Goal: Check status: Check status

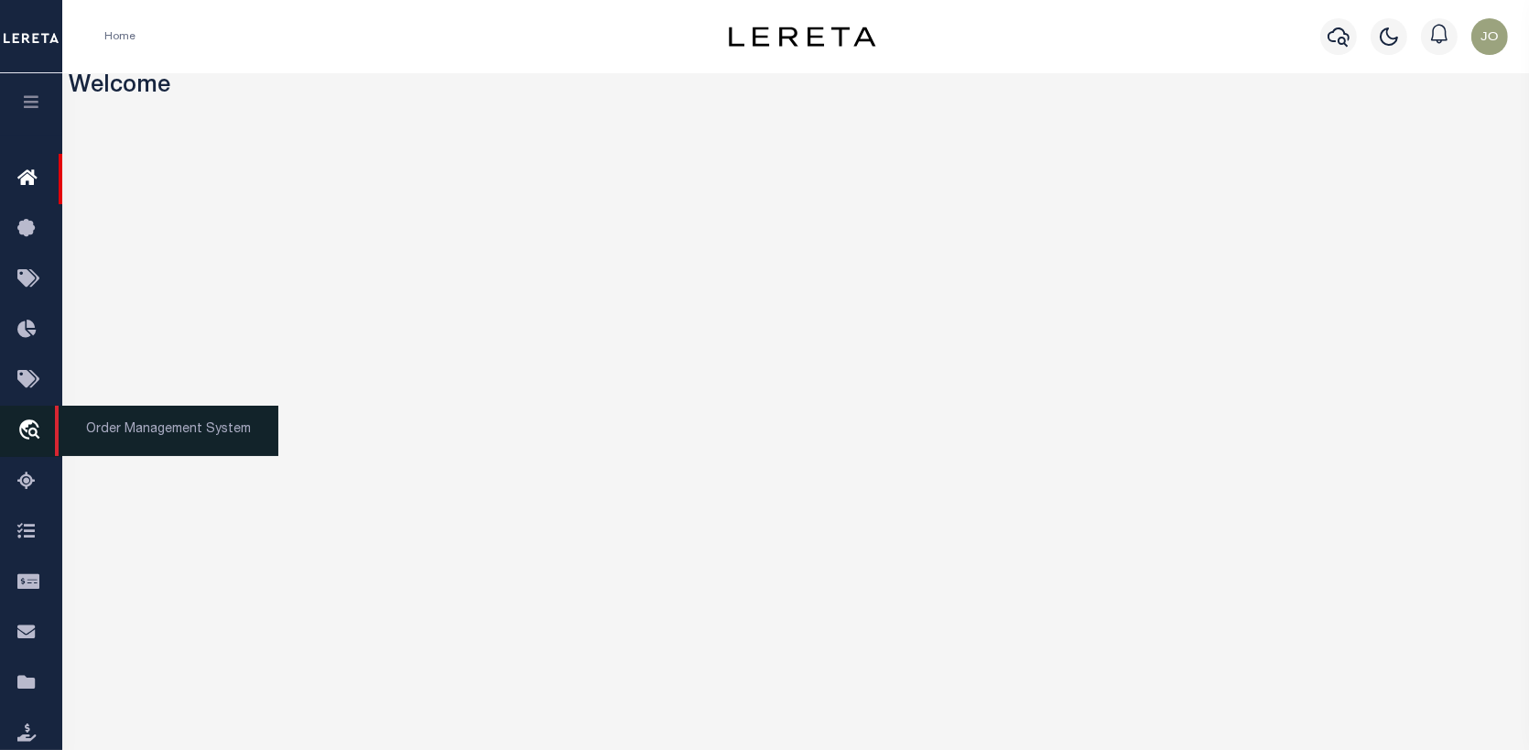
click at [40, 422] on icon "travel_explore" at bounding box center [31, 431] width 29 height 24
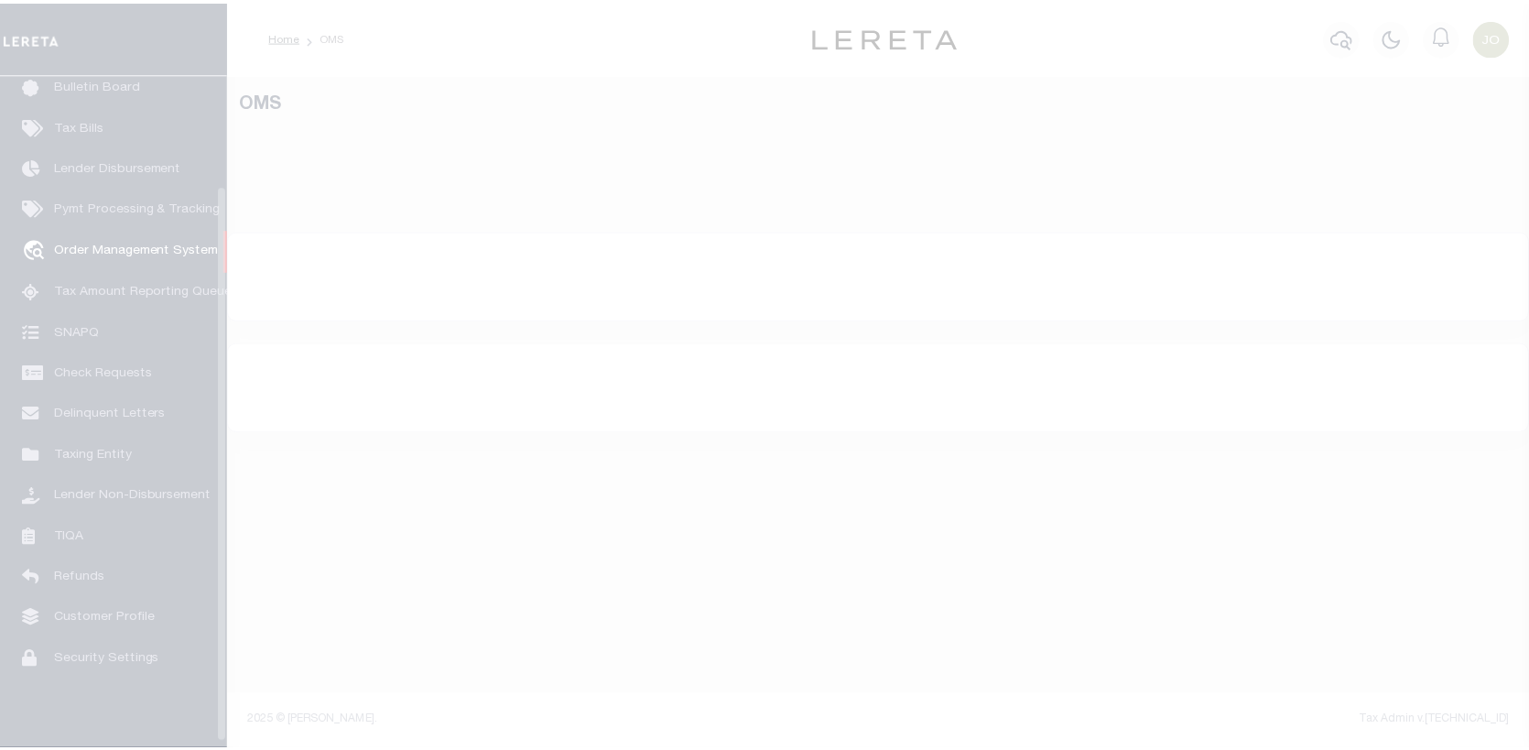
scroll to position [133, 0]
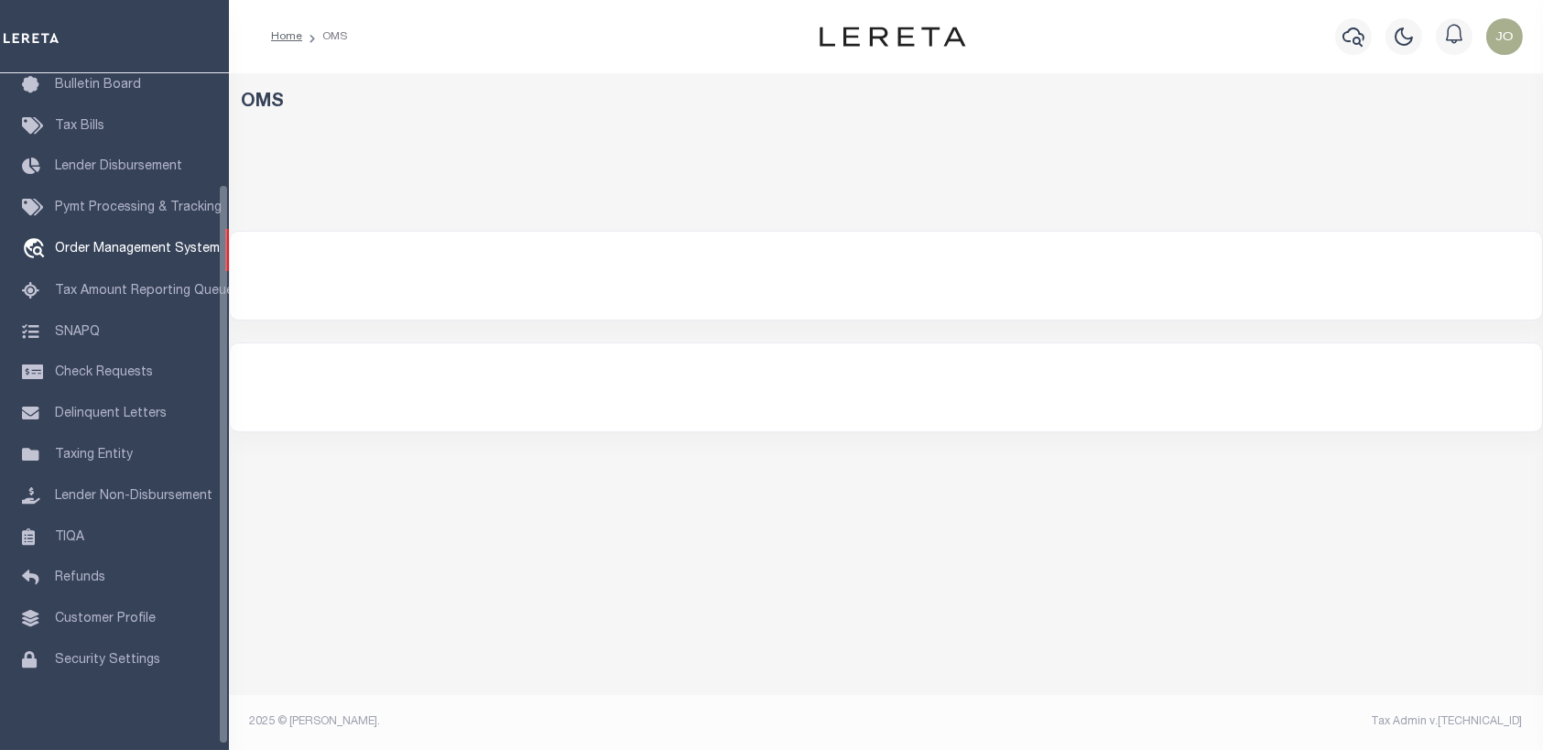
select select "200"
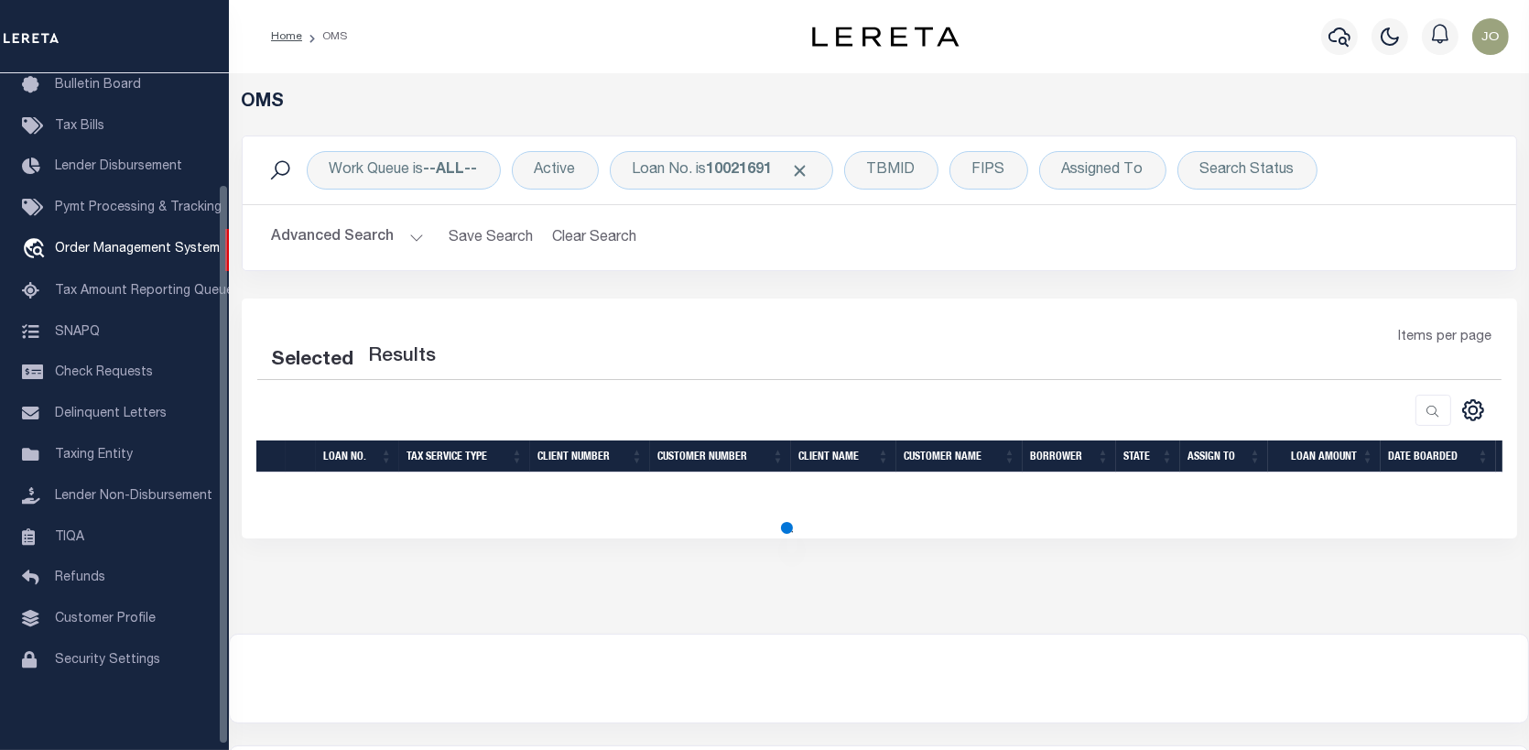
select select "200"
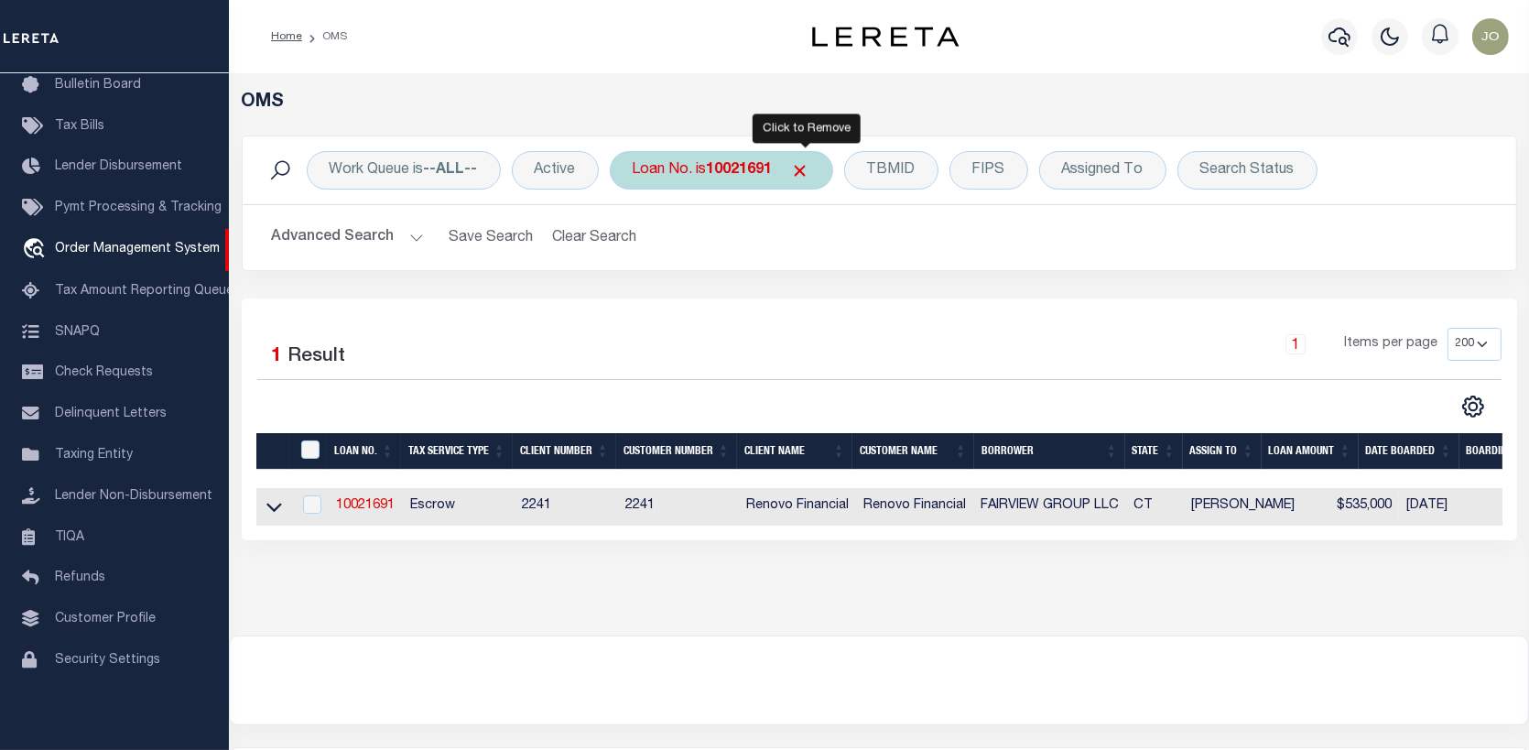
click at [807, 165] on span "Click to Remove" at bounding box center [800, 170] width 19 height 19
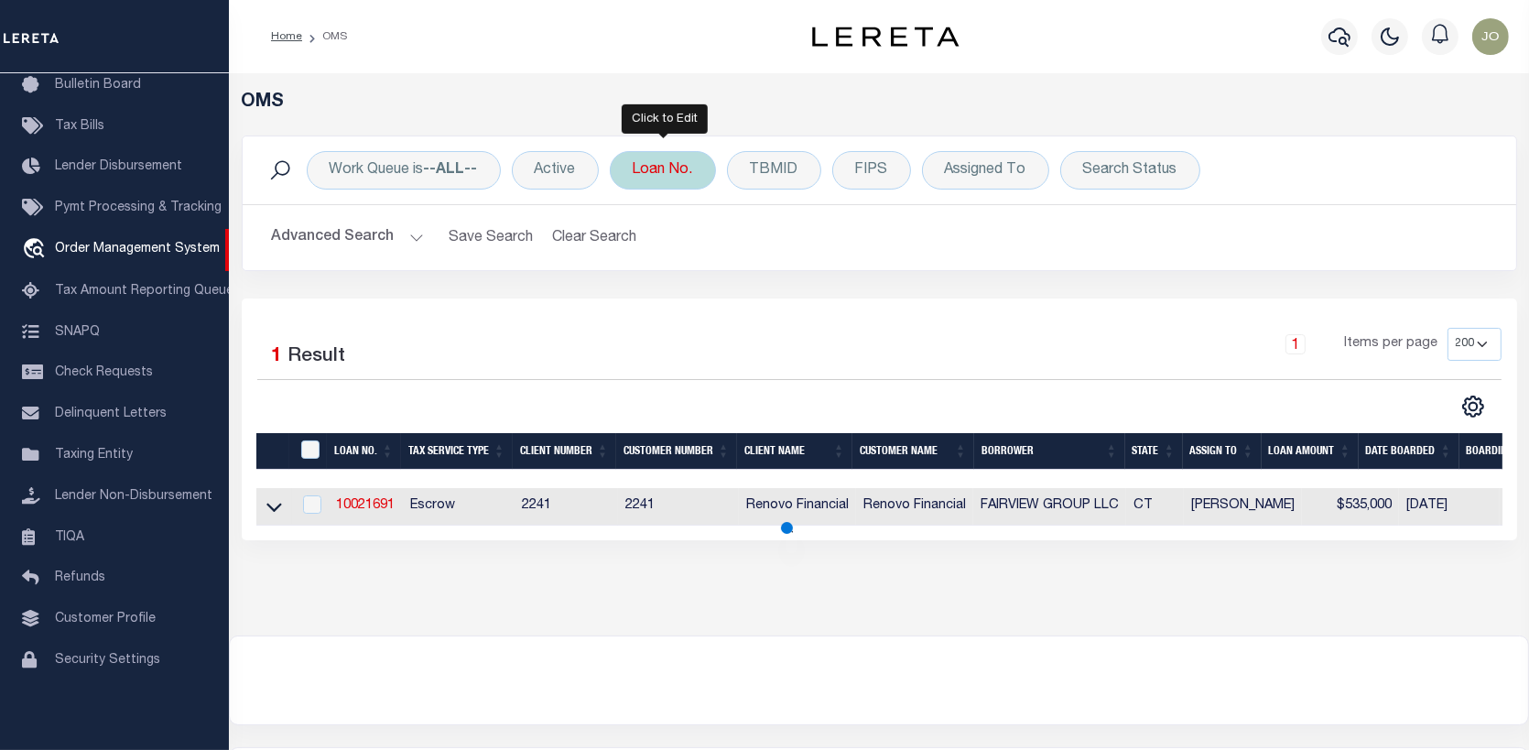
click at [662, 171] on div "Loan No." at bounding box center [663, 170] width 106 height 38
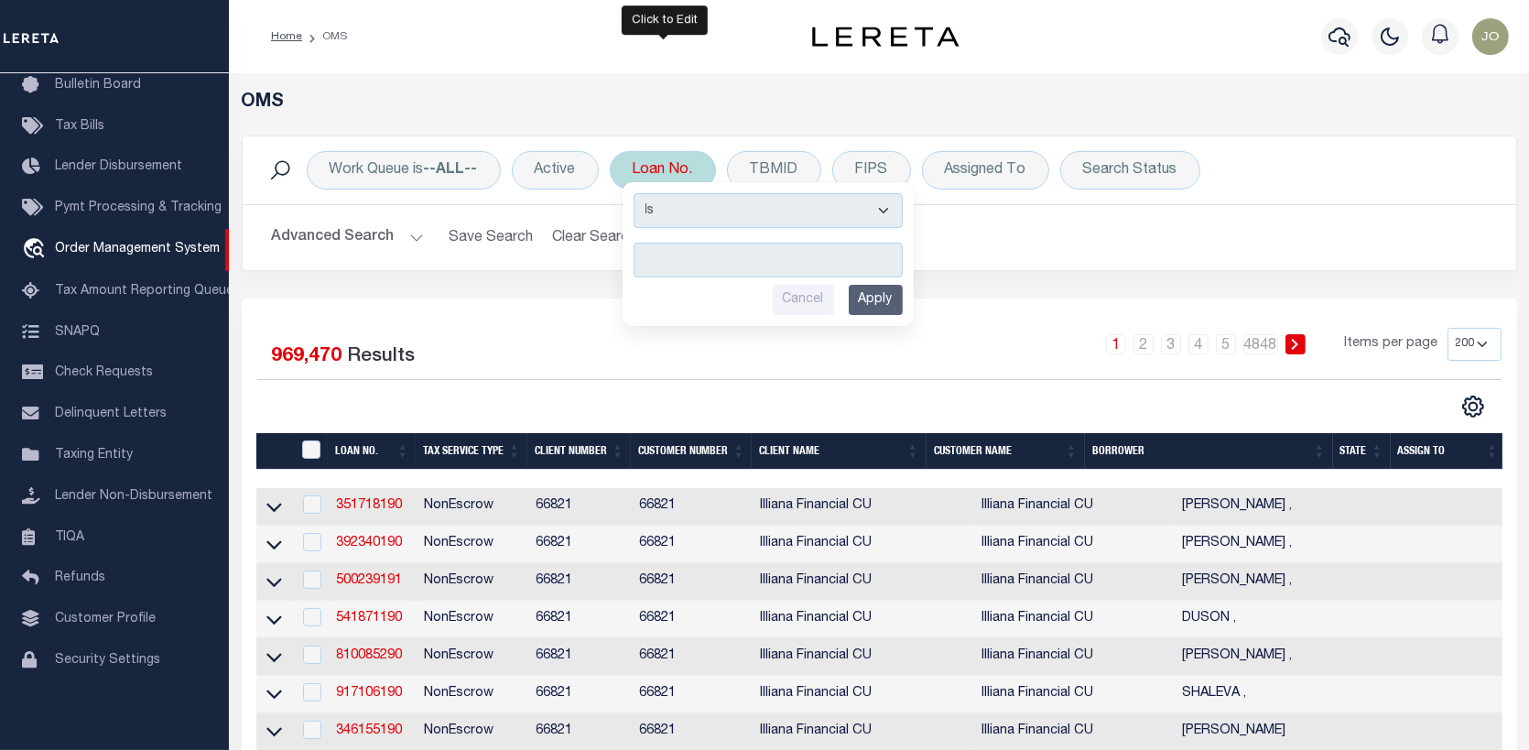
click at [647, 254] on input "text" at bounding box center [768, 260] width 269 height 35
type input "14951"
click at [862, 299] on input "Apply" at bounding box center [876, 300] width 54 height 30
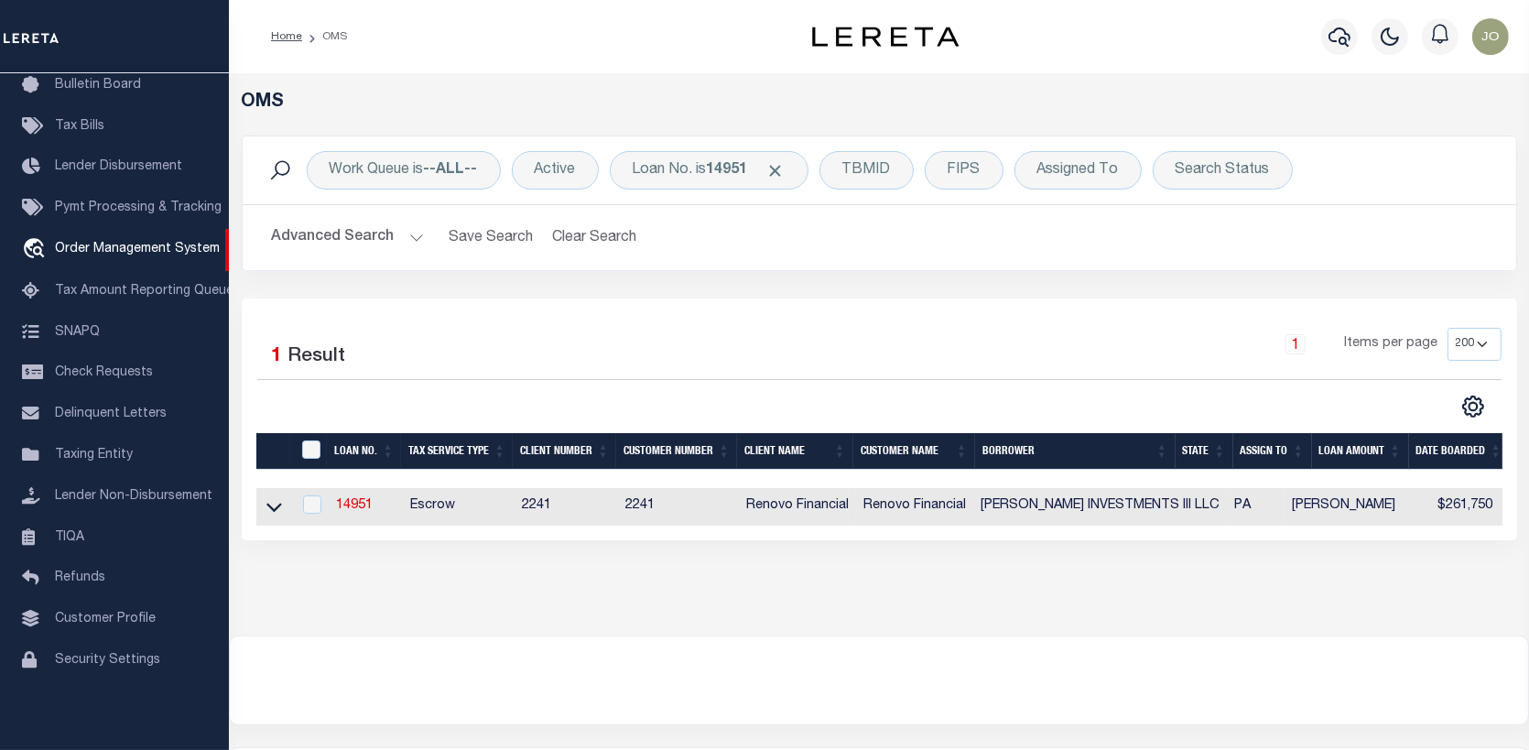
click at [350, 497] on td "14951" at bounding box center [366, 507] width 74 height 38
checkbox input "true"
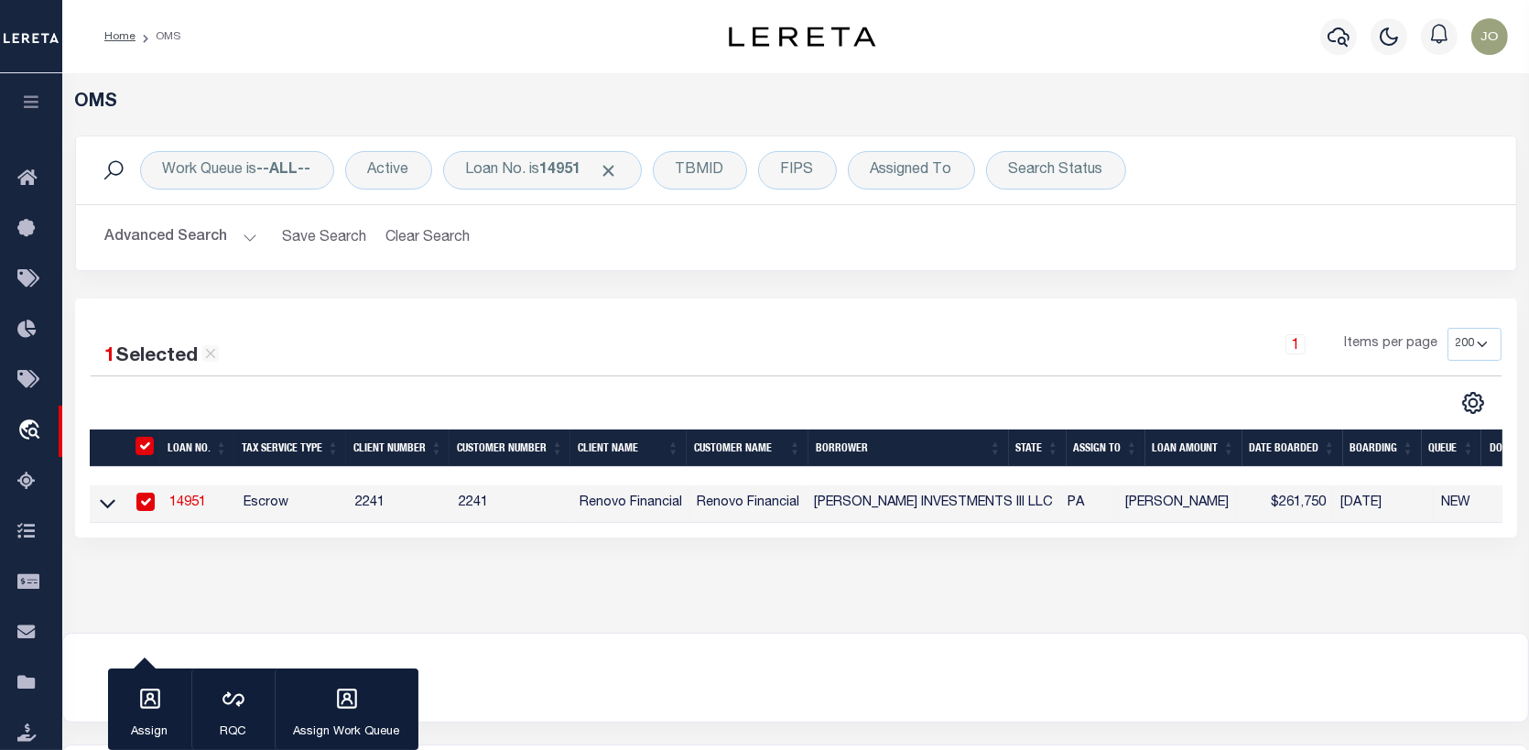
click at [180, 502] on link "14951" at bounding box center [187, 502] width 37 height 13
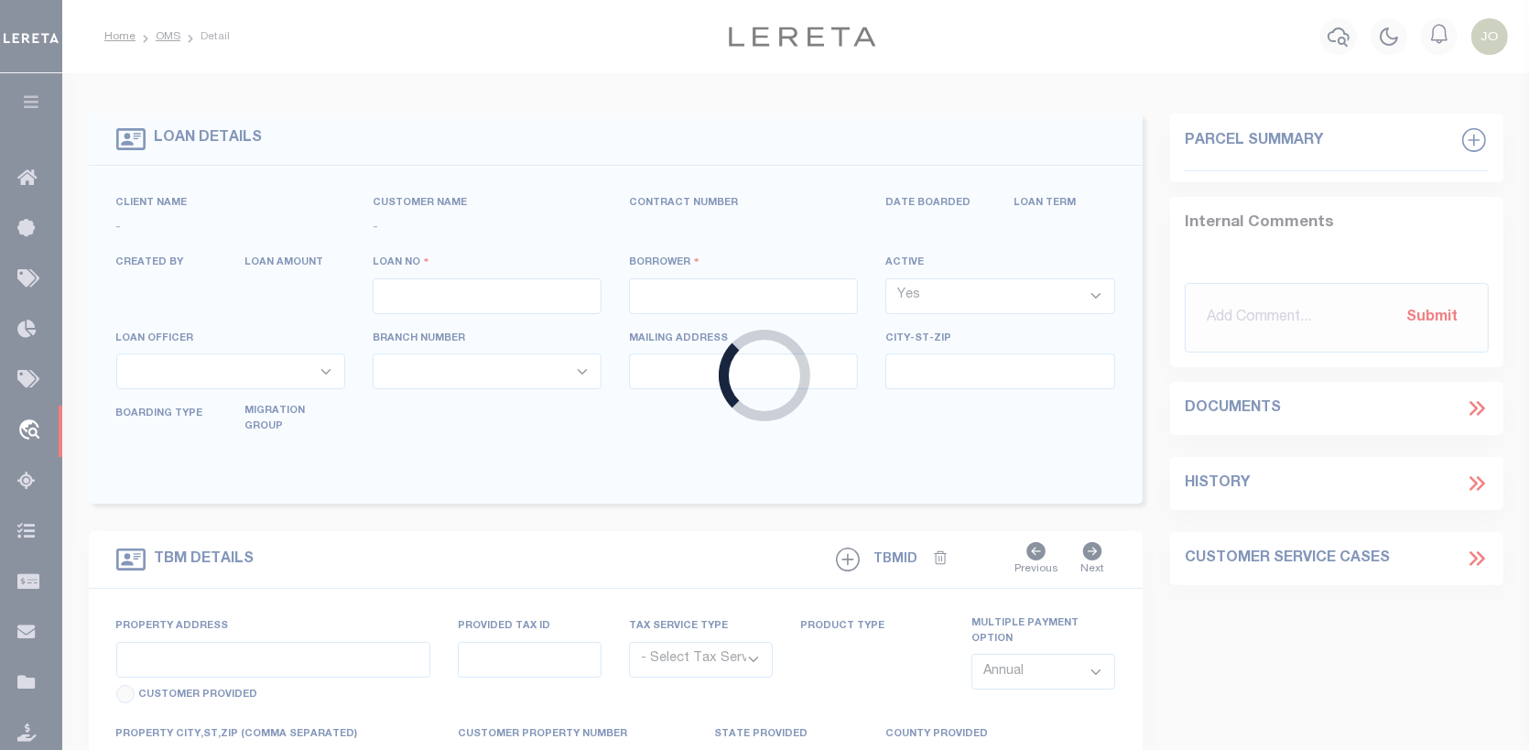
type input "14951"
type input "POWELL INVESTMENTS III LLC"
select select
type input "30 Lakeview Drive"
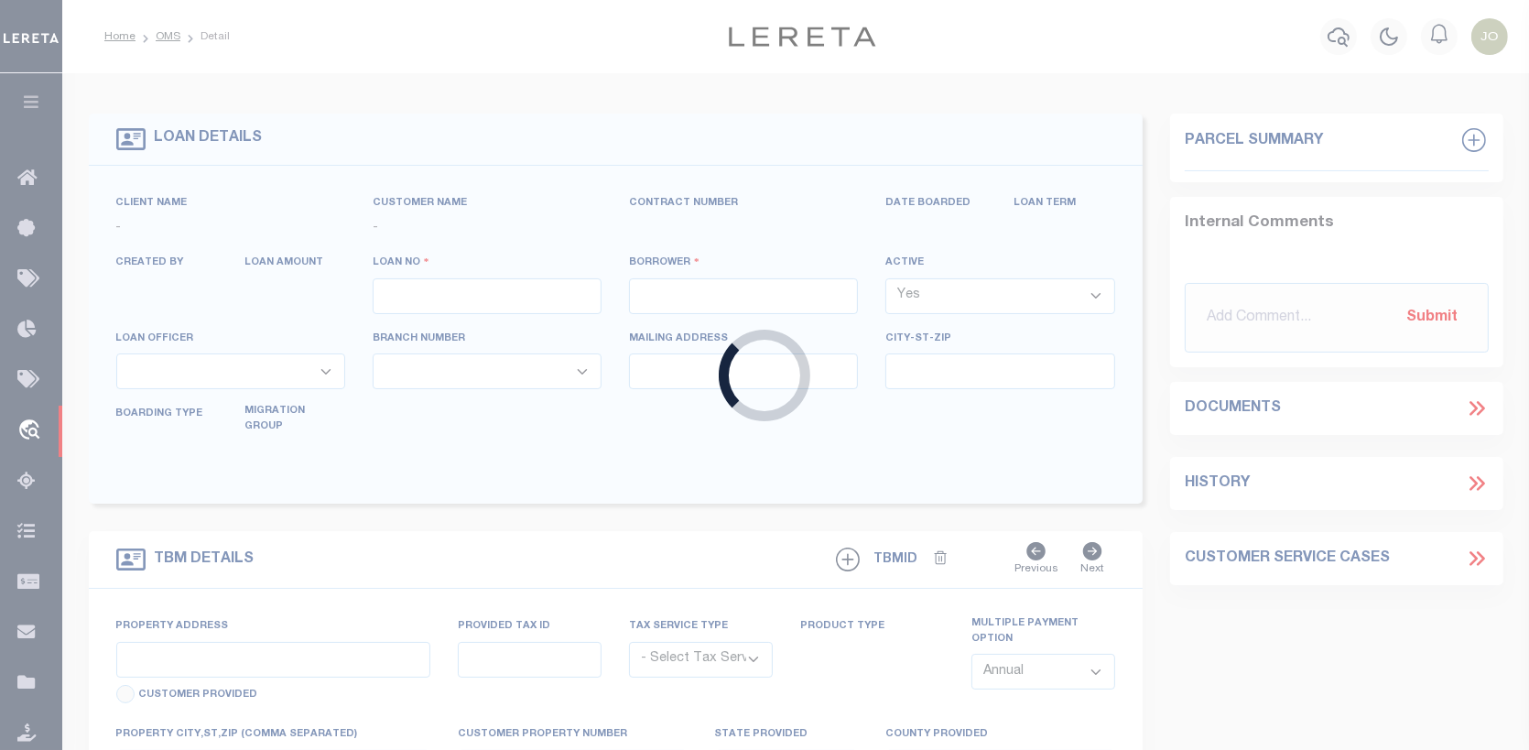
type input "Bentleyville PA 15314"
select select "10"
select select "Escrow"
select select "25066"
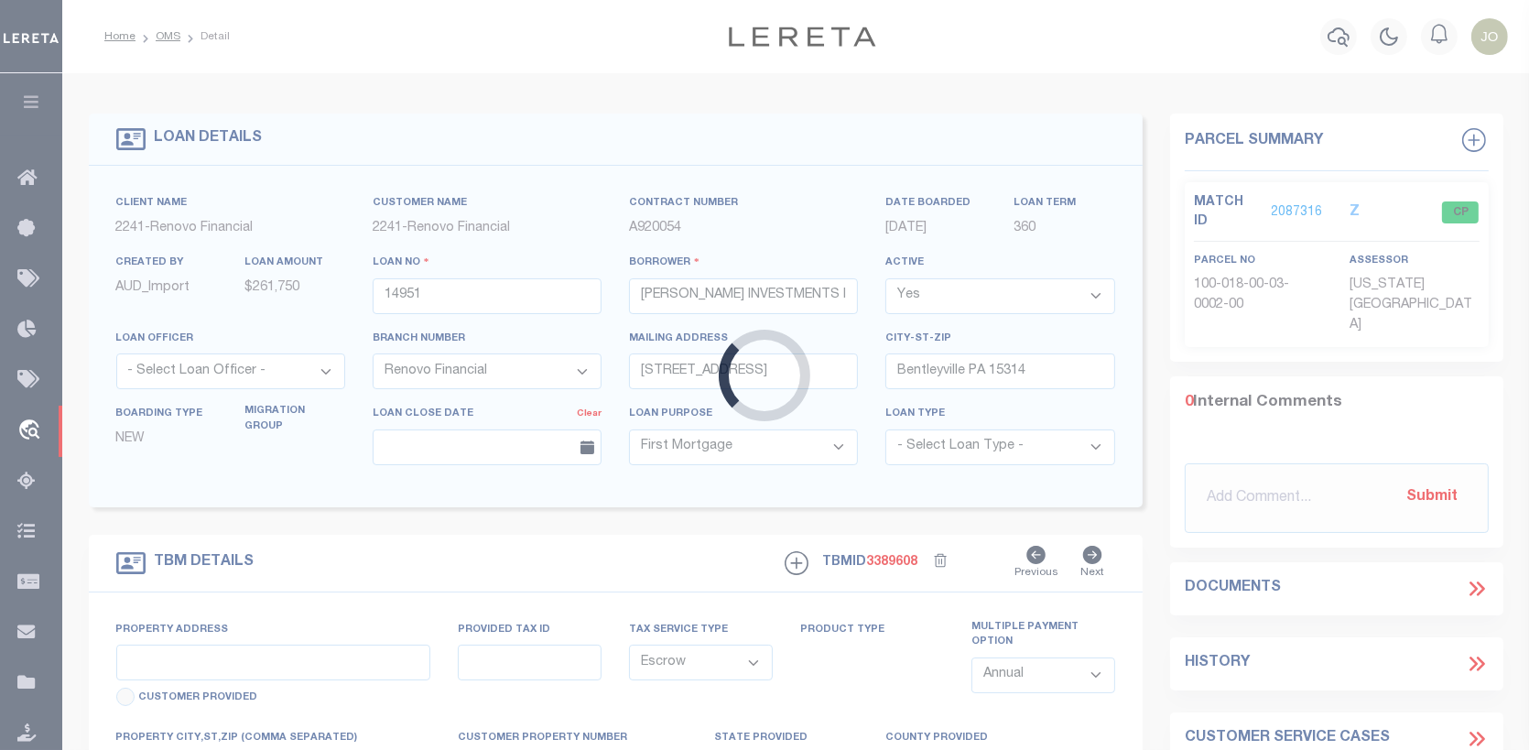
type input "411-415 Spruce Street"
select select
type input "Canonsburg, PA 15317"
type input "a0kUS0000066fjN"
type input "PA"
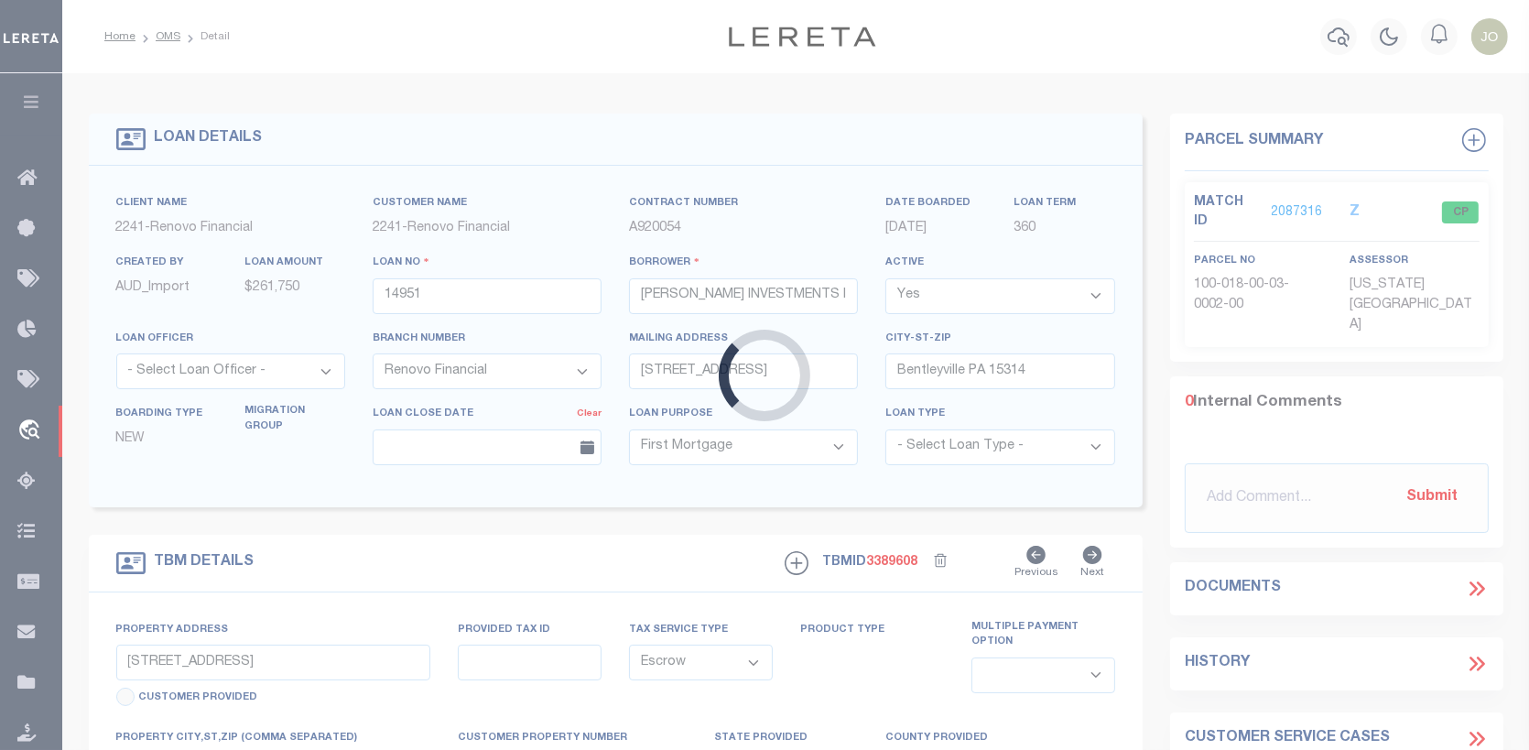
select select
type textarea "LEGAL REQUIRED"
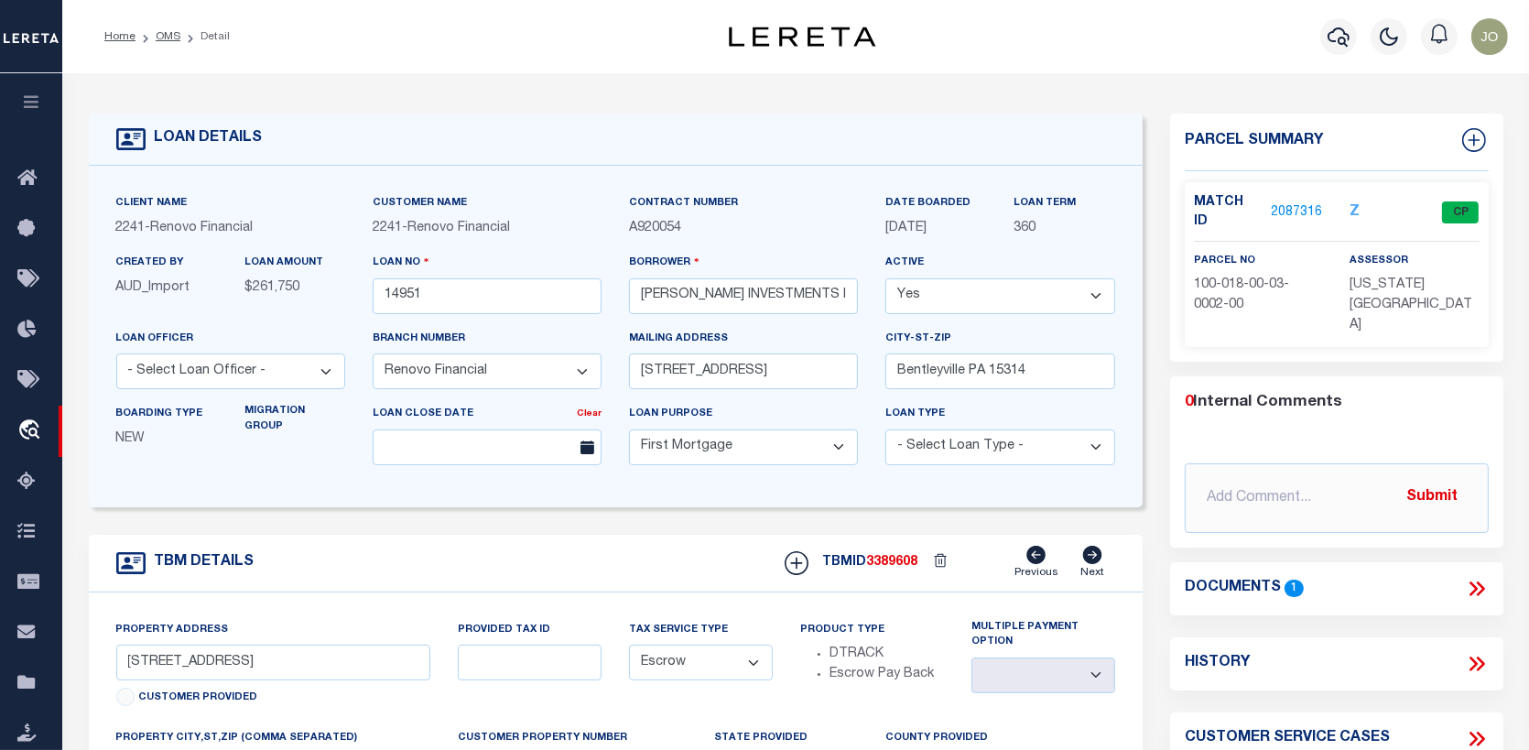
click at [1295, 203] on link "2087316" at bounding box center [1297, 212] width 51 height 19
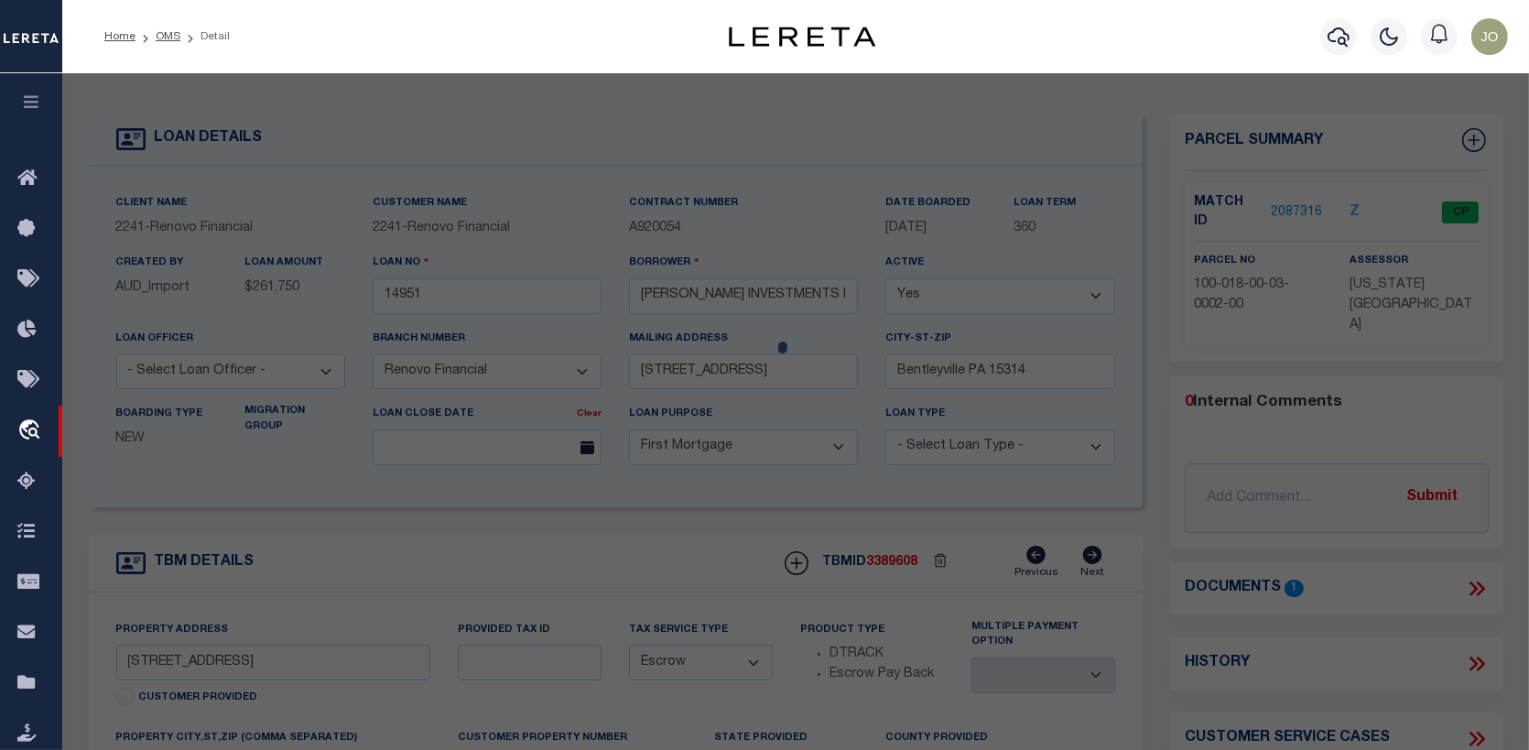
checkbox input "false"
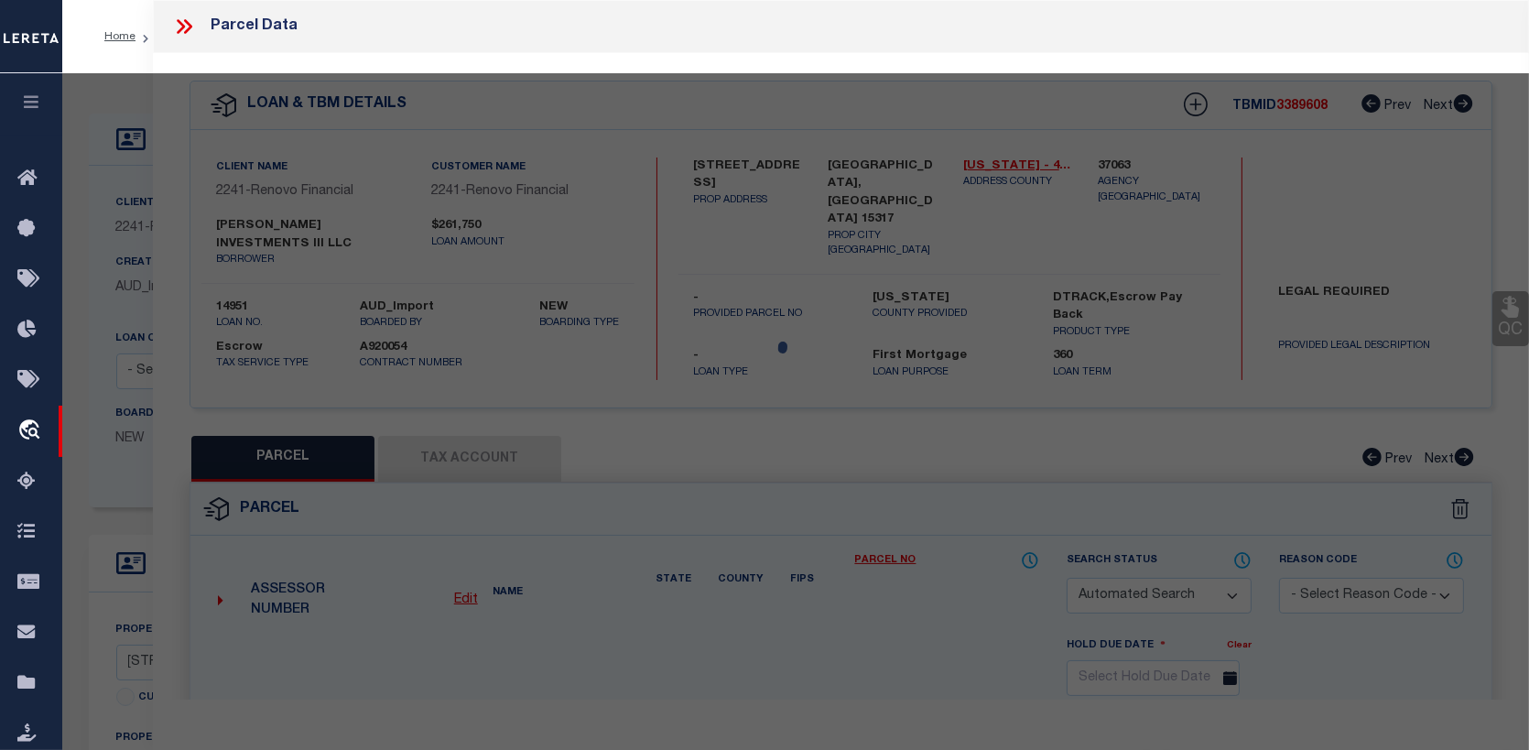
select select "CP"
type input "POWELL INV III LLC"
select select
type input "411 SPRUCE ST"
type input "Canonsburg, PA 15317"
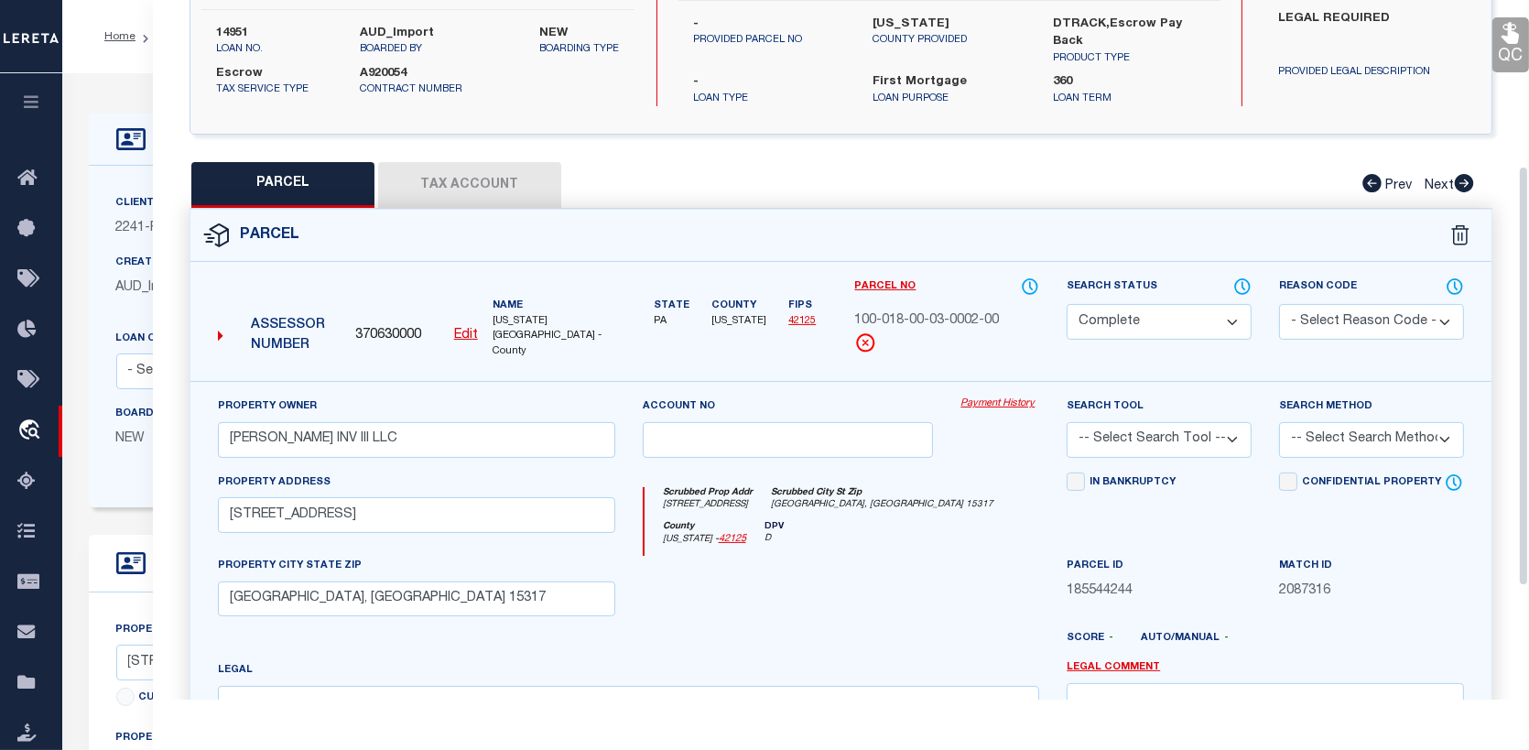
scroll to position [275, 0]
click at [984, 396] on link "Payment History" at bounding box center [1000, 404] width 79 height 16
click at [451, 161] on button "Tax Account" at bounding box center [469, 184] width 183 height 46
select select "100"
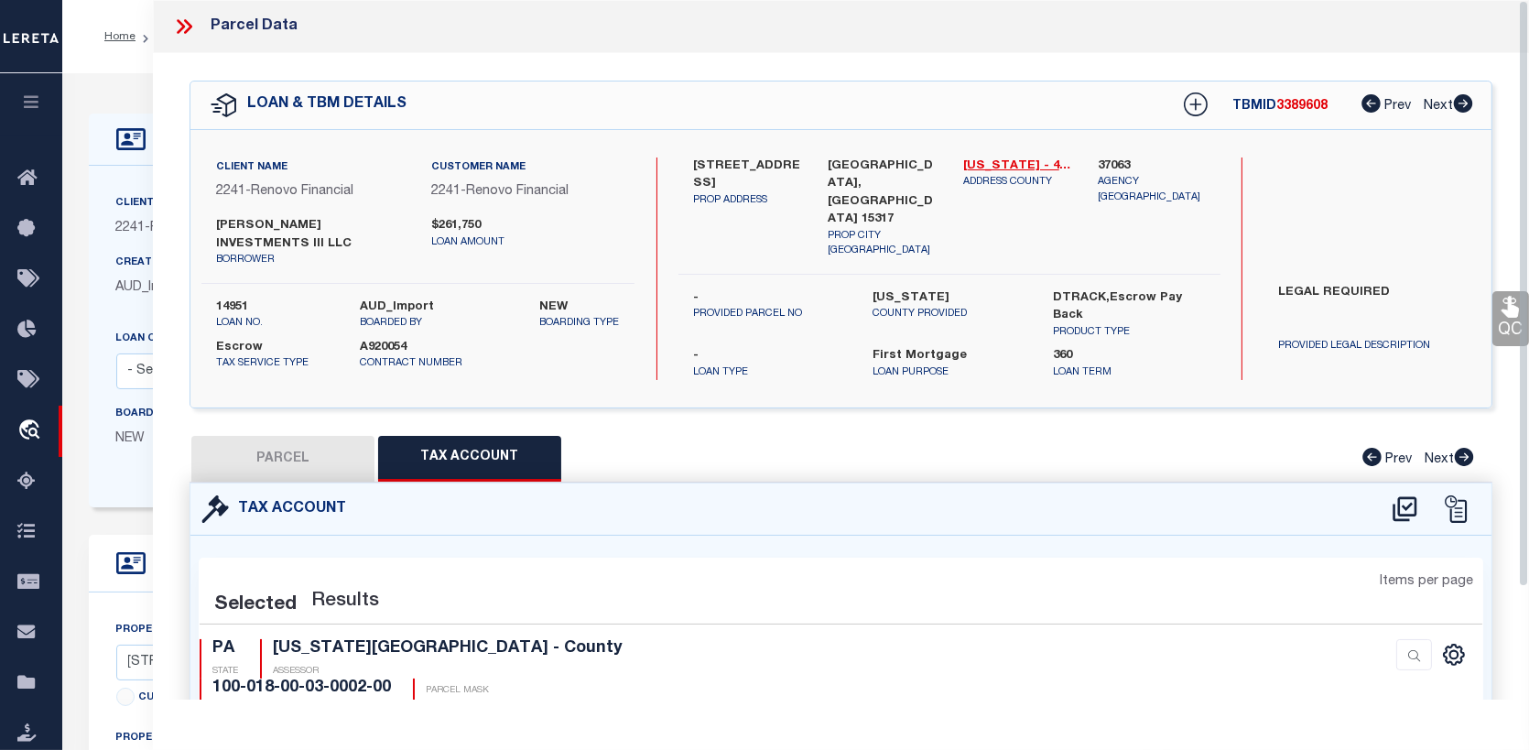
select select "100"
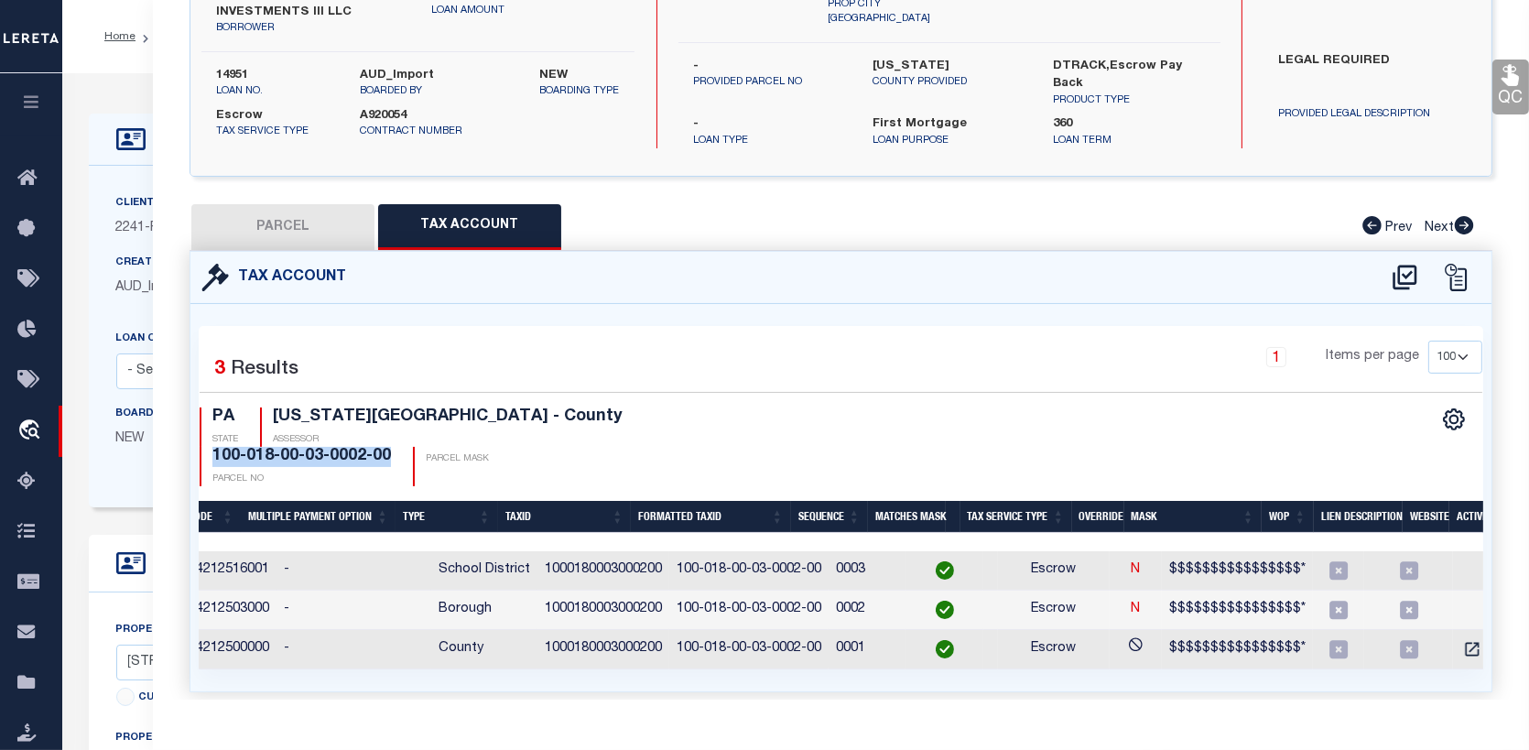
drag, startPoint x: 564, startPoint y: 378, endPoint x: 756, endPoint y: 393, distance: 192.9
click at [756, 408] on div "PA STATE WASHINGTON COUNTY - County ASSESSOR 100-018-00-03-0002-00 PARCEL NO PA…" at bounding box center [521, 447] width 642 height 79
copy h4 "100-018-00-03-0002-00"
click at [271, 204] on button "PARCEL" at bounding box center [282, 227] width 183 height 46
select select "AS"
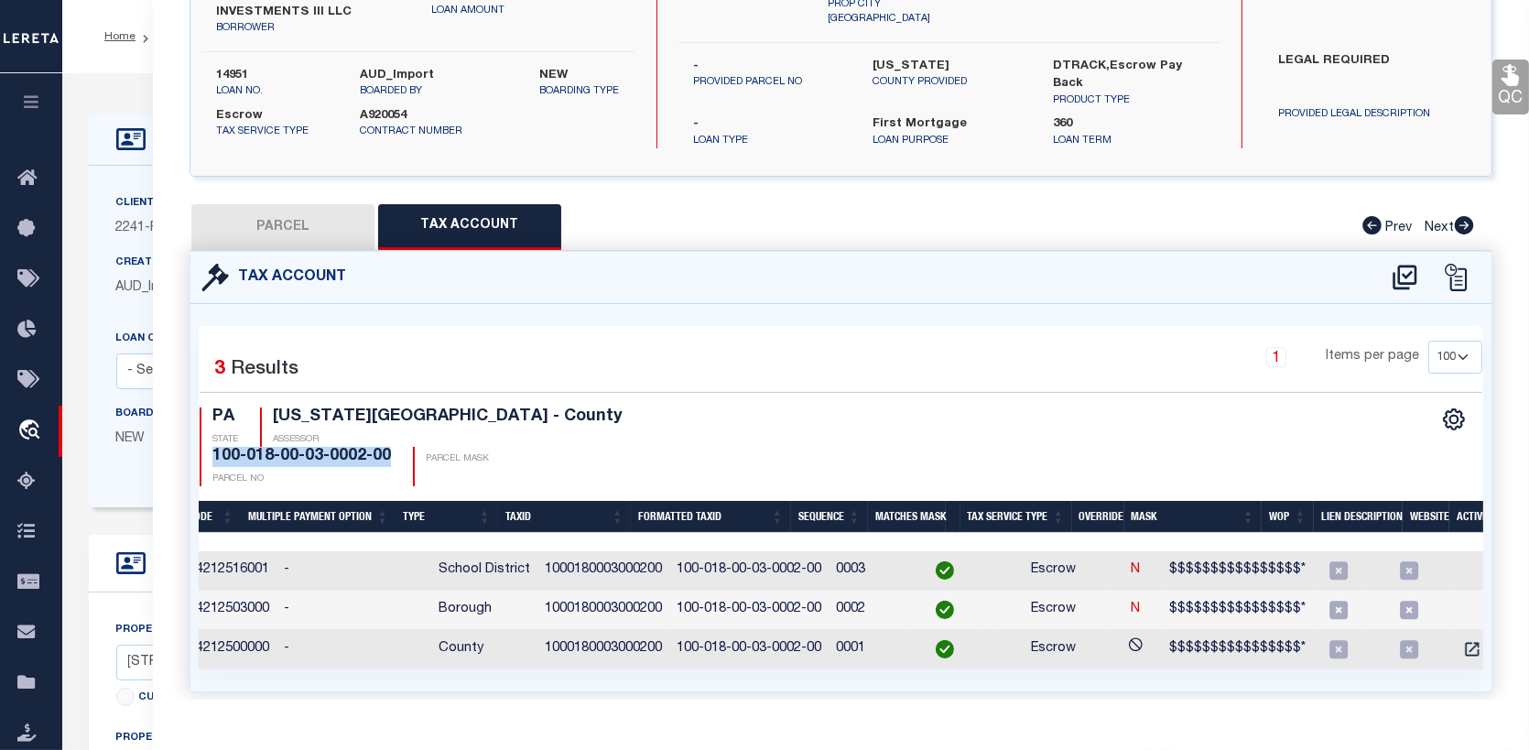
checkbox input "false"
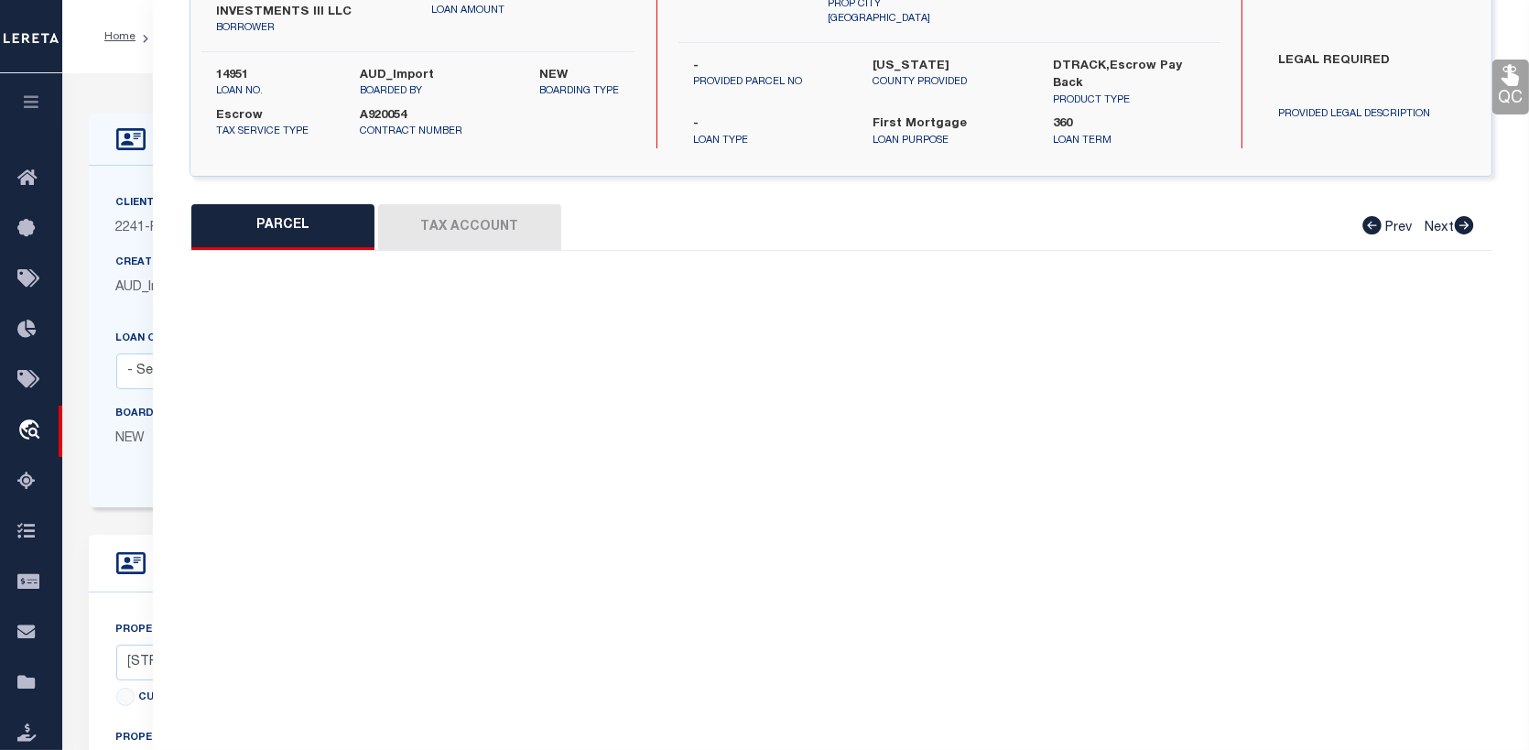
select select "CP"
type input "POWELL INV III LLC"
select select
type input "411 SPRUCE ST"
type input "Canonsburg, PA 15317"
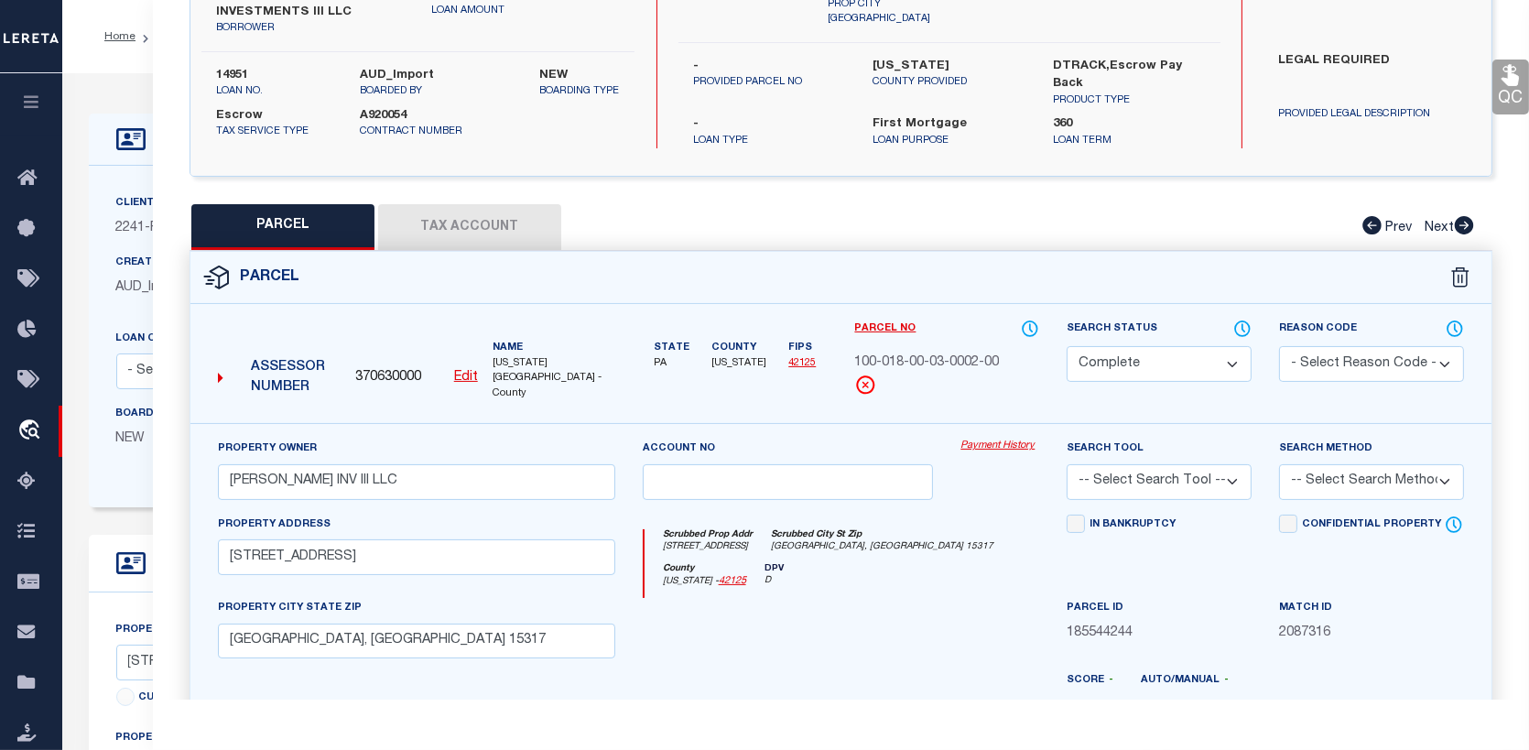
click at [1006, 439] on link "Payment History" at bounding box center [1000, 447] width 79 height 16
click at [480, 204] on button "Tax Account" at bounding box center [469, 227] width 183 height 46
select select "100"
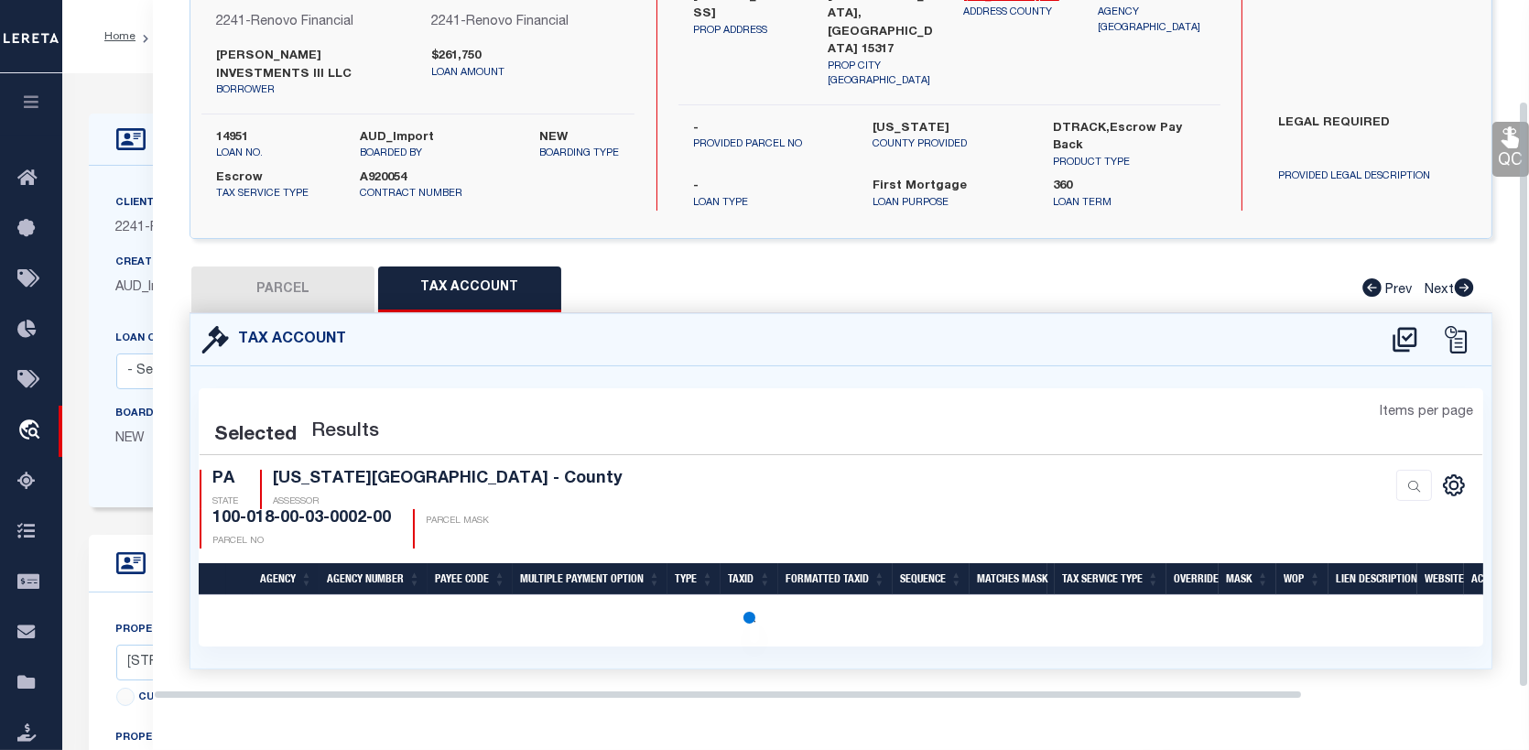
scroll to position [232, 0]
select select "100"
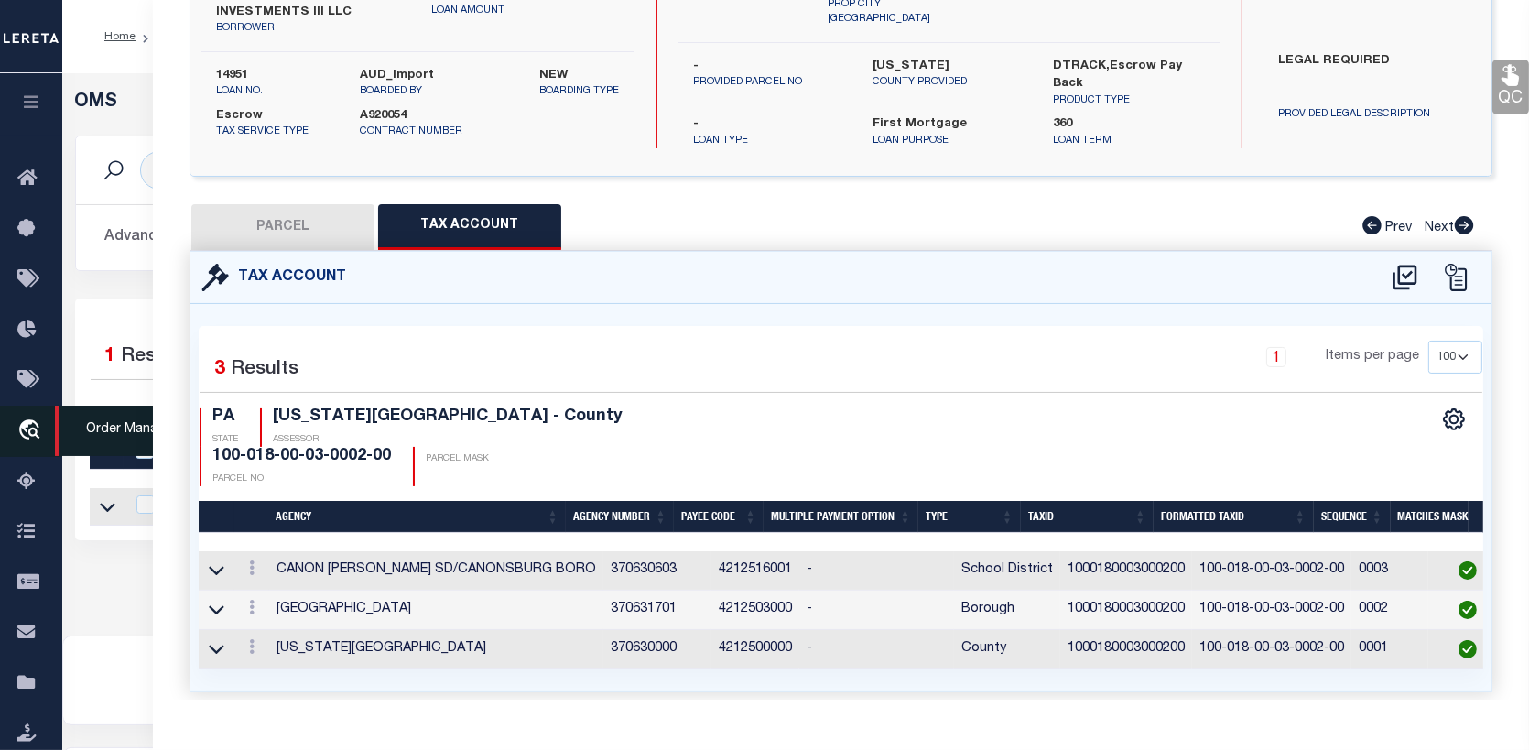
click at [24, 428] on icon "travel_explore" at bounding box center [31, 431] width 29 height 24
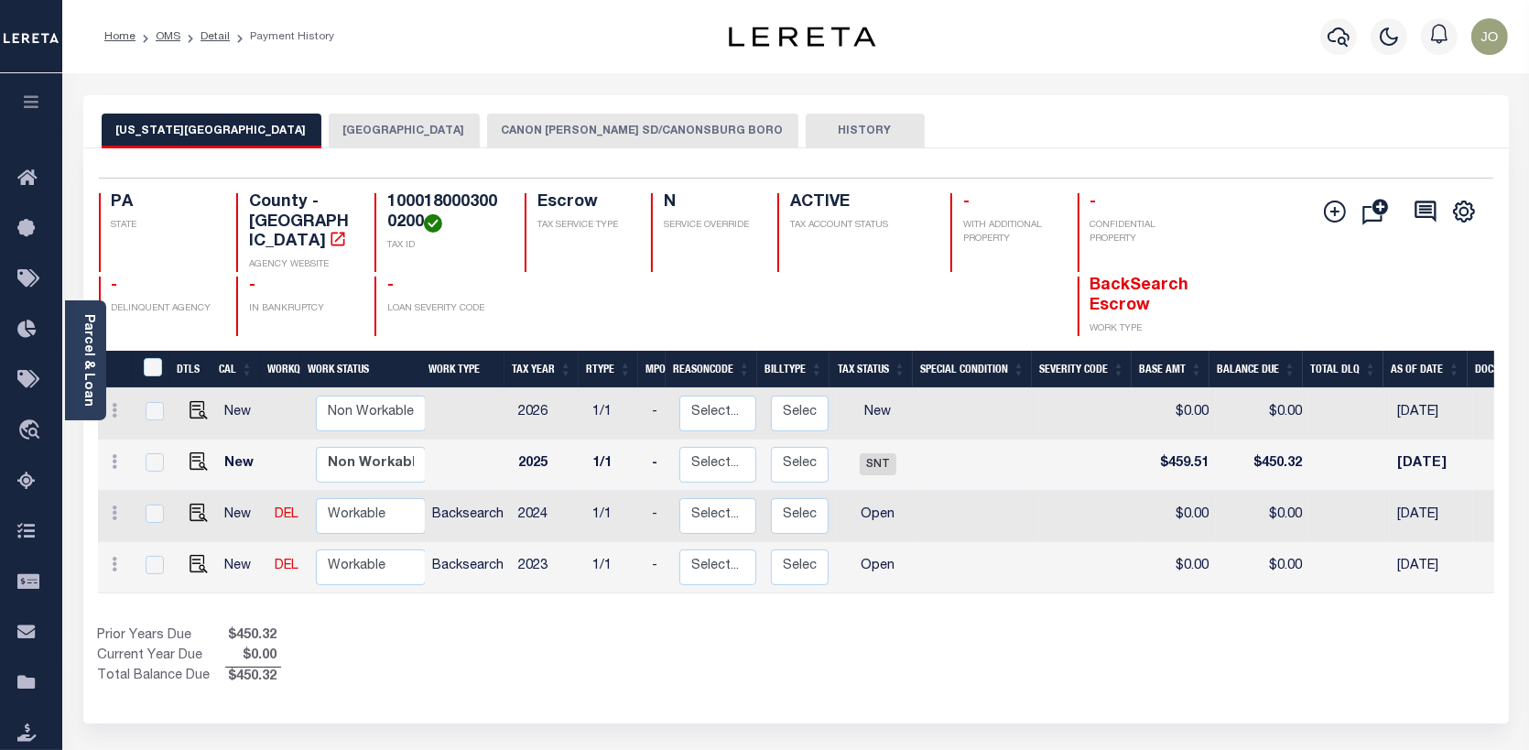
click at [605, 133] on button "CANON MCMILLAN SD/CANONSBURG BORO" at bounding box center [642, 131] width 311 height 35
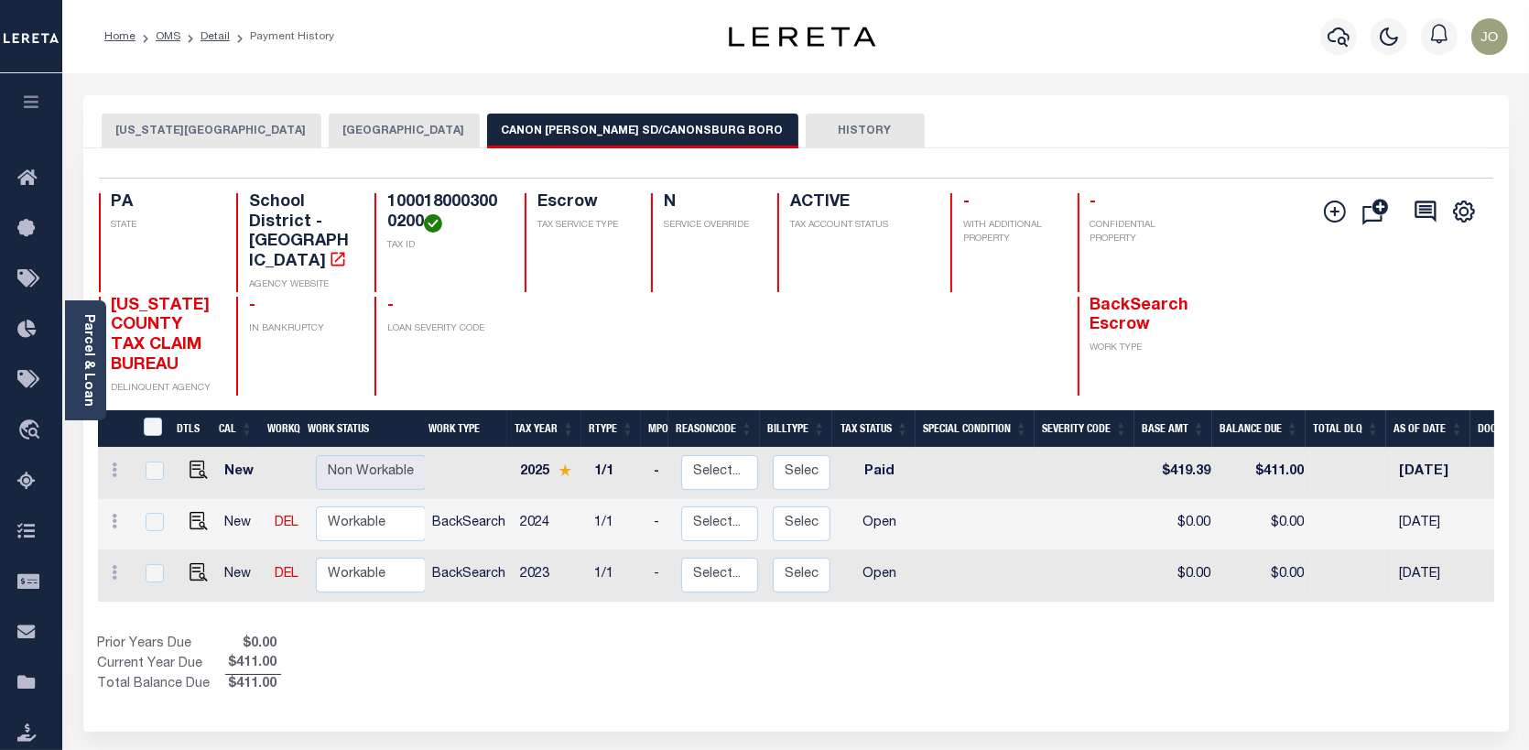
click at [387, 124] on button "CANONSBURG BOROUGH" at bounding box center [404, 131] width 151 height 35
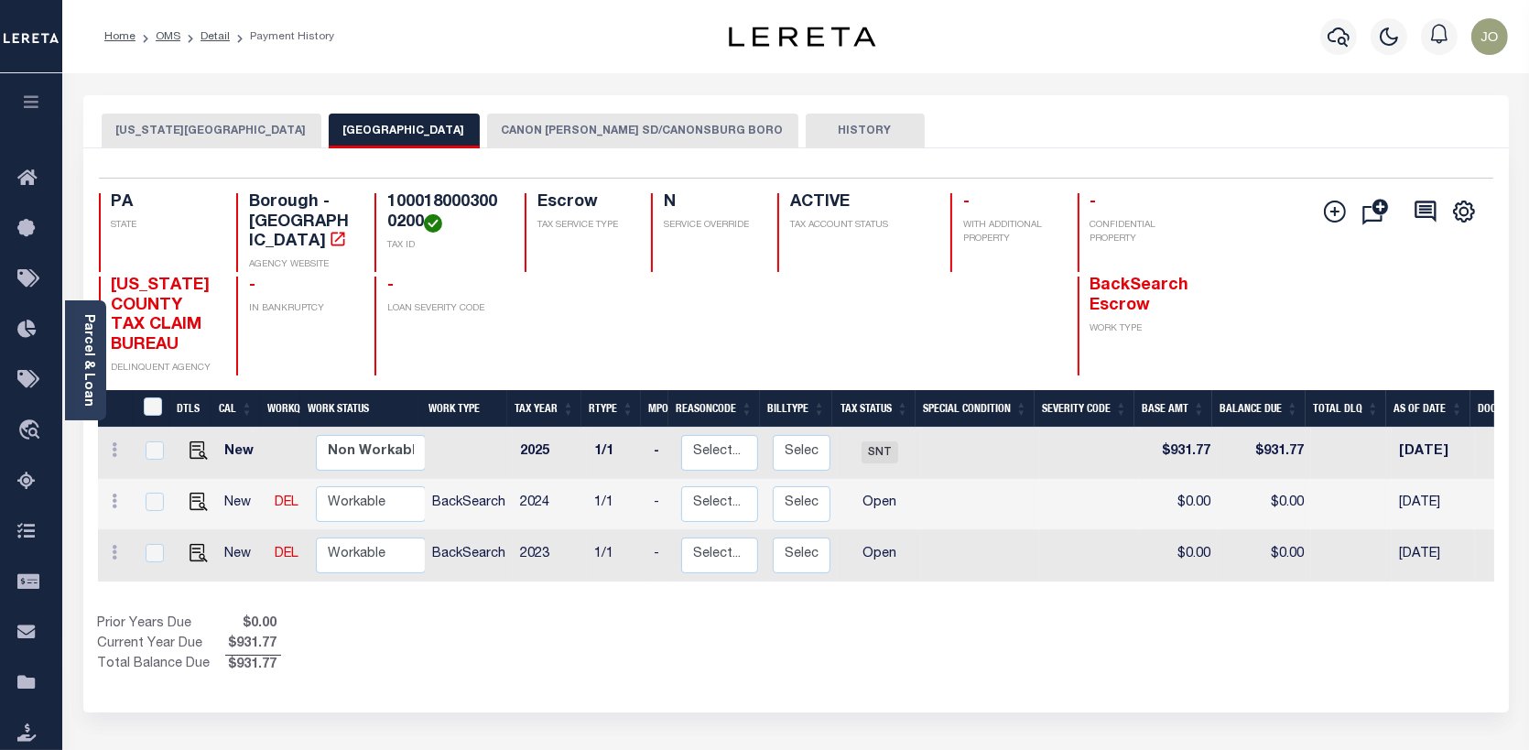
click at [610, 121] on button "CANON MCMILLAN SD/CANONSBURG BORO" at bounding box center [642, 131] width 311 height 35
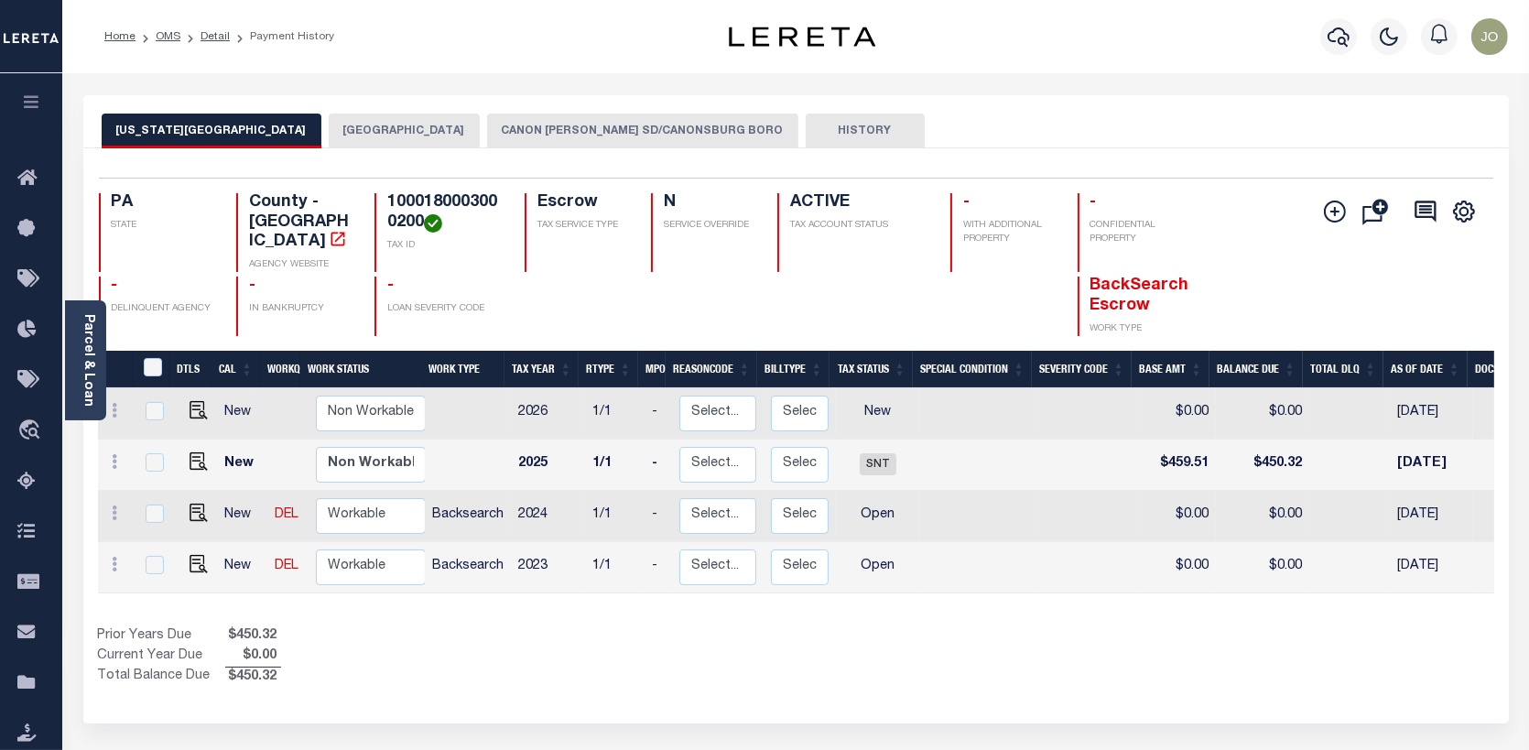
click at [332, 122] on button "CANONSBURG BOROUGH" at bounding box center [404, 131] width 151 height 35
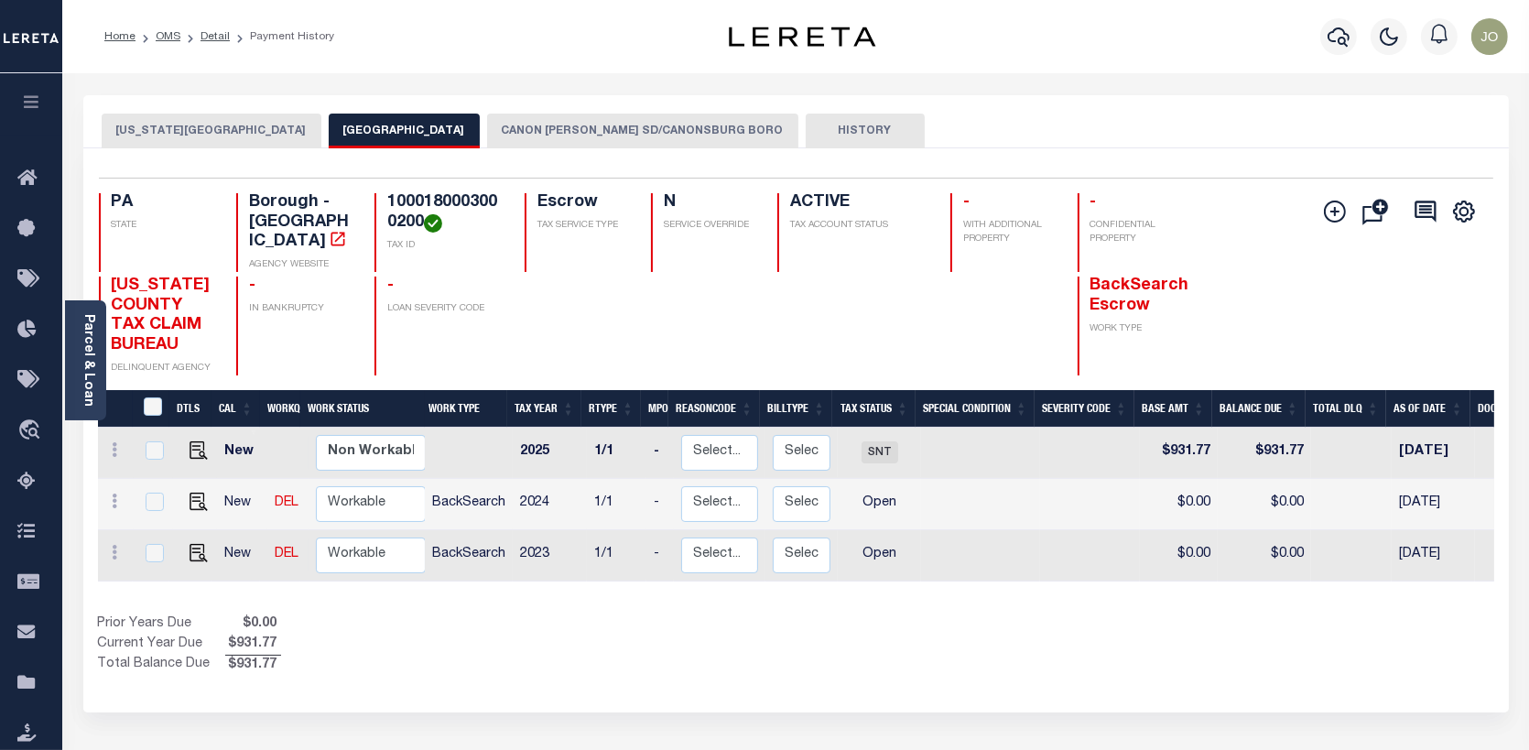
click at [602, 127] on button "CANON MCMILLAN SD/CANONSBURG BORO" at bounding box center [642, 131] width 311 height 35
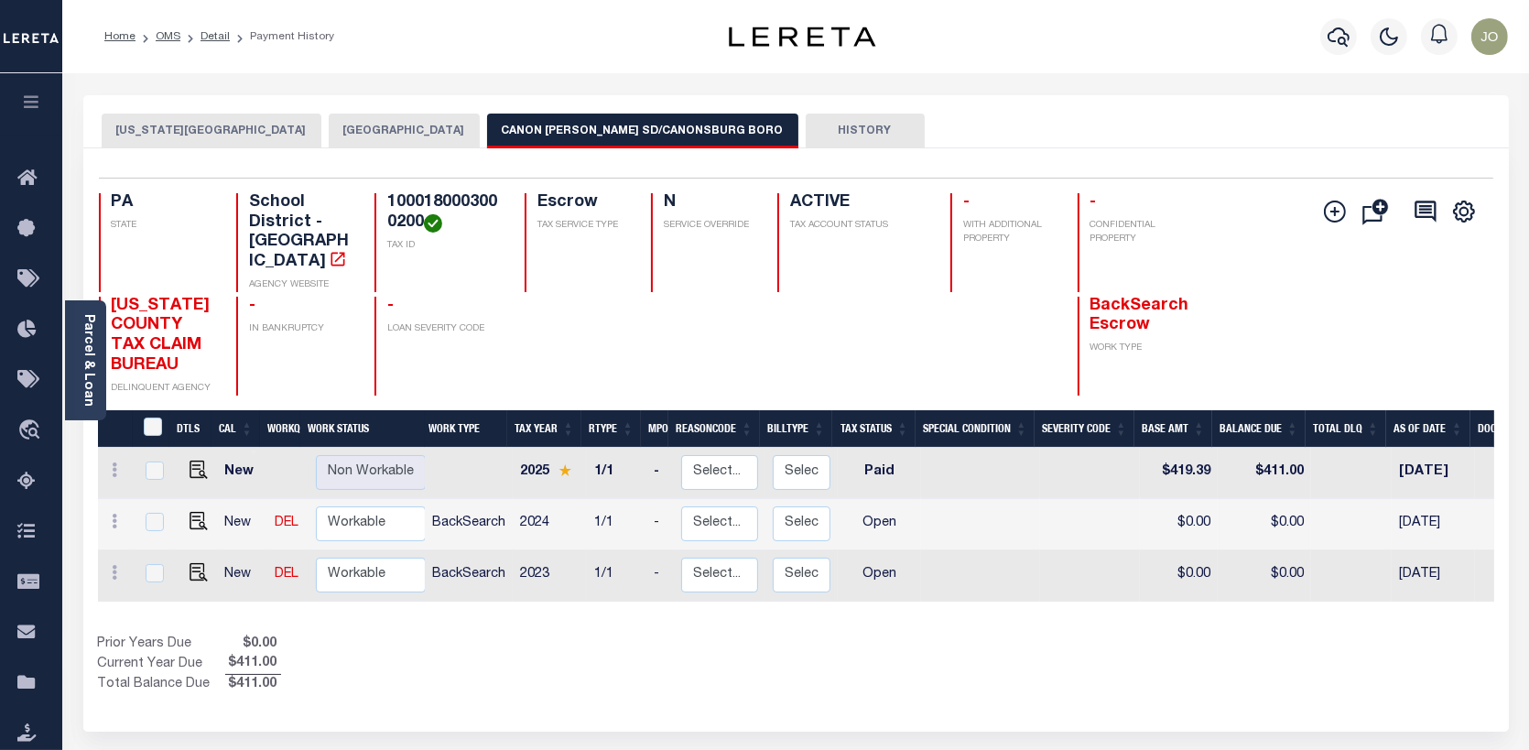
click at [329, 124] on button "CANONSBURG BOROUGH" at bounding box center [404, 131] width 151 height 35
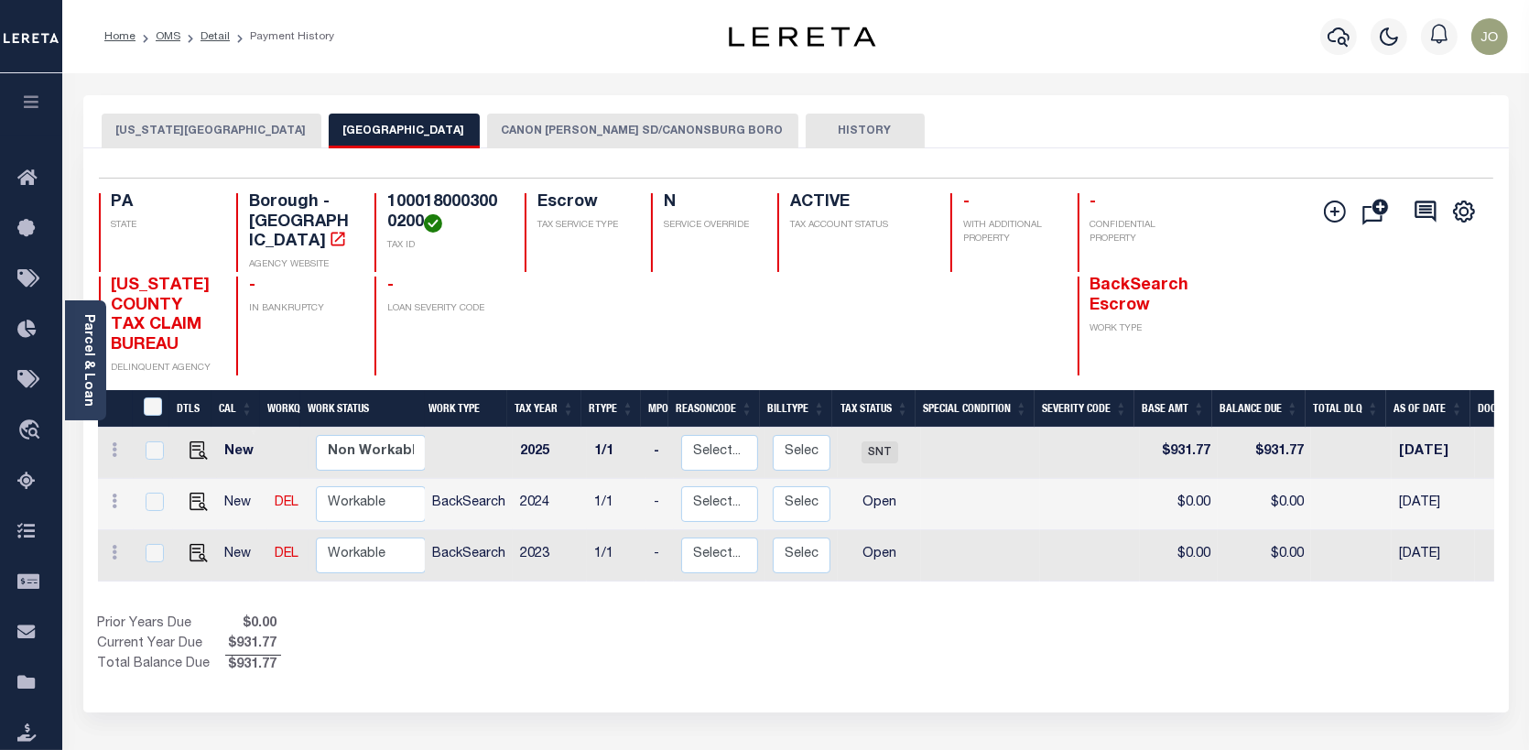
scroll to position [0, 172]
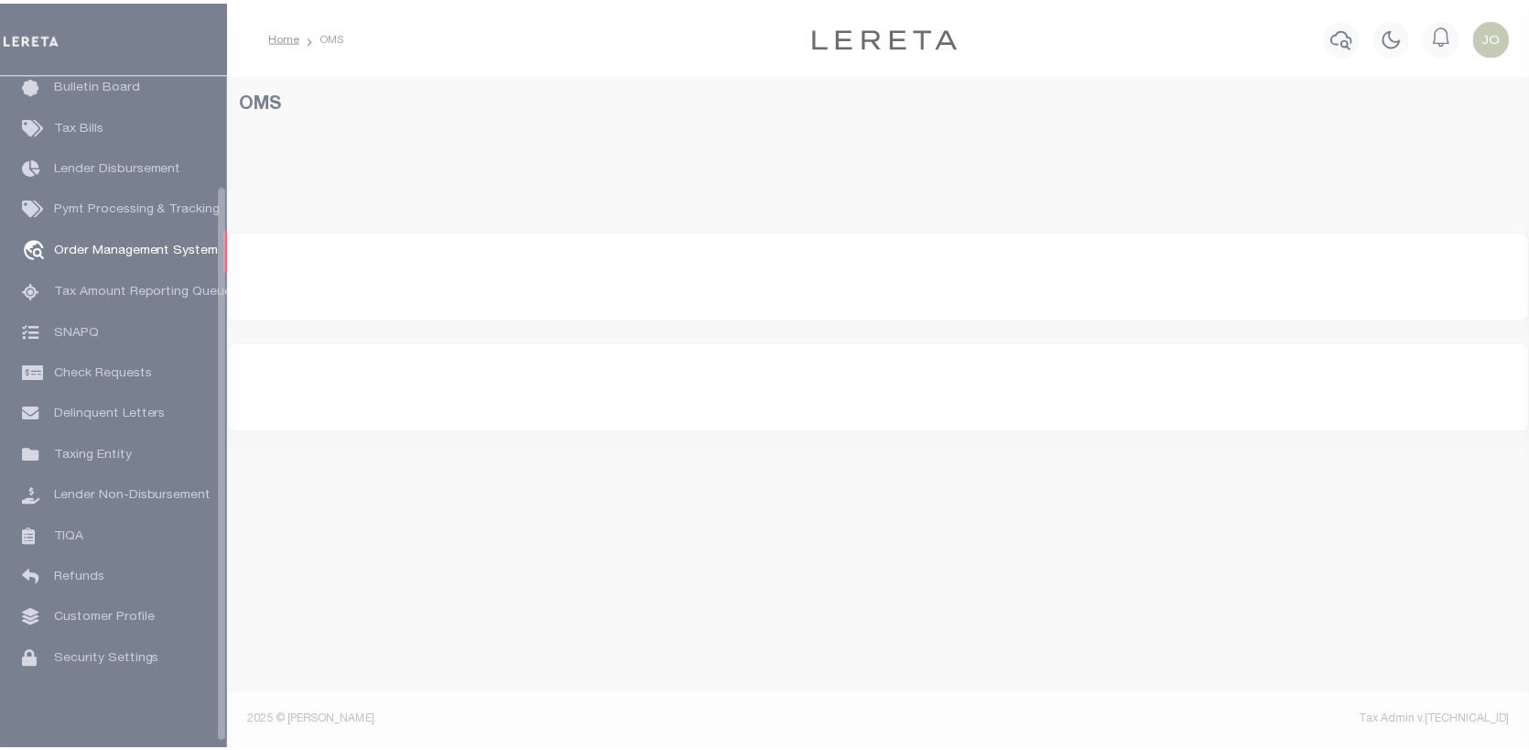
scroll to position [133, 0]
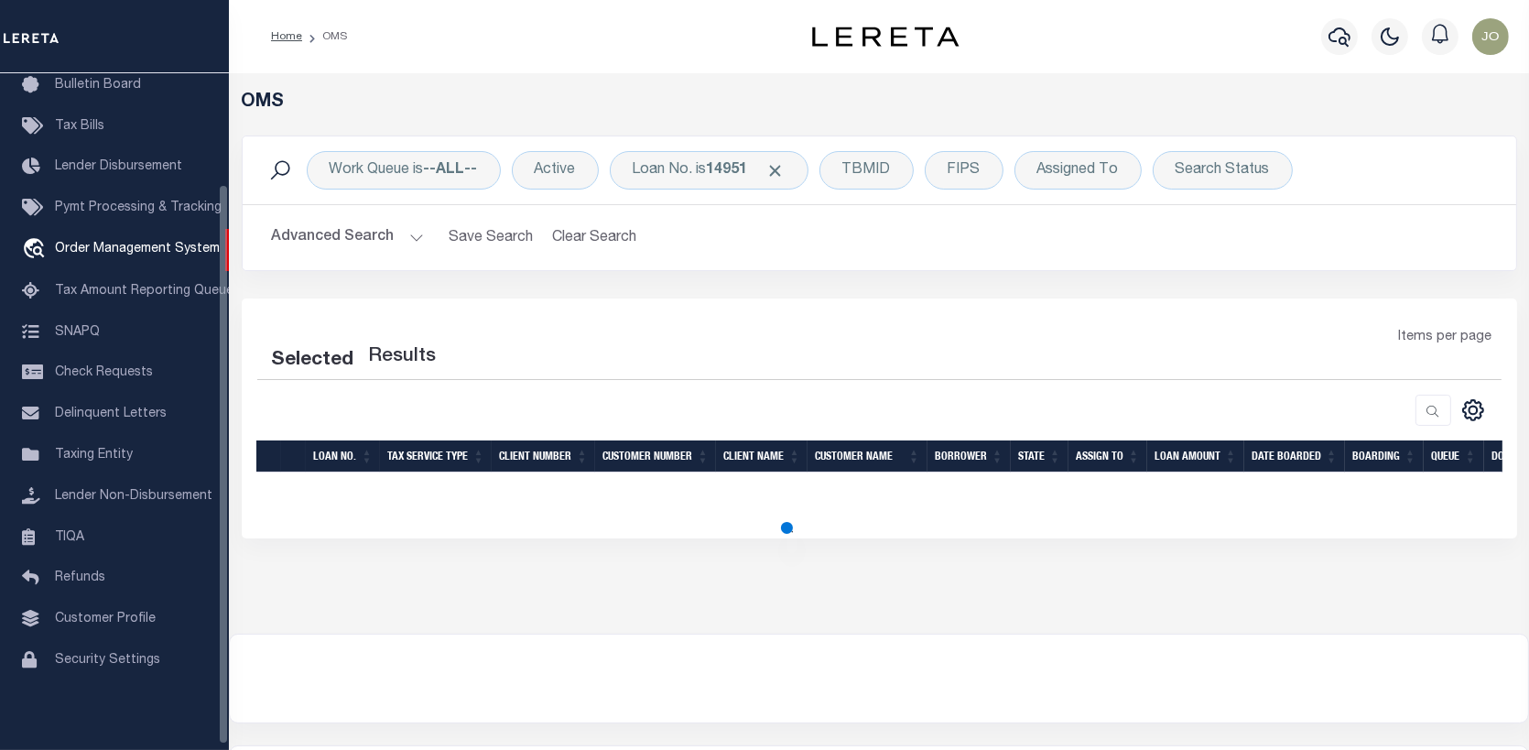
select select "200"
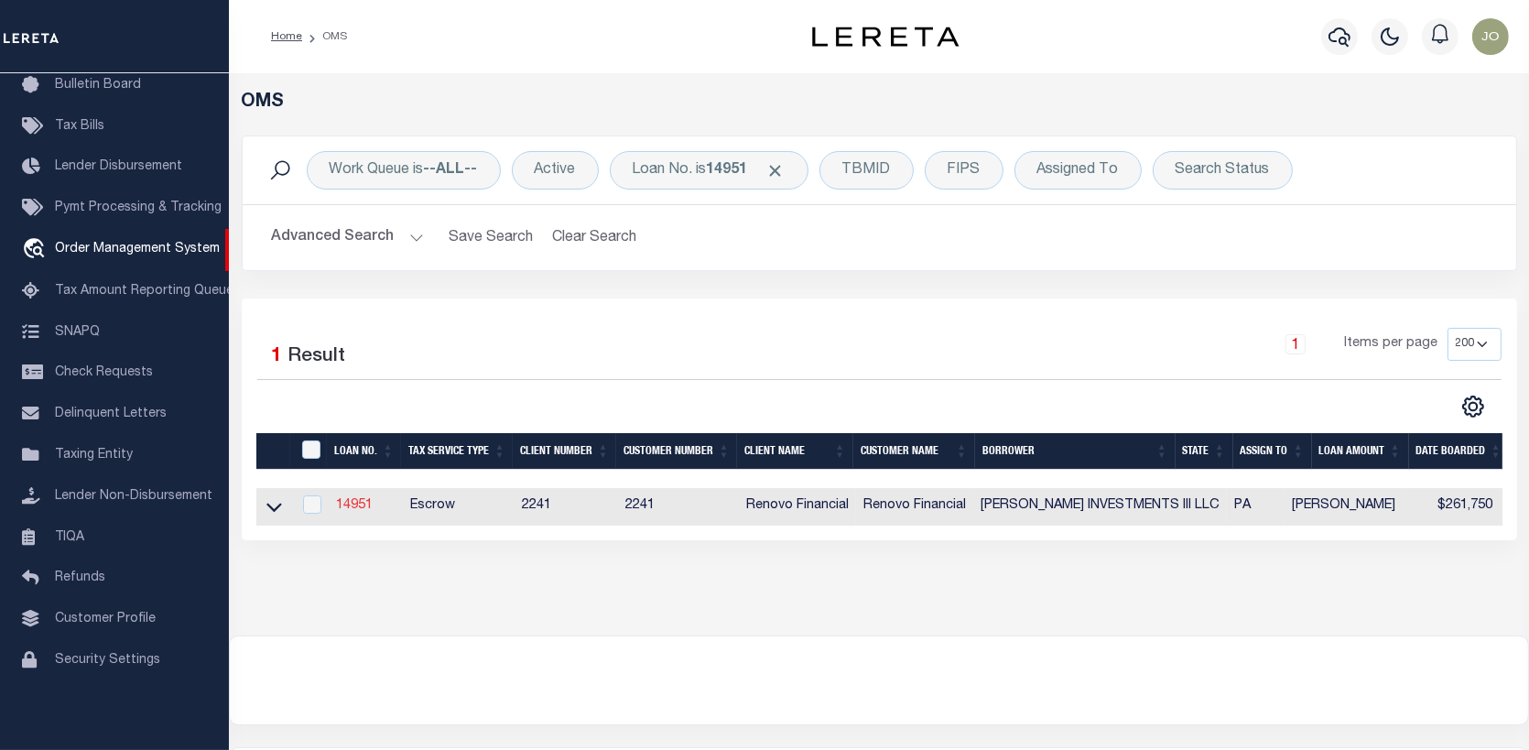
click at [354, 502] on link "14951" at bounding box center [354, 505] width 37 height 13
type input "14951"
type input "[PERSON_NAME] INVESTMENTS III LLC"
select select
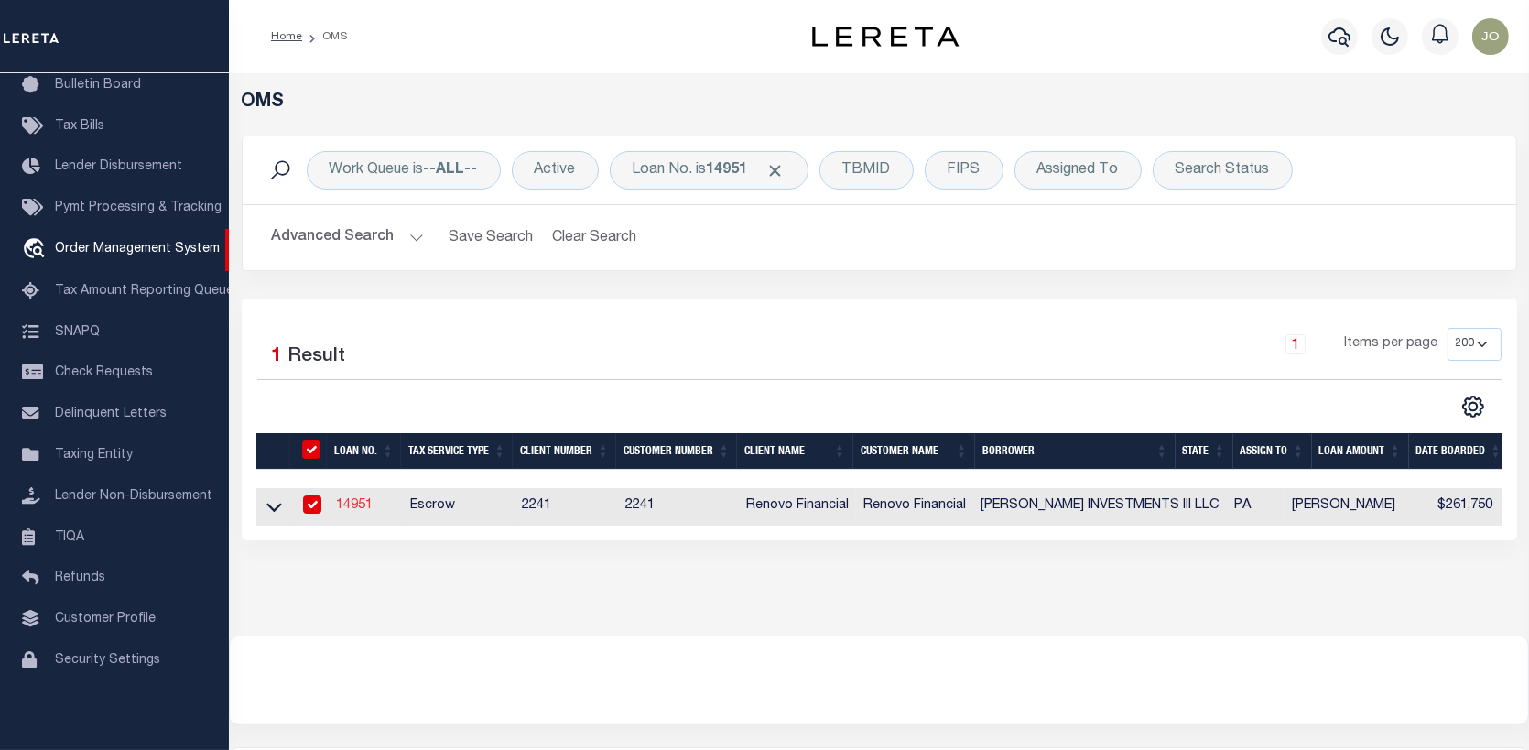
type input "[STREET_ADDRESS]"
type input "Bentleyville PA 15314"
select select "10"
select select "Escrow"
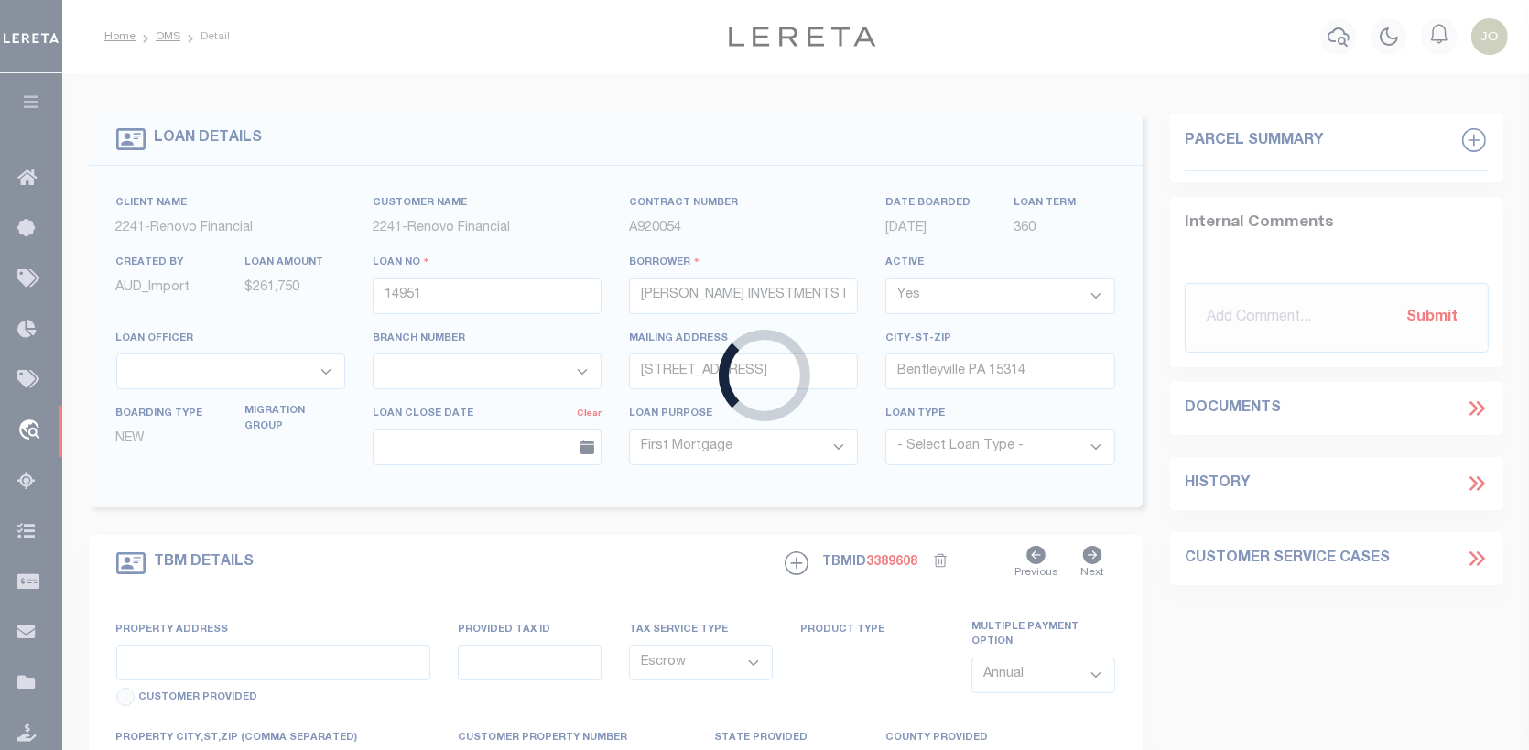
select select "25066"
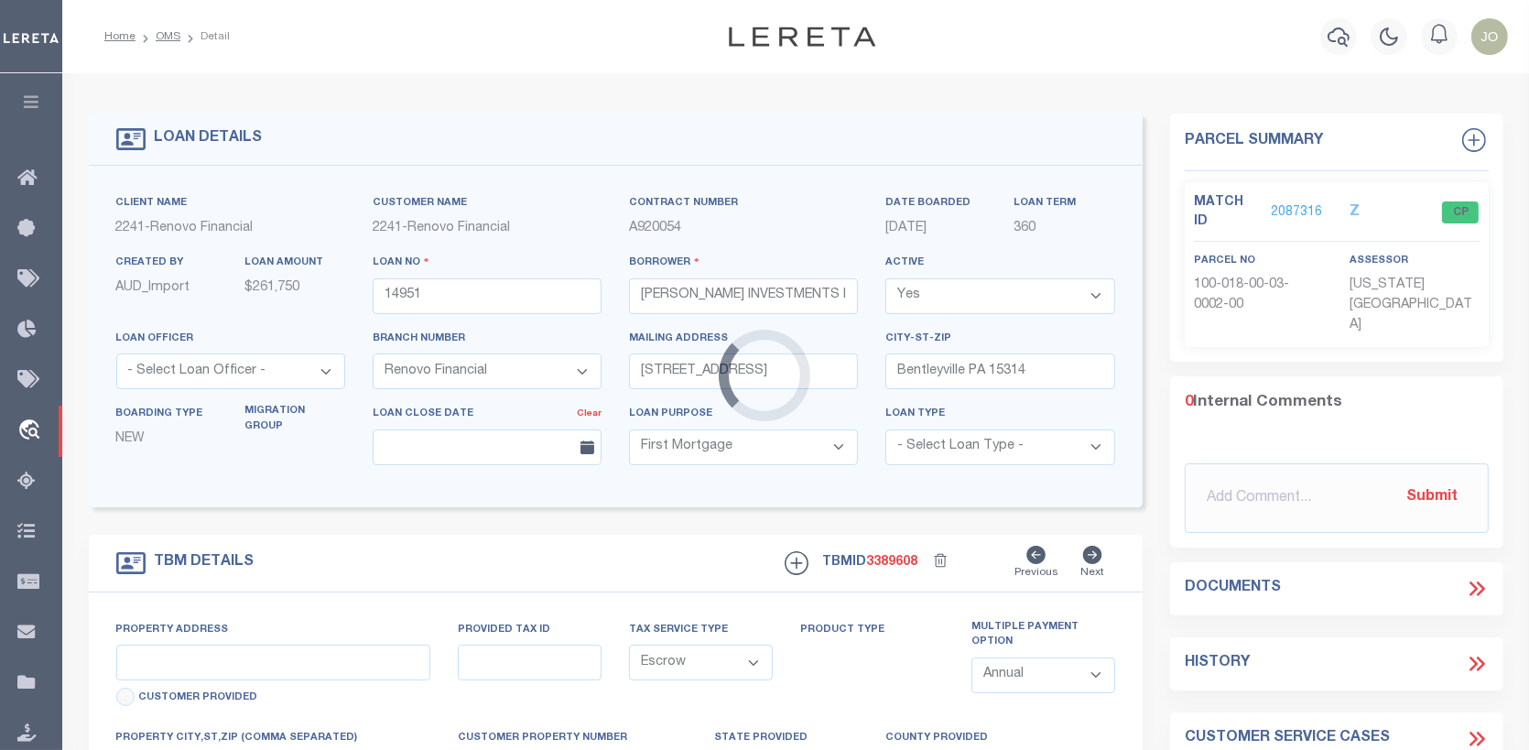
type input "411-415 Spruce Street"
select select
type input "Canonsburg, PA 15317"
type input "a0kUS0000066fjN"
type input "PA"
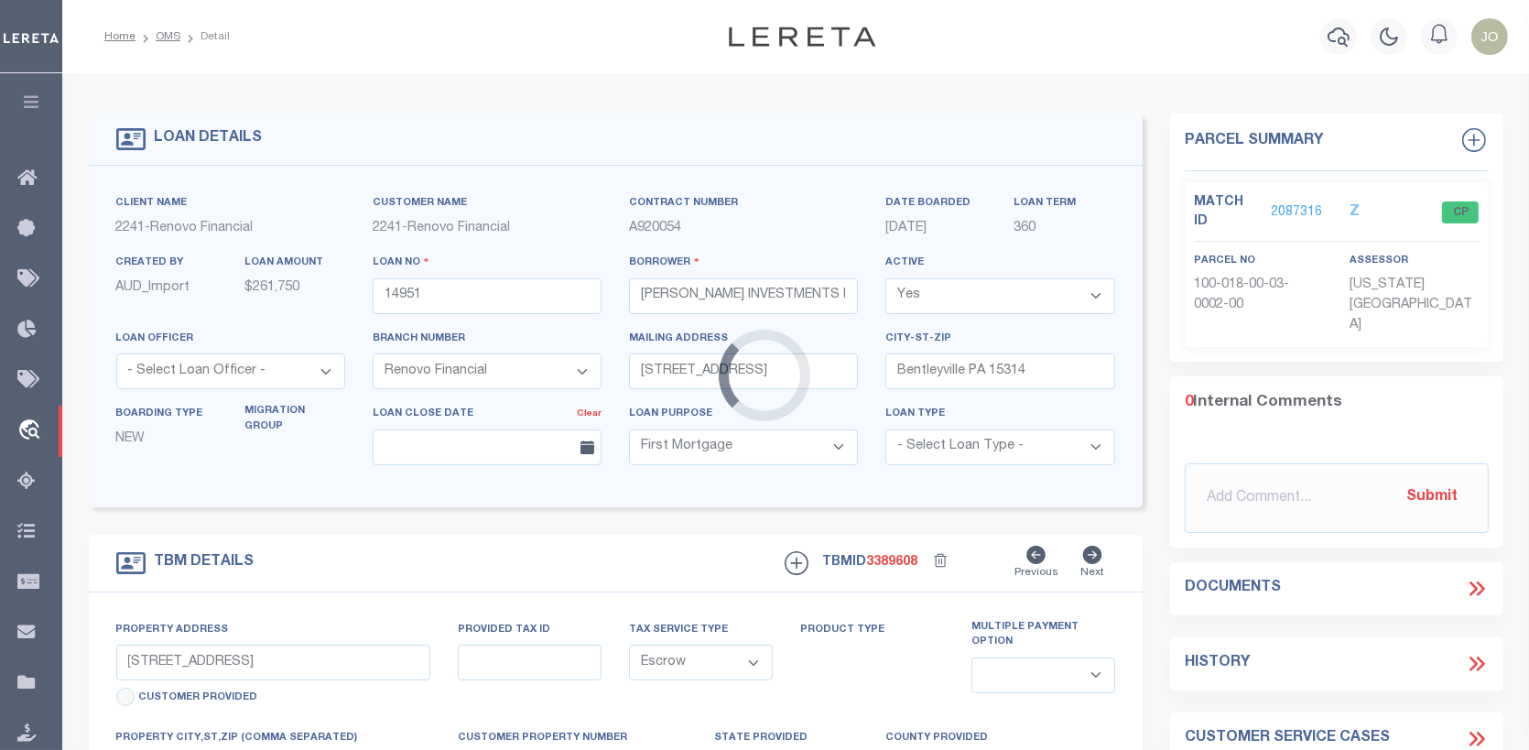
select select
type textarea "LEGAL REQUIRED"
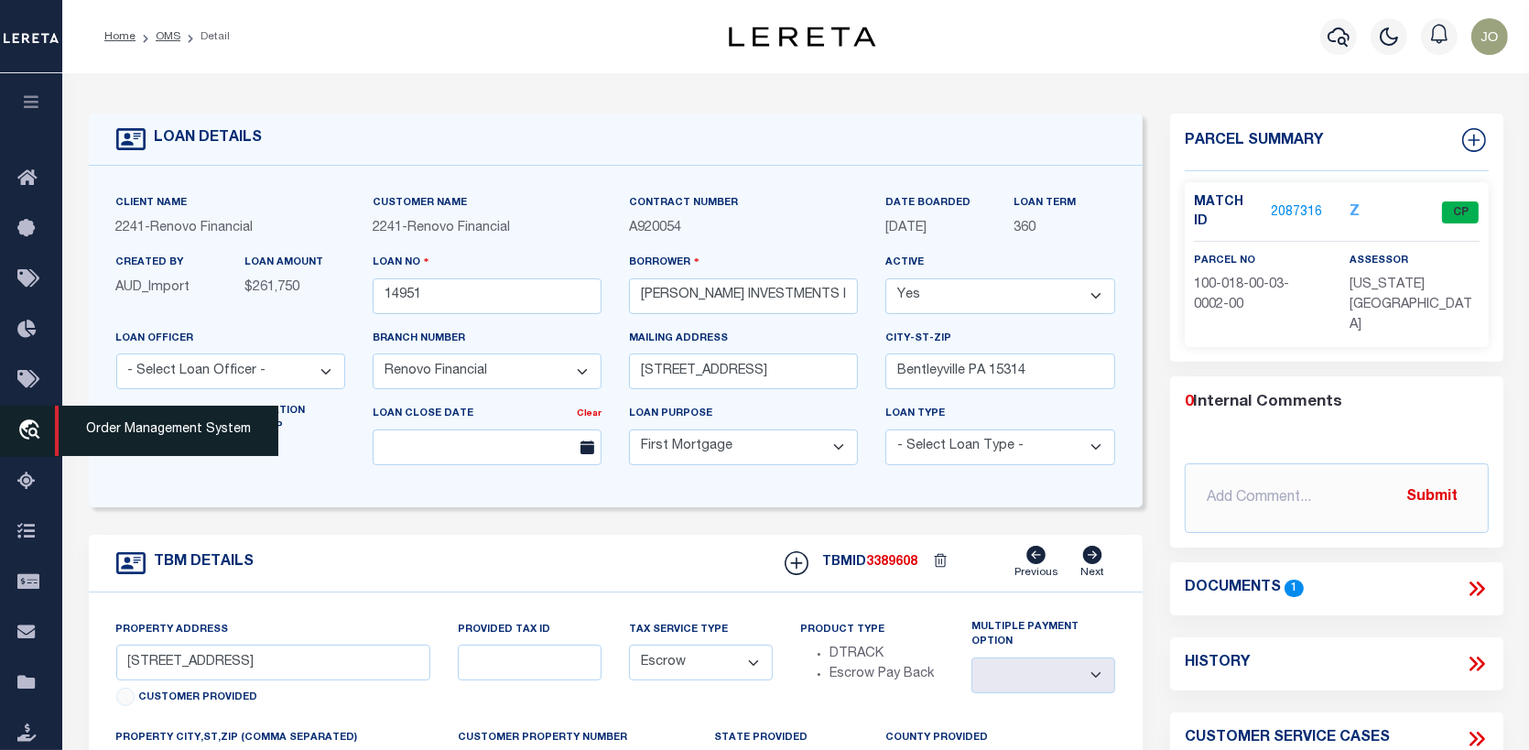
click at [33, 426] on icon "travel_explore" at bounding box center [31, 431] width 29 height 24
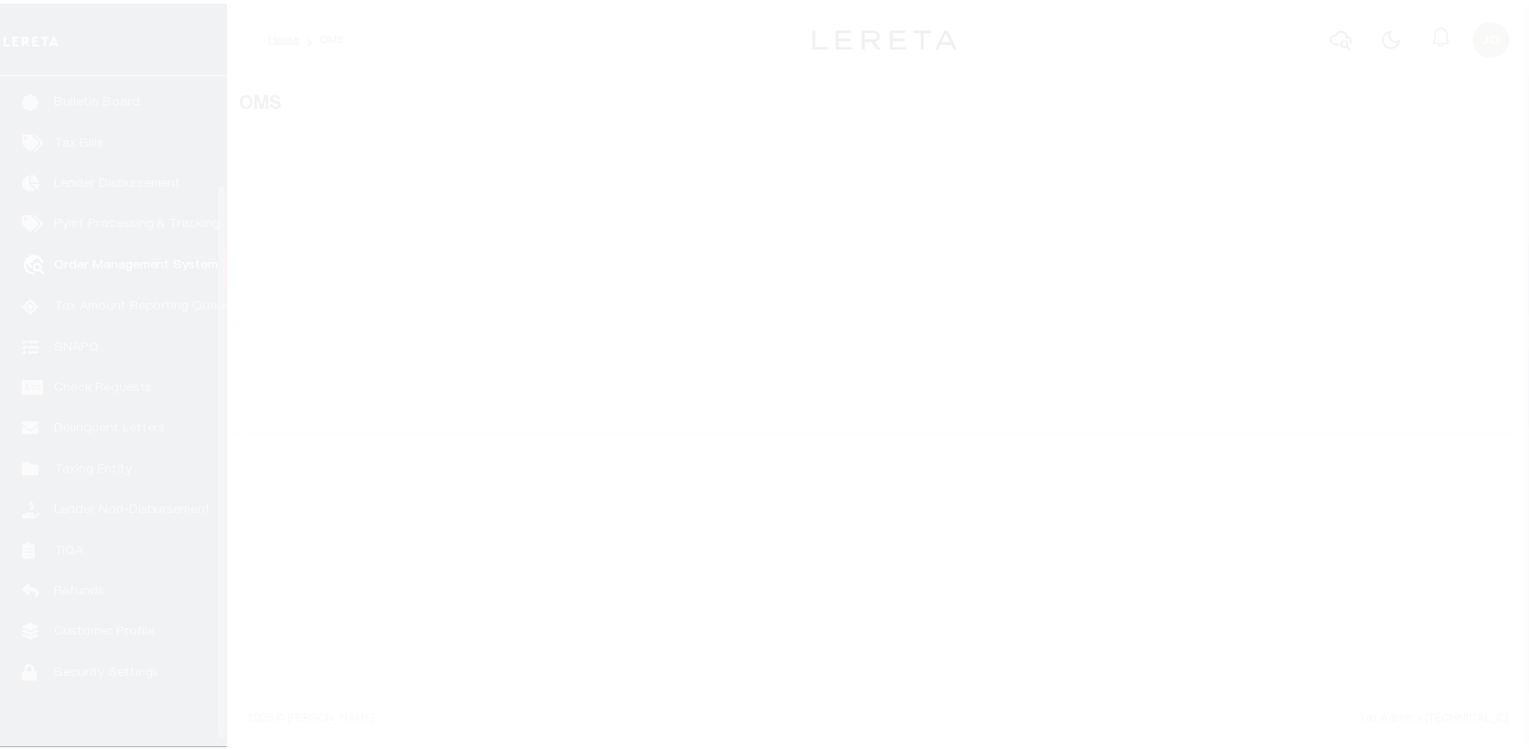
scroll to position [133, 0]
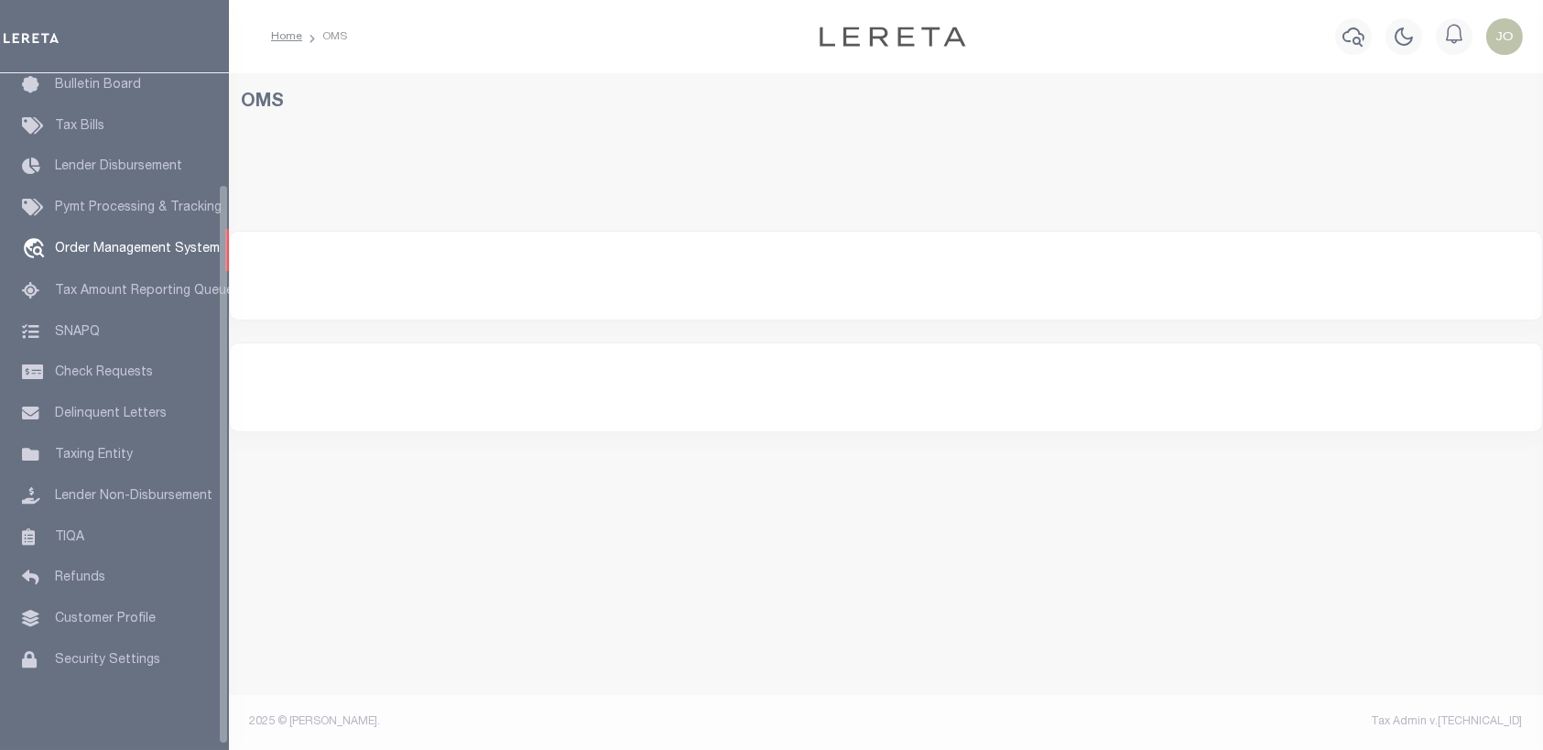
select select "200"
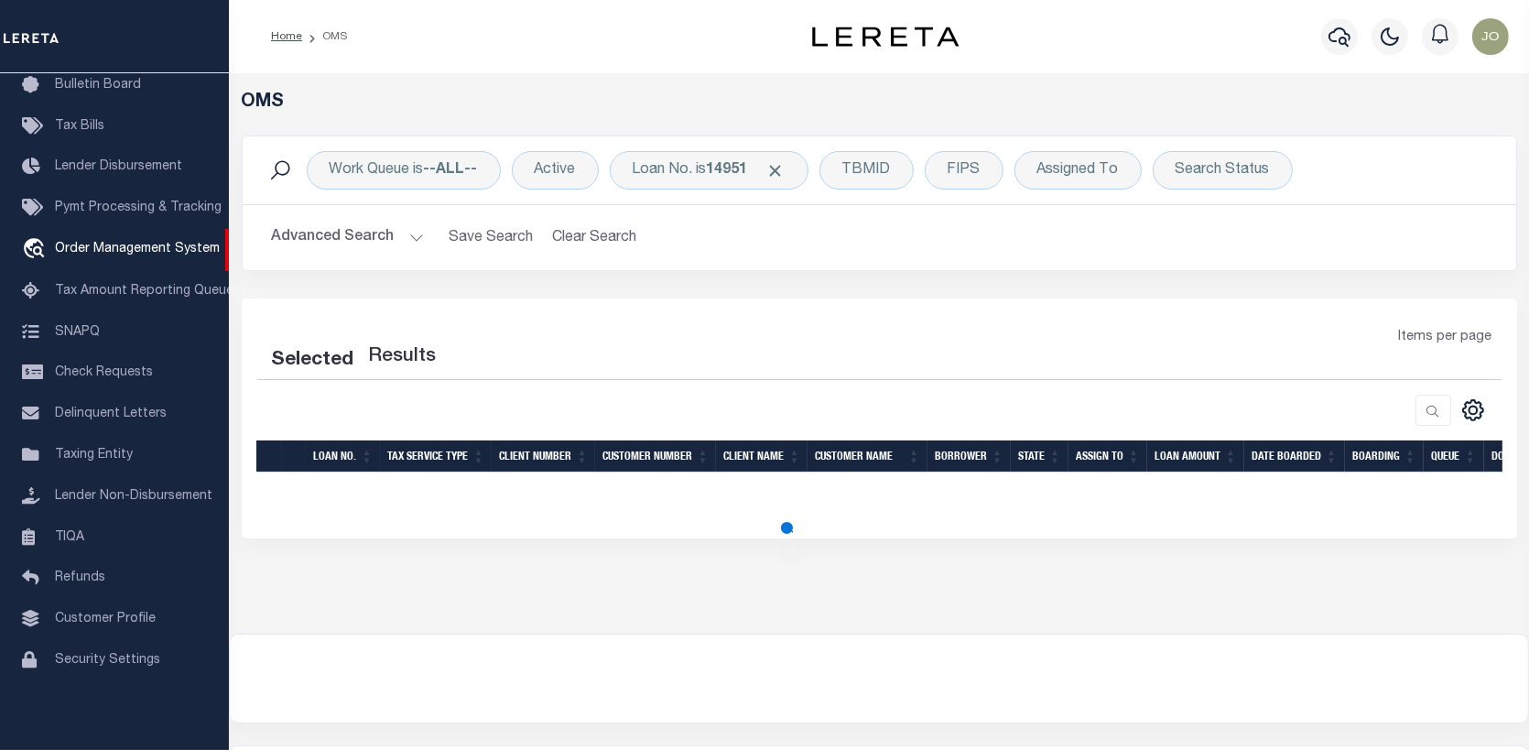
select select "200"
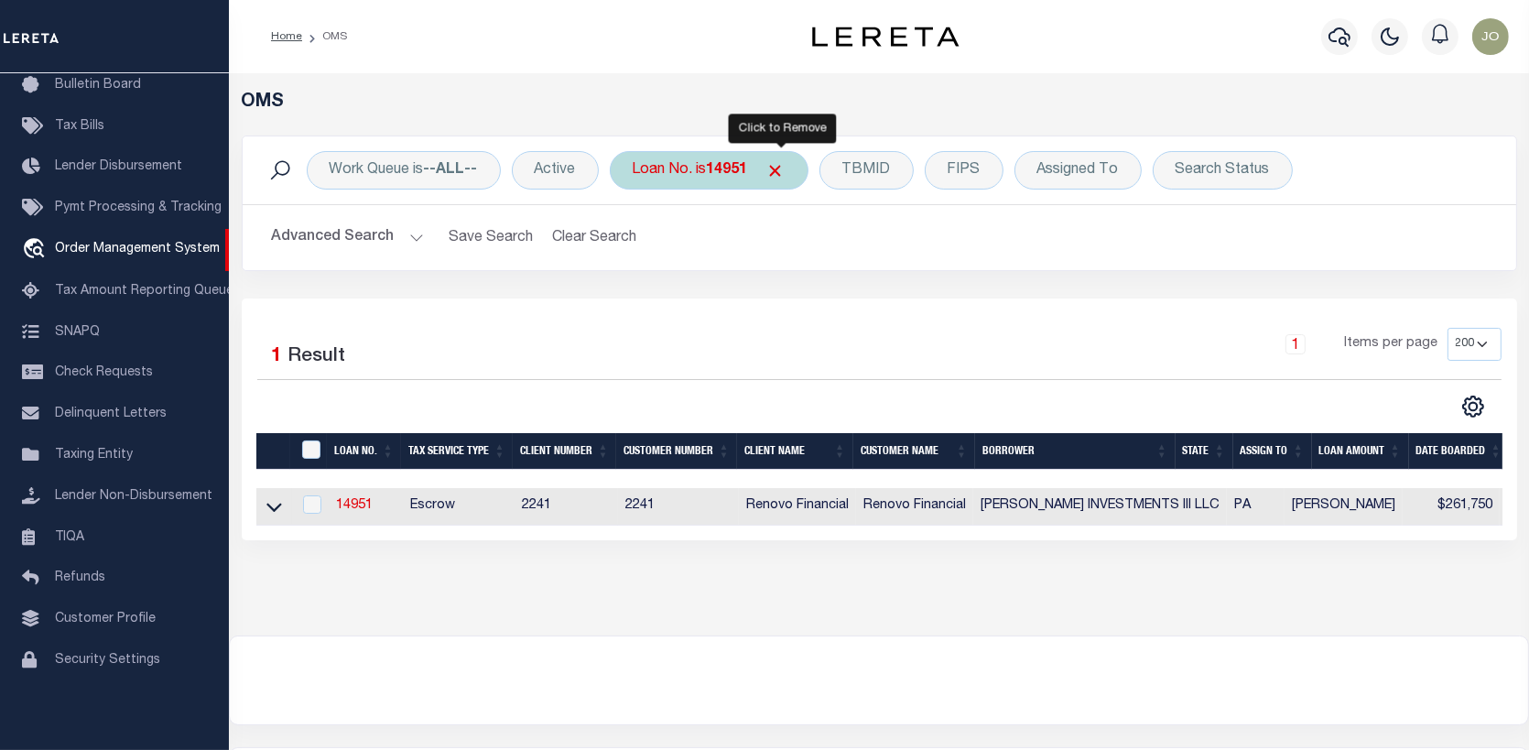
click at [778, 167] on span "Click to Remove" at bounding box center [776, 170] width 19 height 19
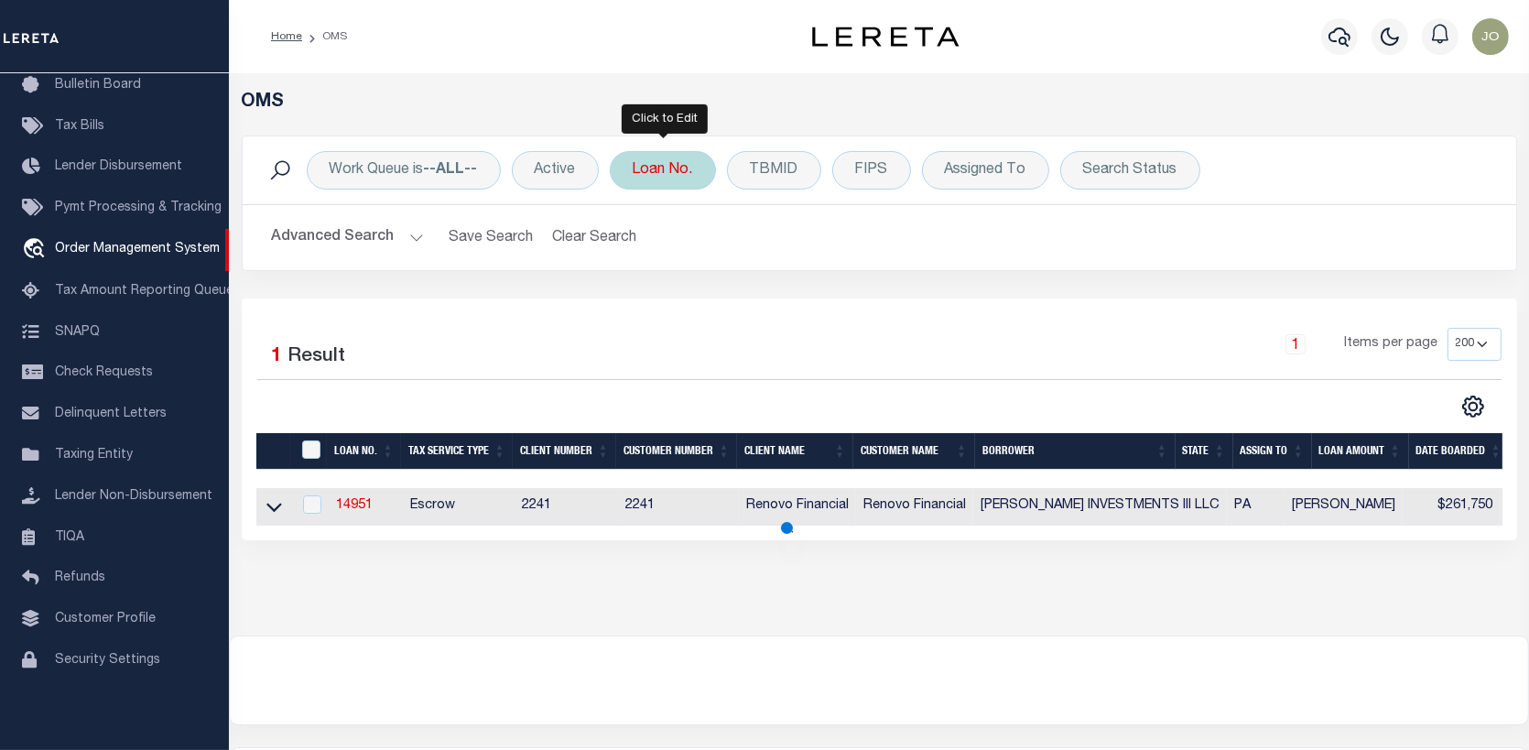
click at [637, 156] on div "Loan No." at bounding box center [663, 170] width 106 height 38
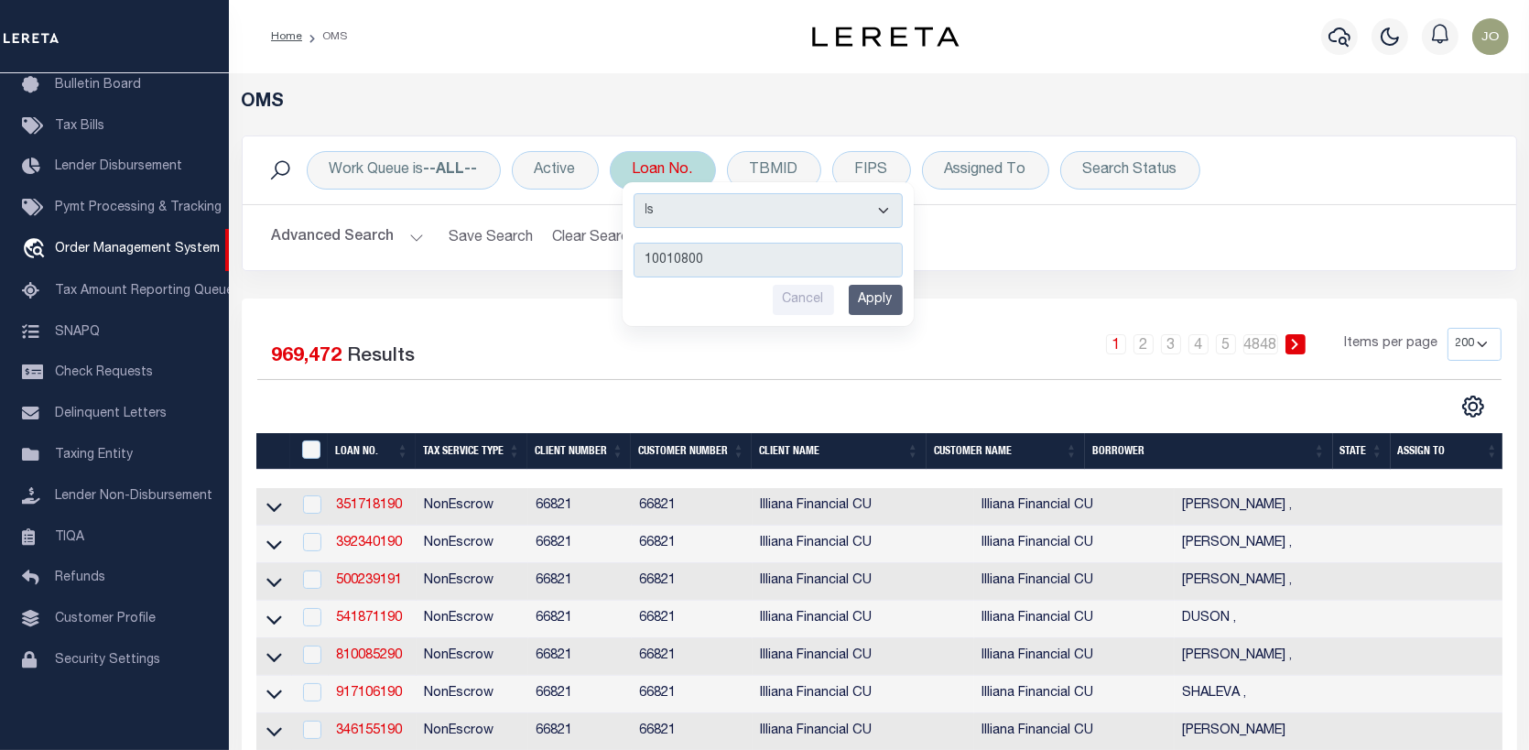
type input "10010800"
click at [889, 294] on input "Apply" at bounding box center [876, 300] width 54 height 30
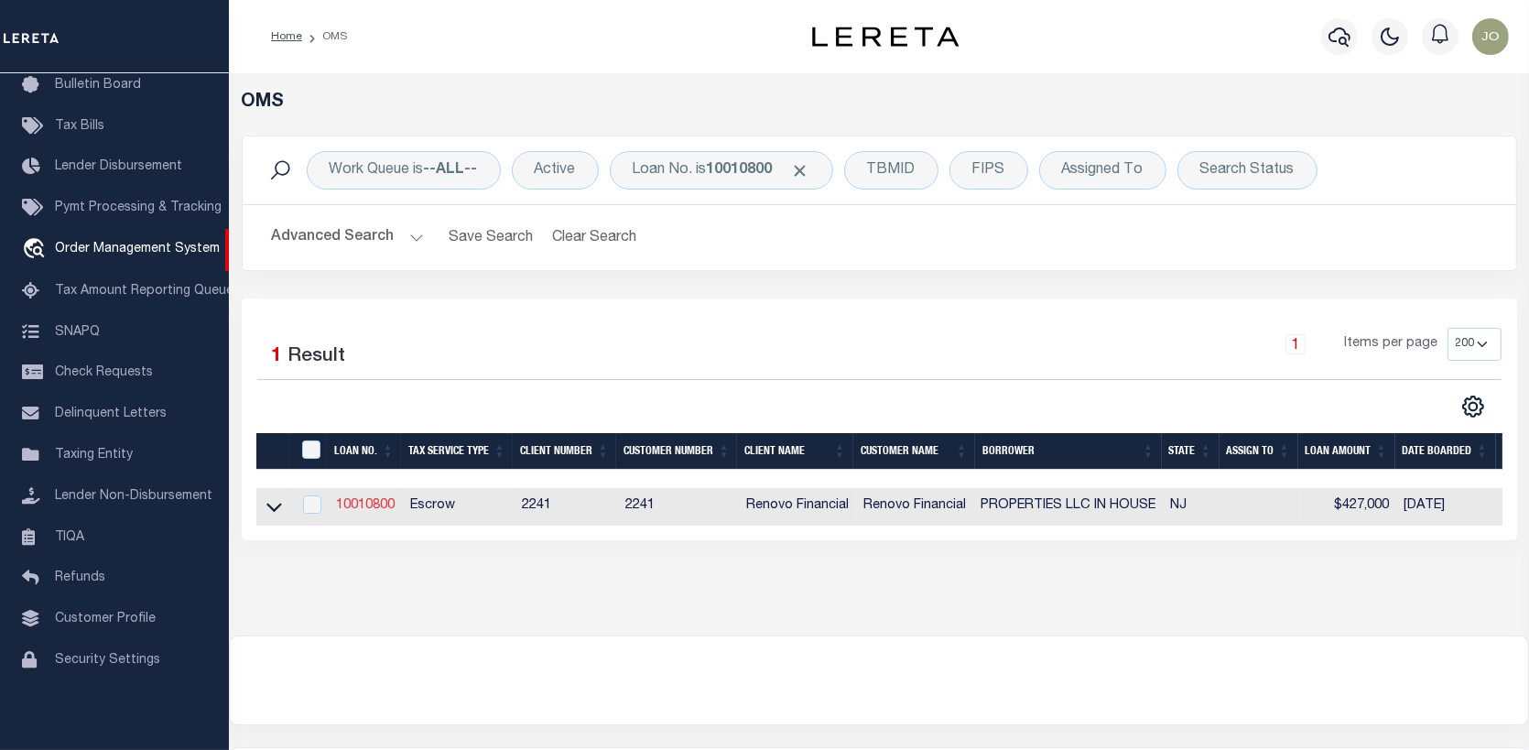
click at [363, 506] on link "10010800" at bounding box center [365, 505] width 59 height 13
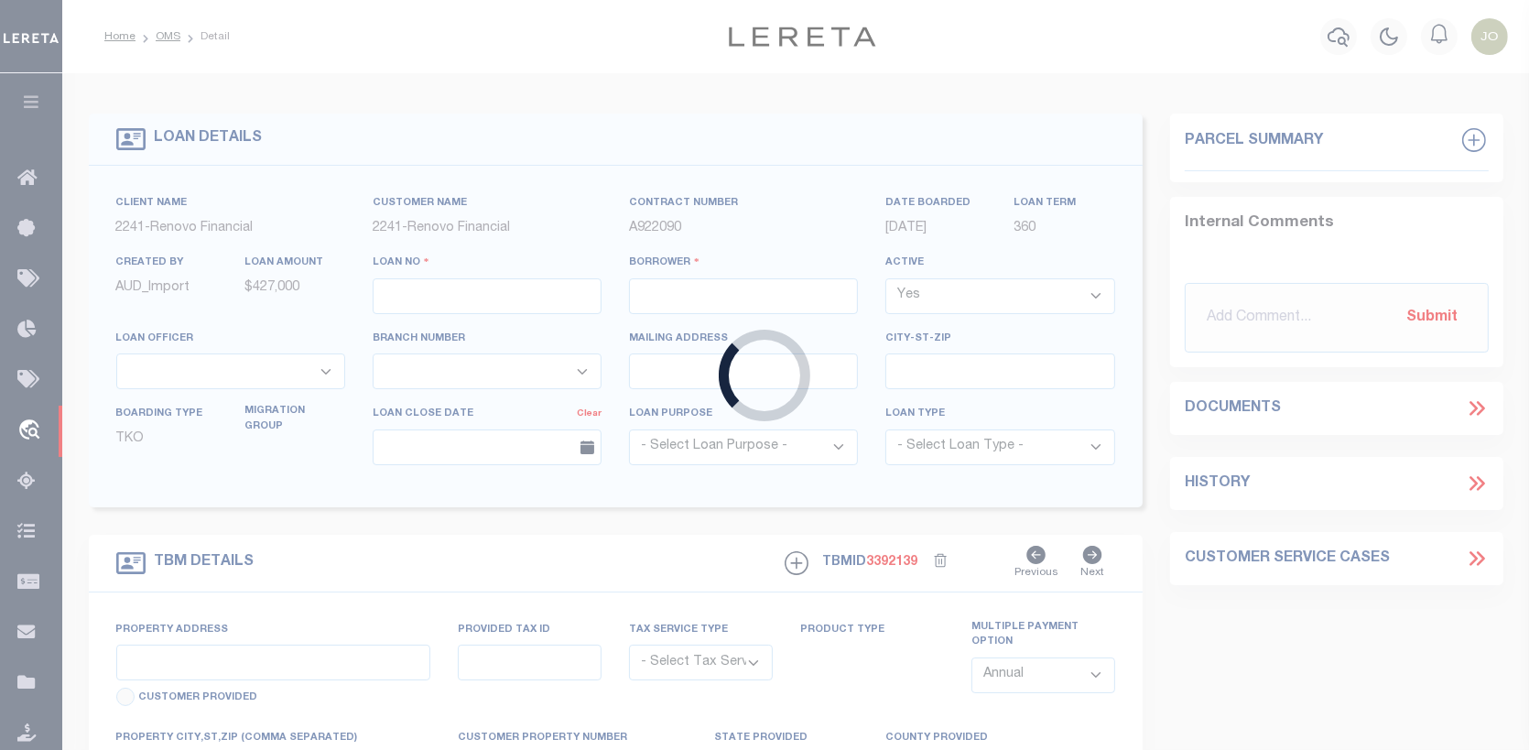
type input "10010800"
type input "PROPERTIES LLC IN HOUSE"
select select
type input "1674 [GEOGRAPHIC_DATA]"
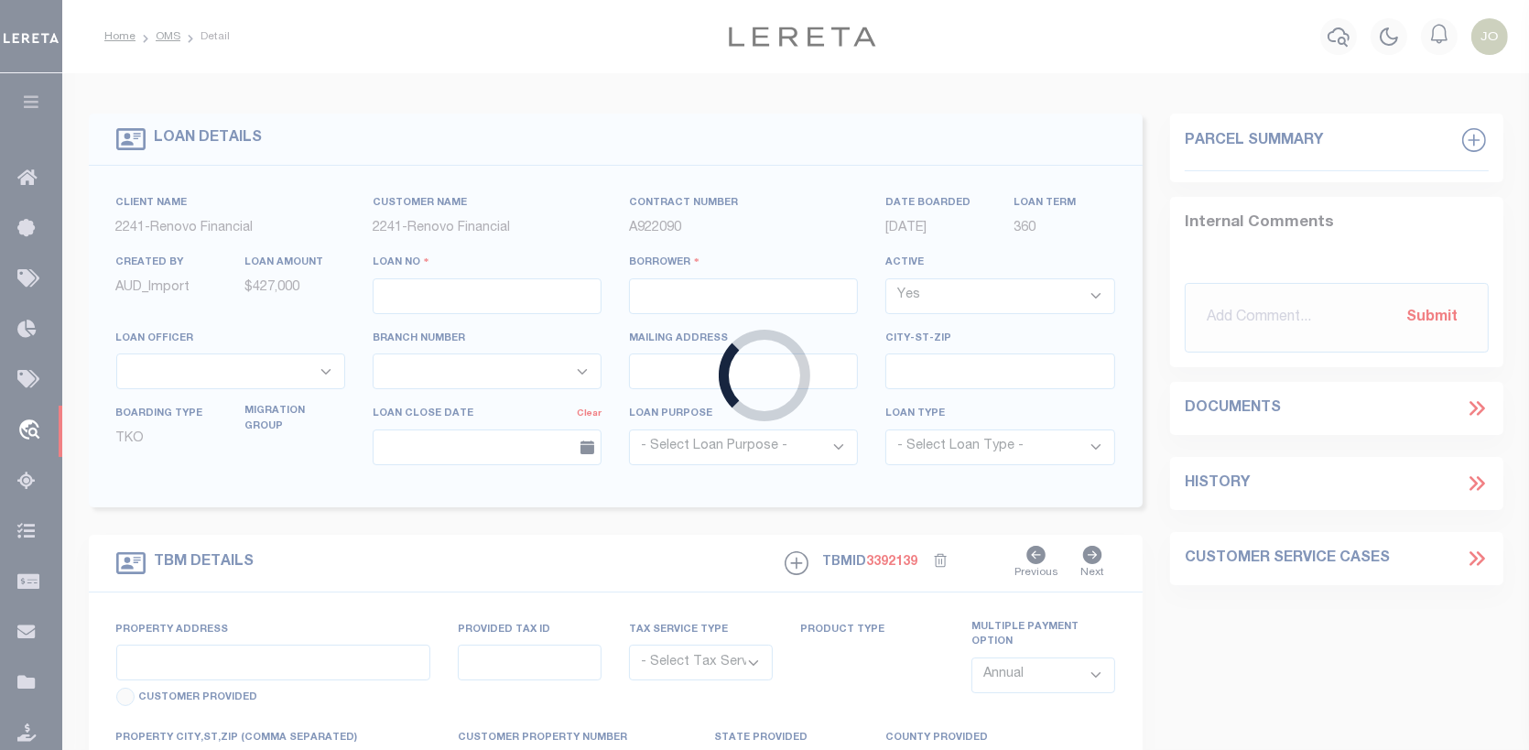
type input "[GEOGRAPHIC_DATA]-2143 NULL"
select select "10"
select select "Escrow"
select select "25067"
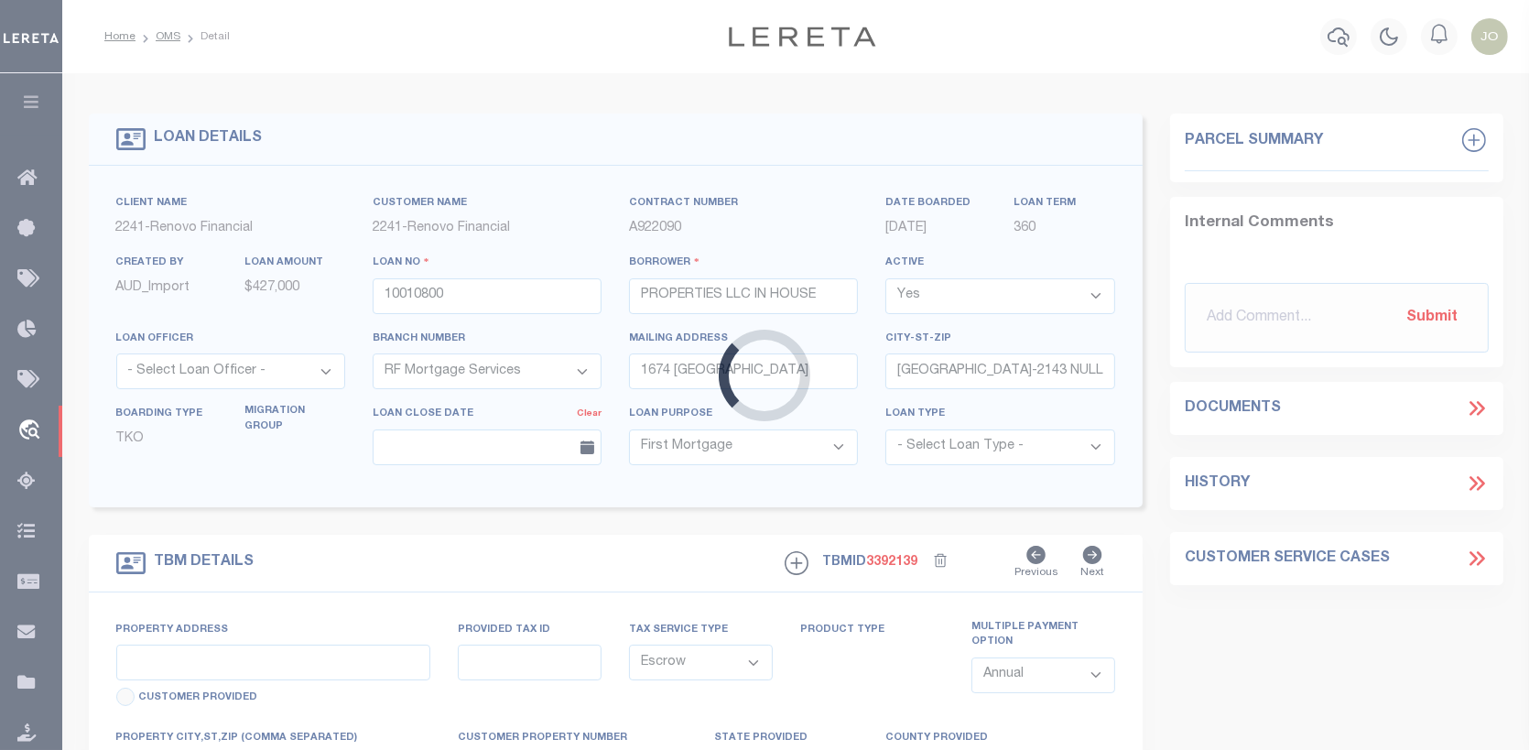
type input "122 BERGEN"
type input "23401 00004"
select select
type input "[GEOGRAPHIC_DATA]"
type input "a0kUS000006jr4j"
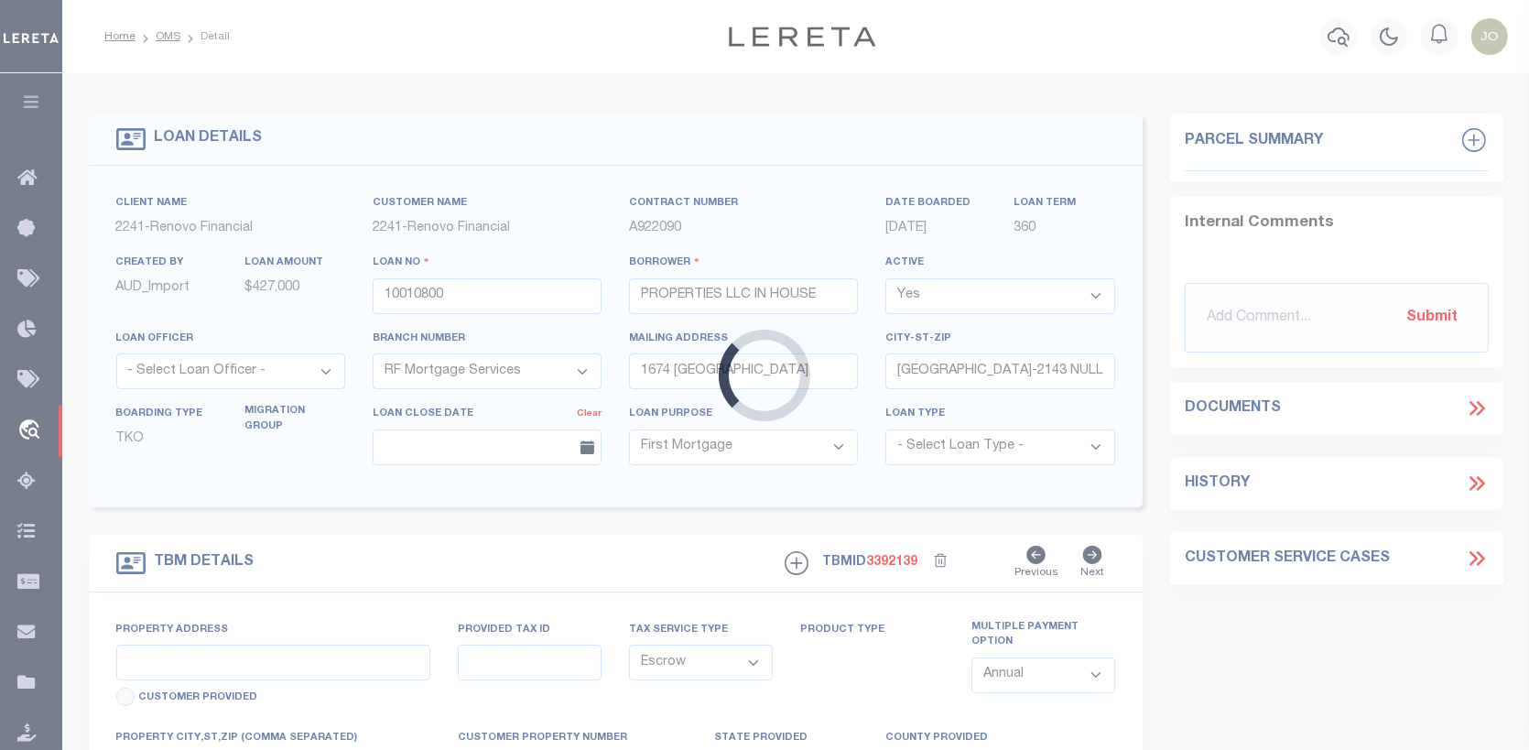
type input "NJ"
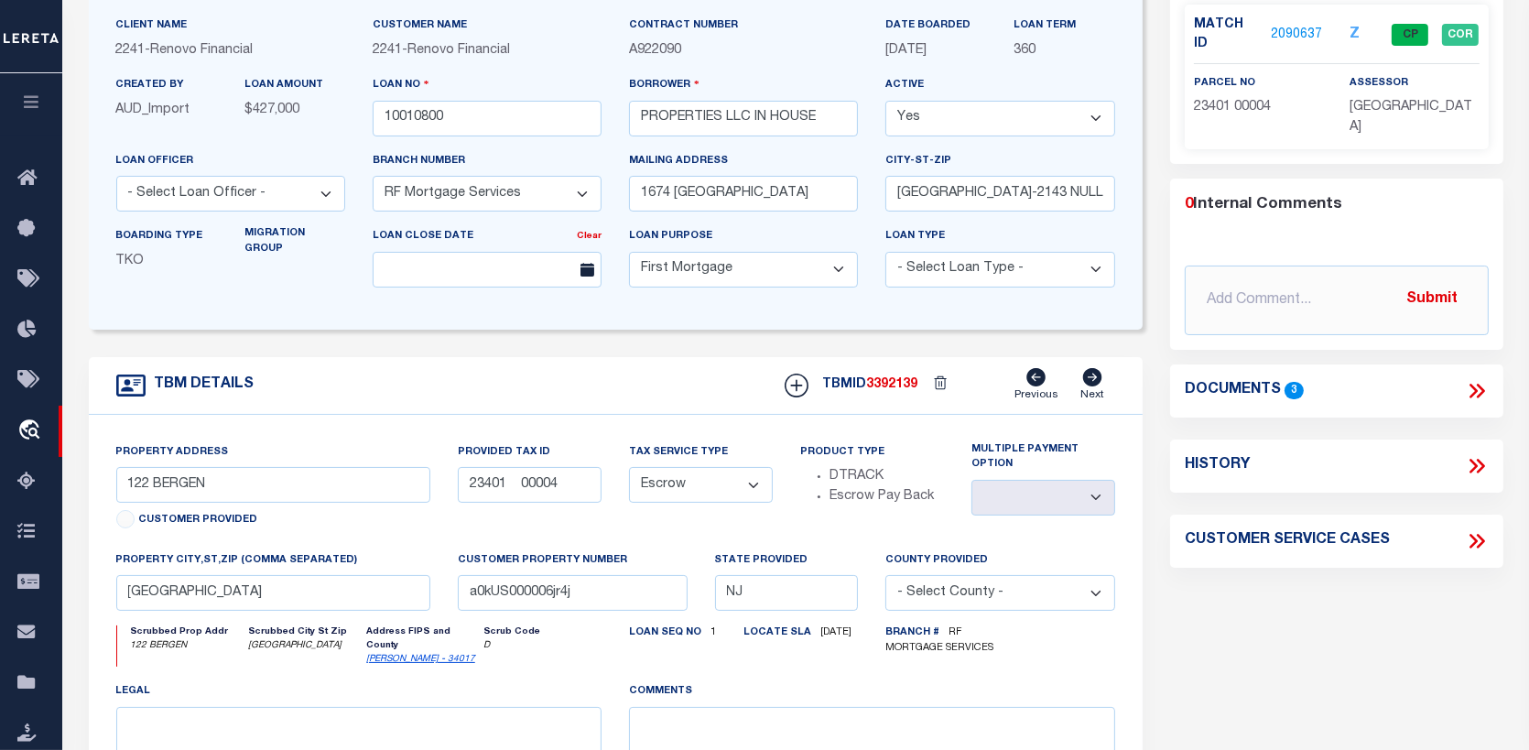
scroll to position [183, 0]
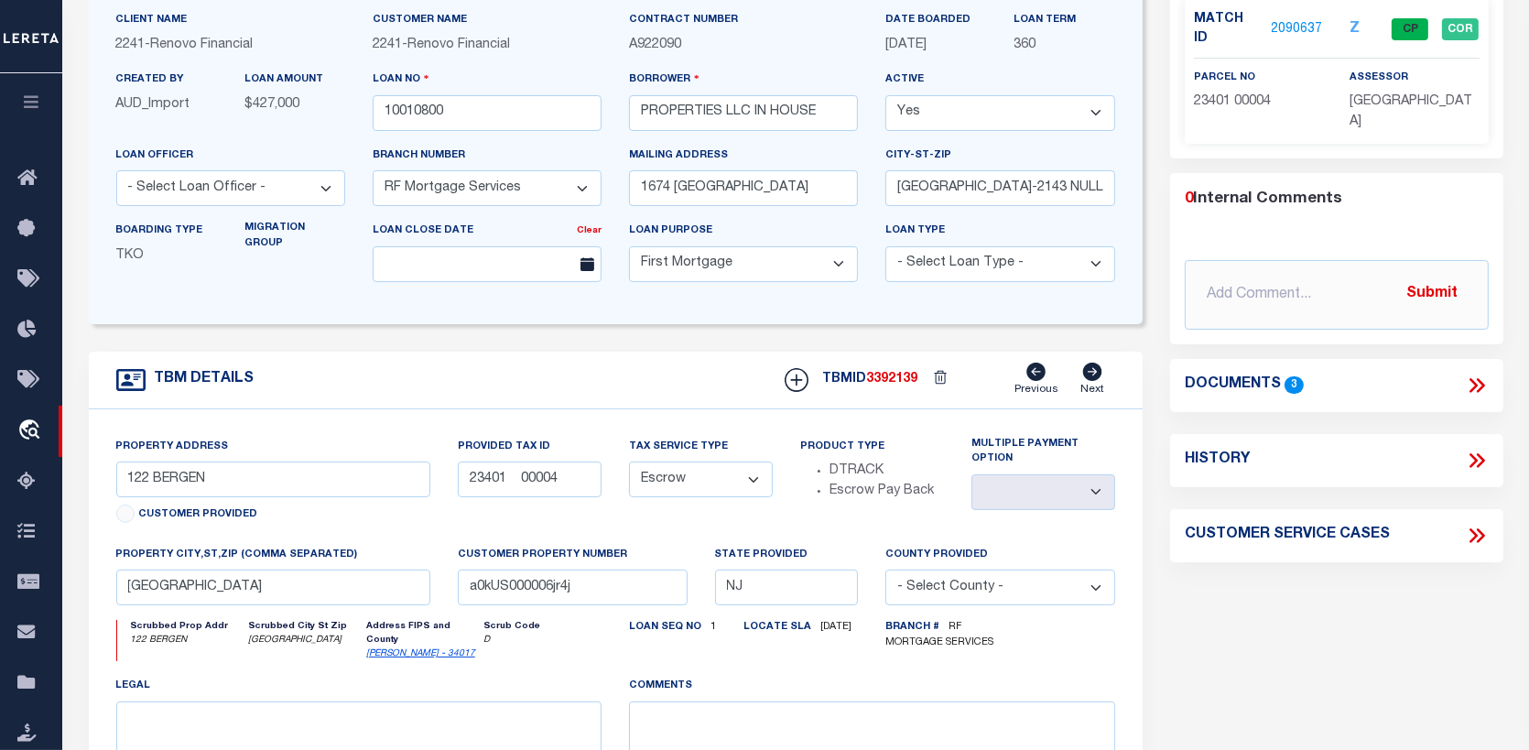
click at [1278, 24] on link "2090637" at bounding box center [1297, 29] width 51 height 19
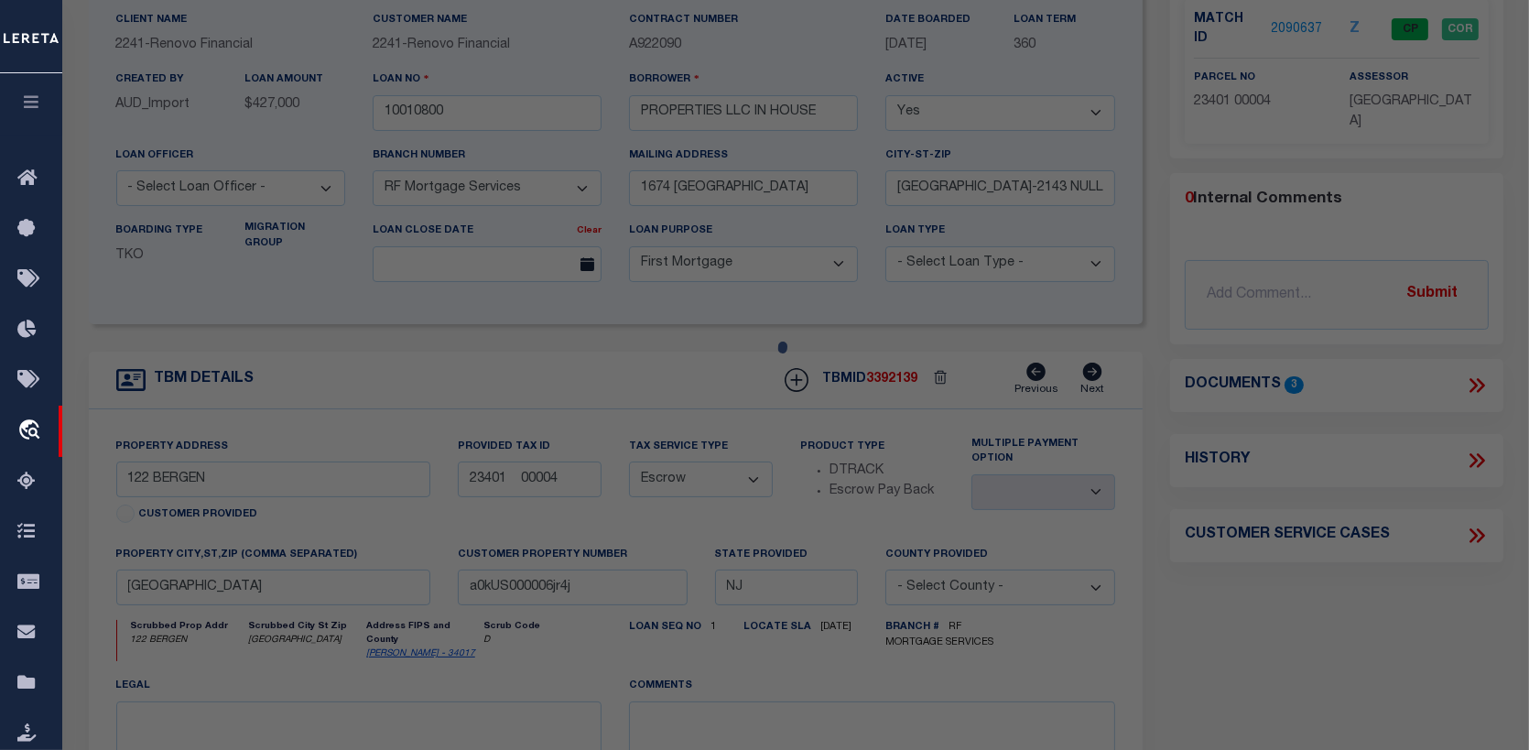
checkbox input "false"
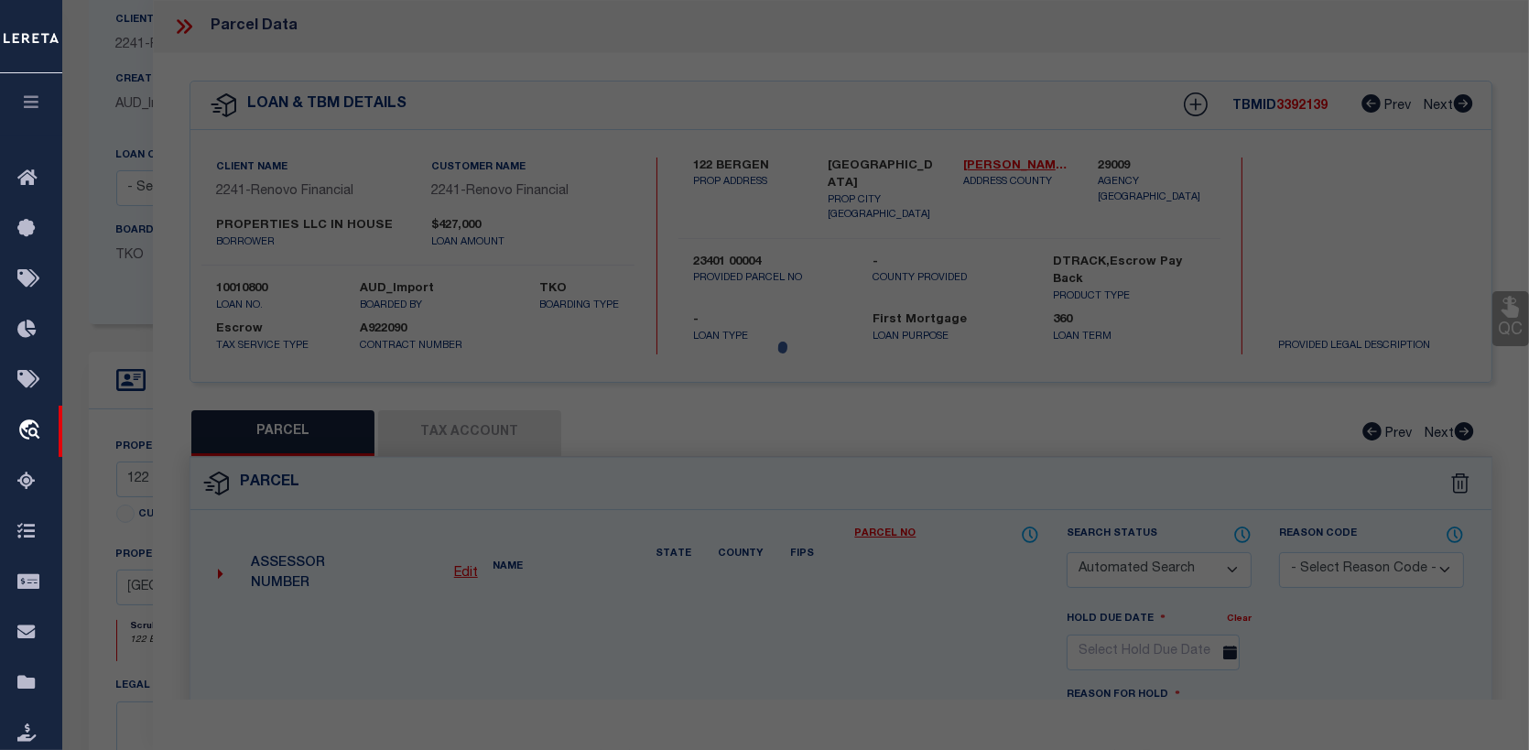
select select "CP"
type input "IN HOUSE PROPERTIES, LLC"
select select "AGW"
select select "ADD"
type input "[STREET_ADDRESS]"
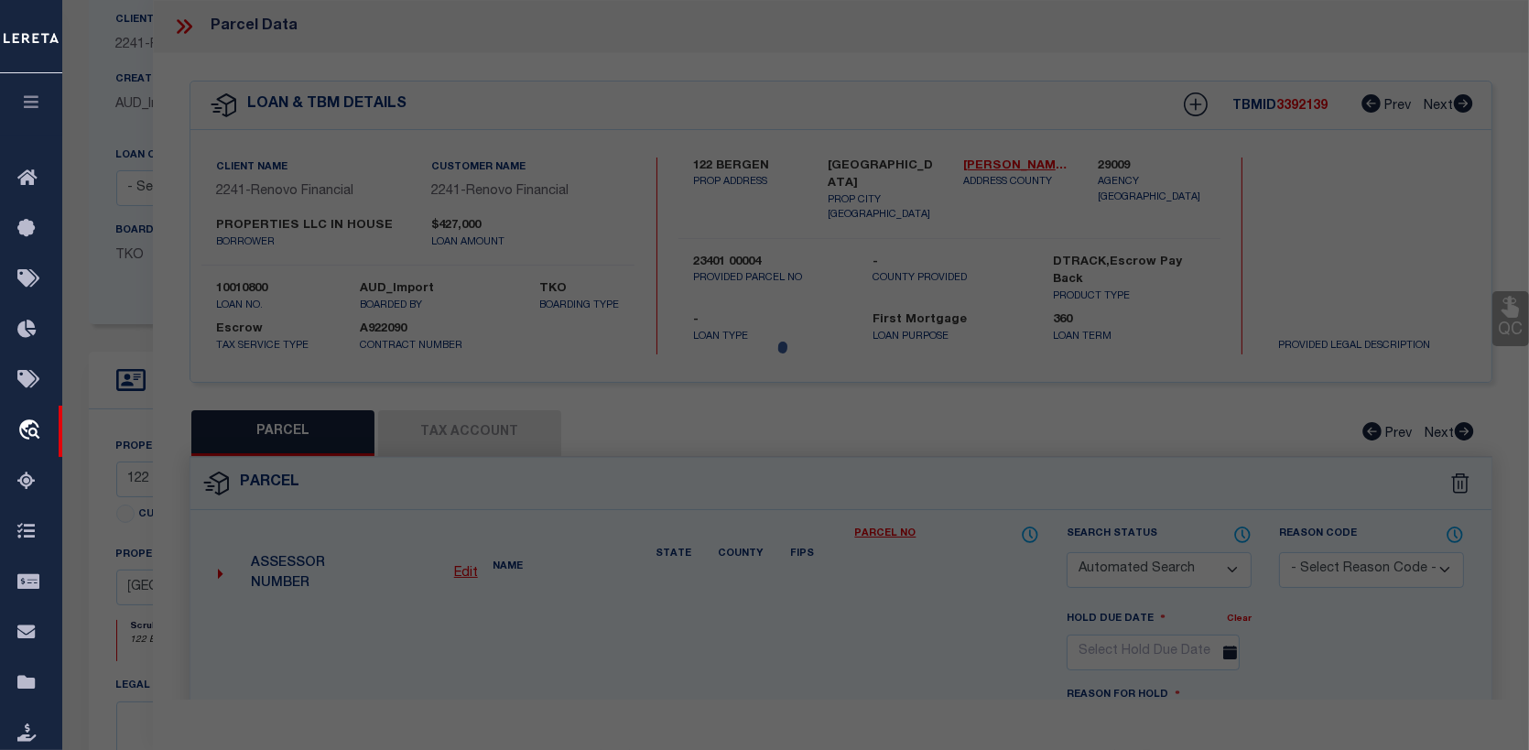
checkbox input "false"
type input "[GEOGRAPHIC_DATA]"
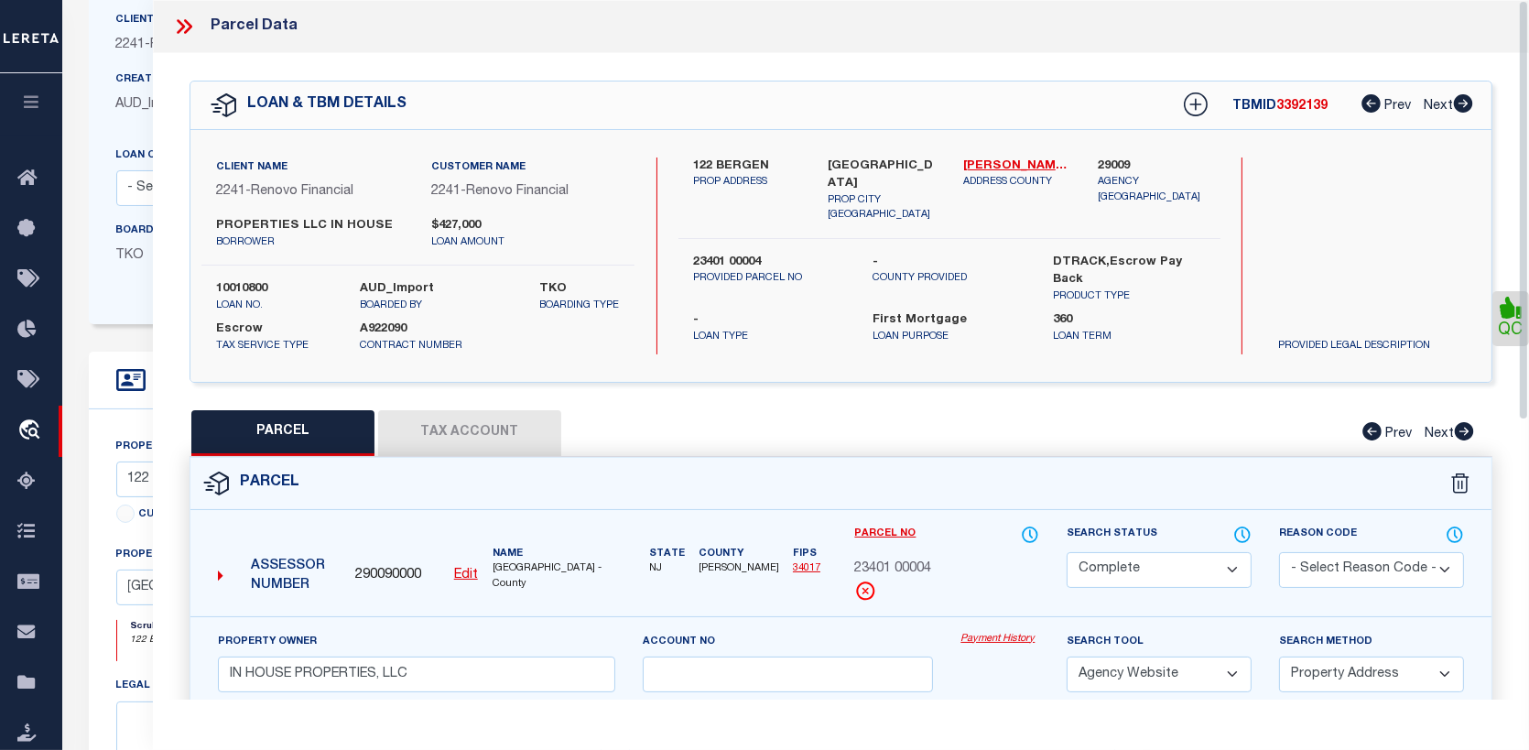
click at [988, 636] on link "Payment History" at bounding box center [1000, 640] width 79 height 16
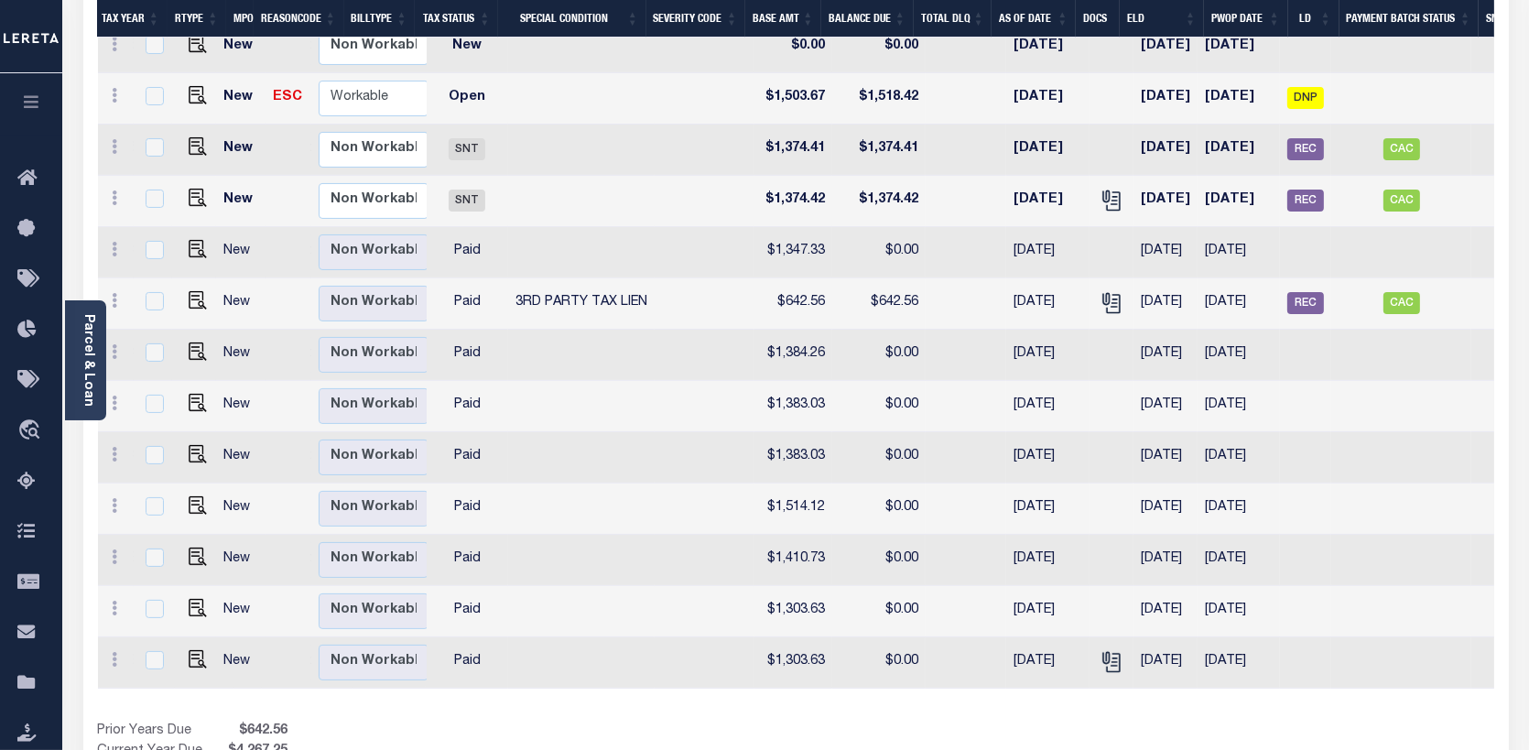
scroll to position [0, 433]
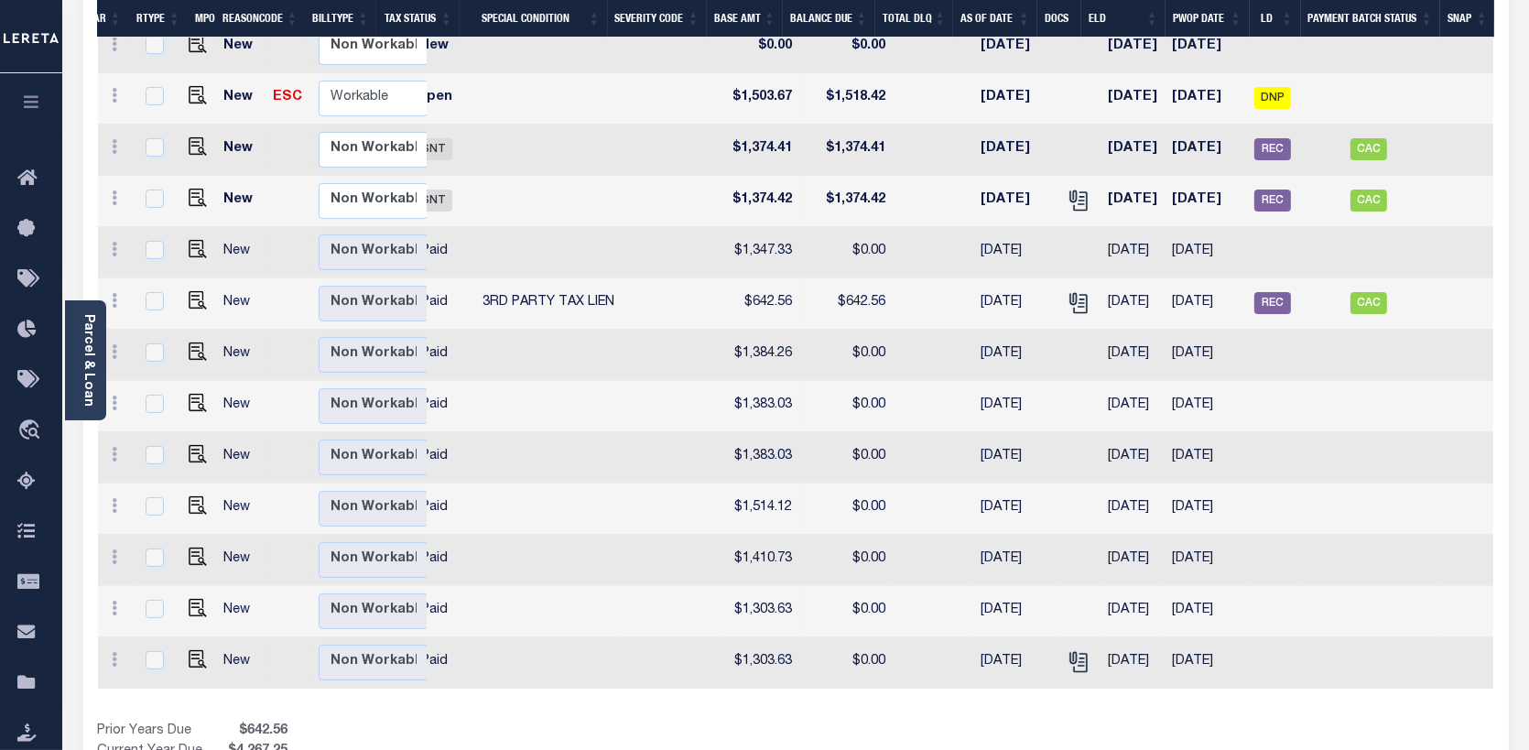
drag, startPoint x: 670, startPoint y: 682, endPoint x: 420, endPoint y: 677, distance: 250.1
click at [425, 677] on div "DTLS CAL WorkQ Work Status Work Type Tax Year RType MPO ReasonCode BillType Tax…" at bounding box center [796, 355] width 1397 height 667
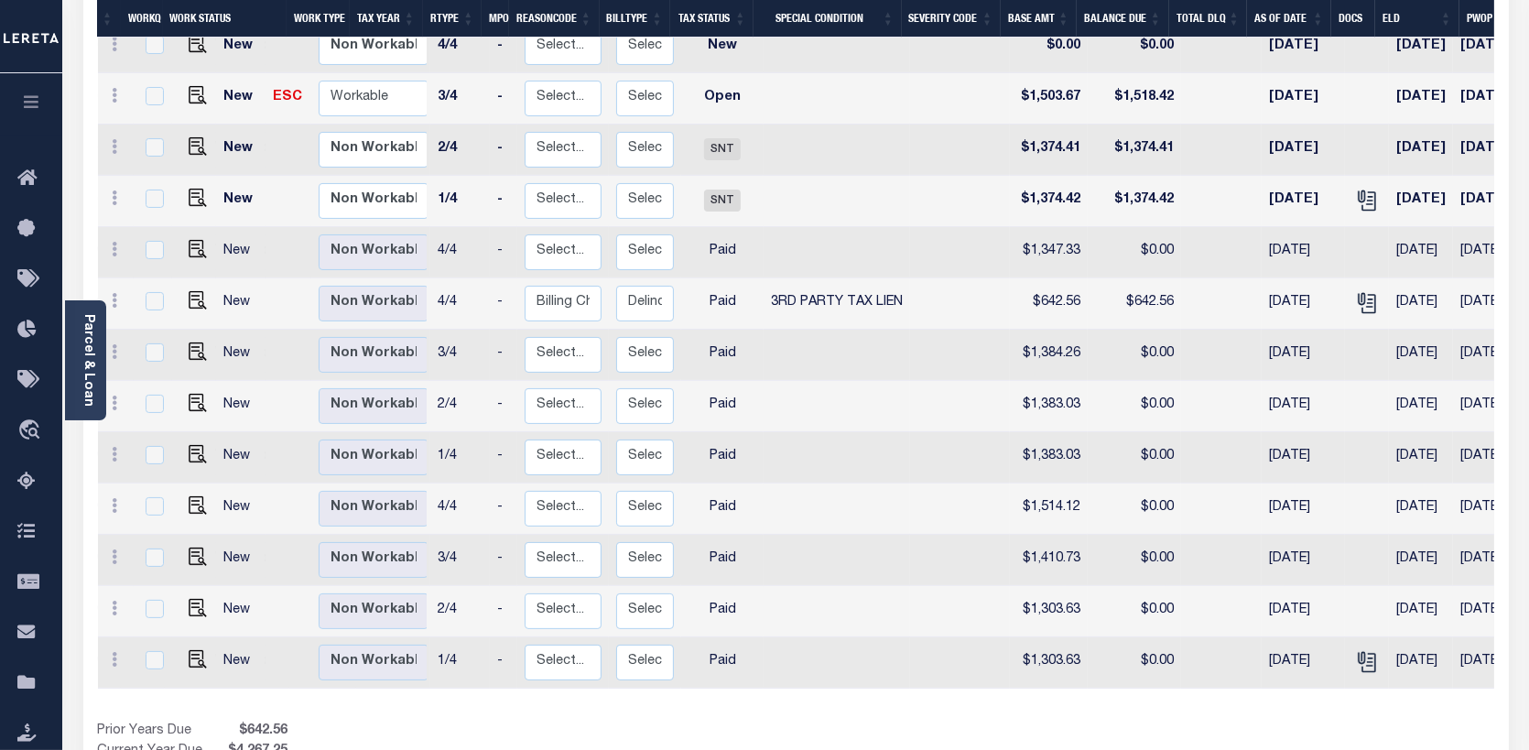
scroll to position [0, 0]
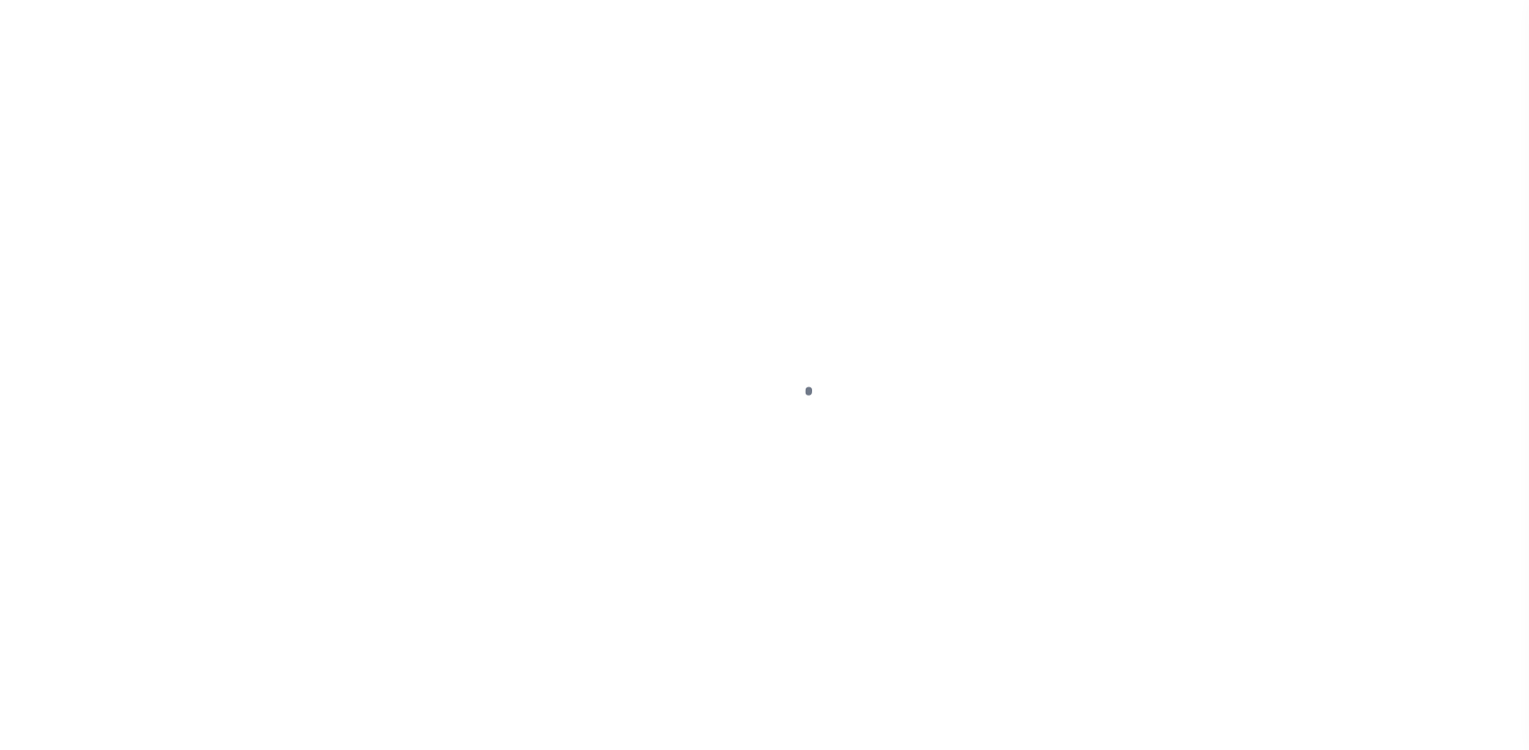
select select "25067"
select select "10"
select select "Escrow"
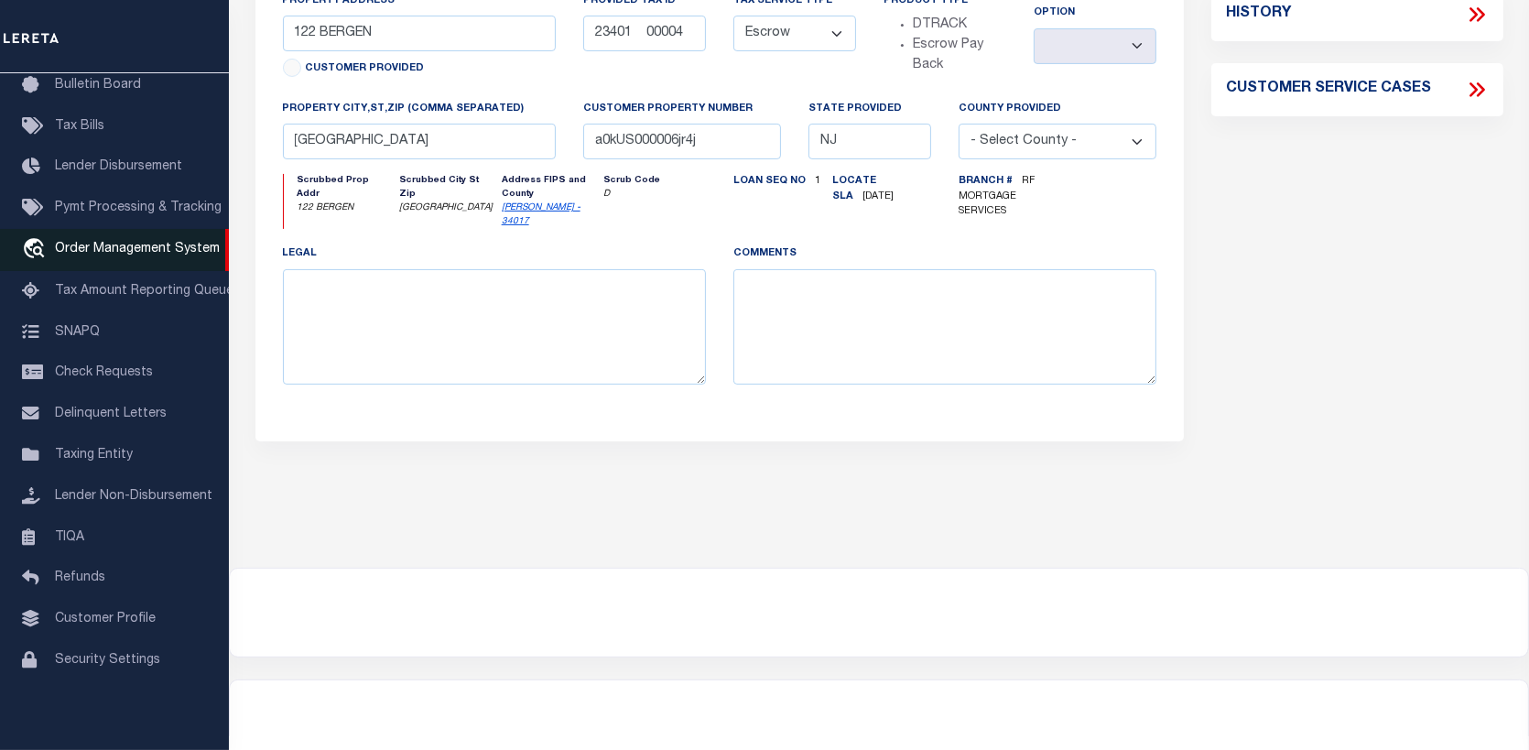
click at [158, 243] on span "Order Management System" at bounding box center [137, 249] width 165 height 13
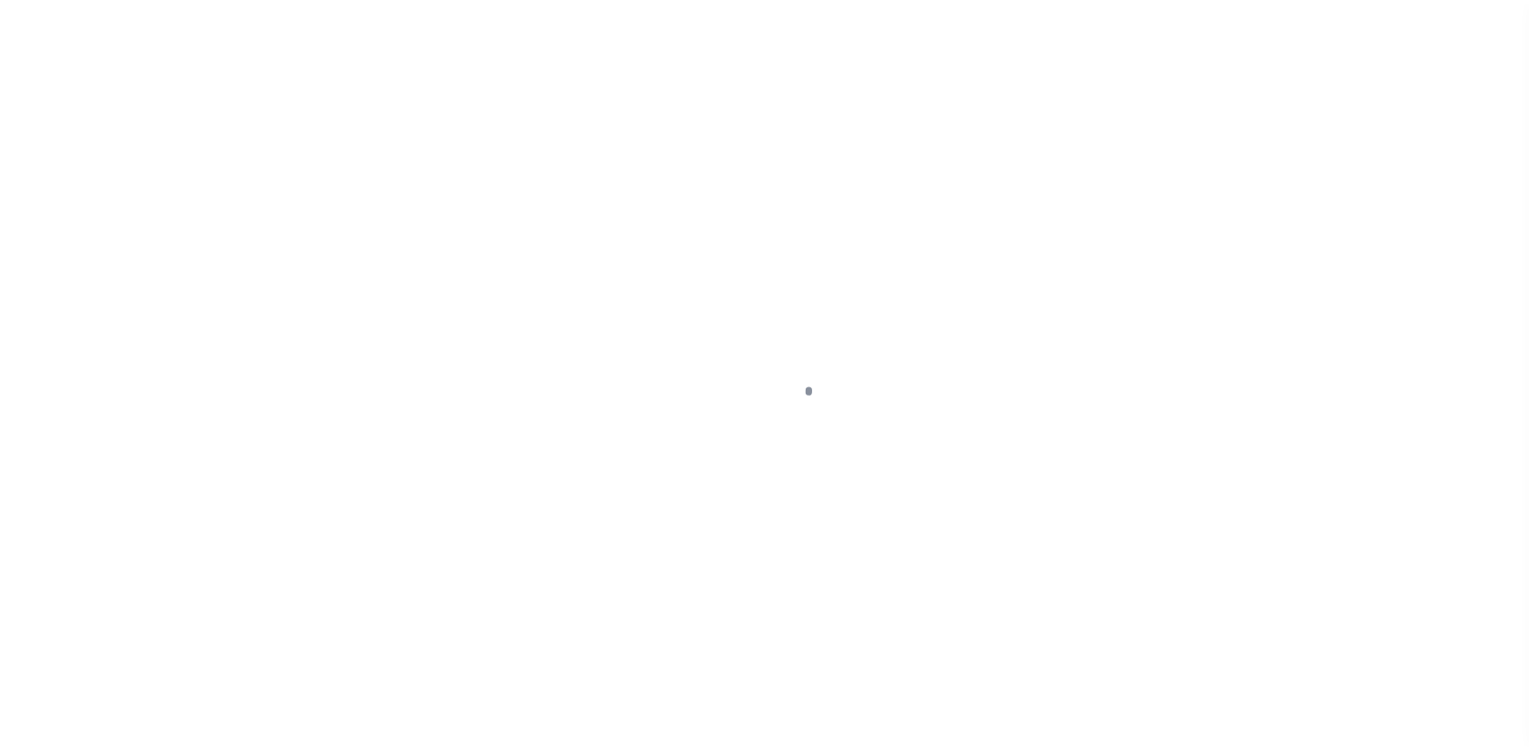
scroll to position [133, 0]
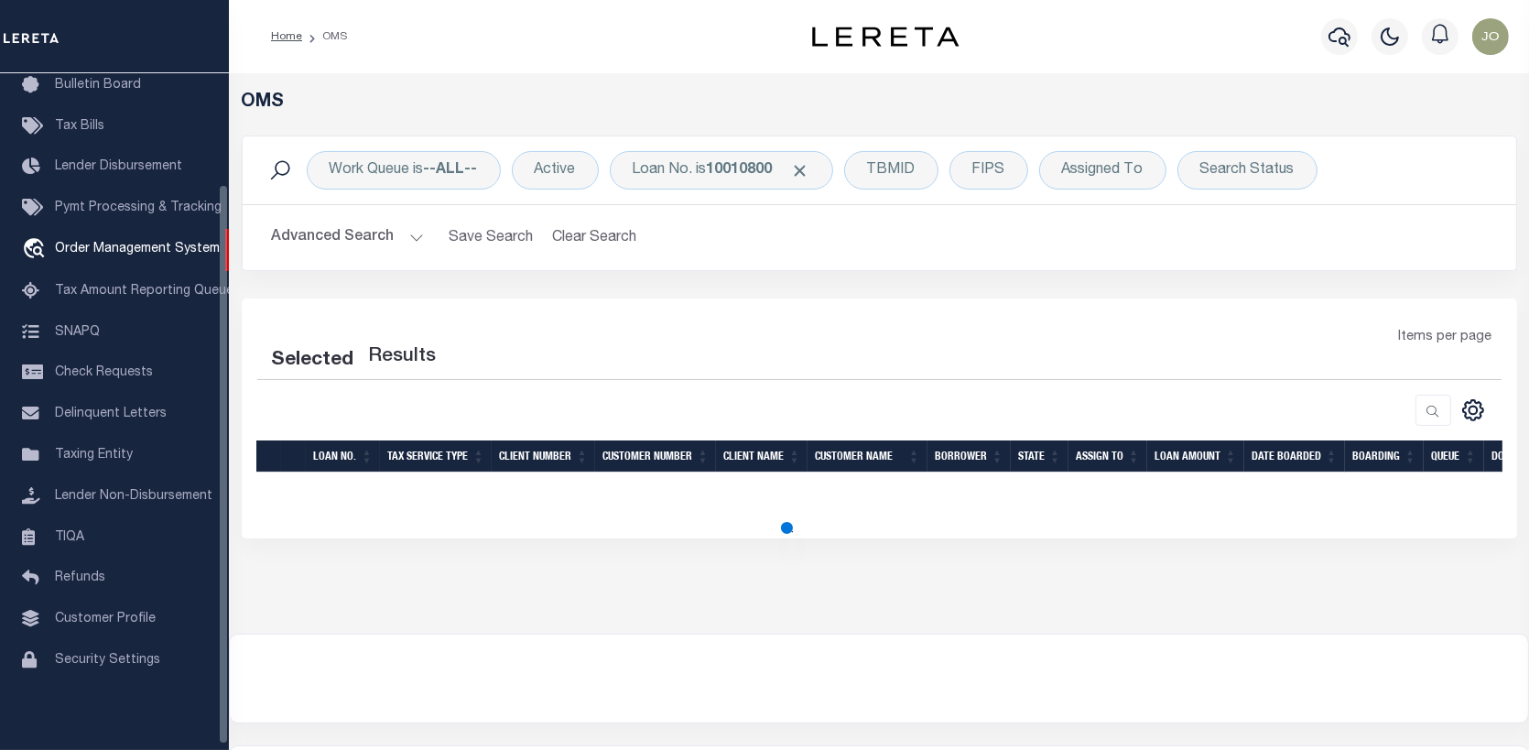
select select "200"
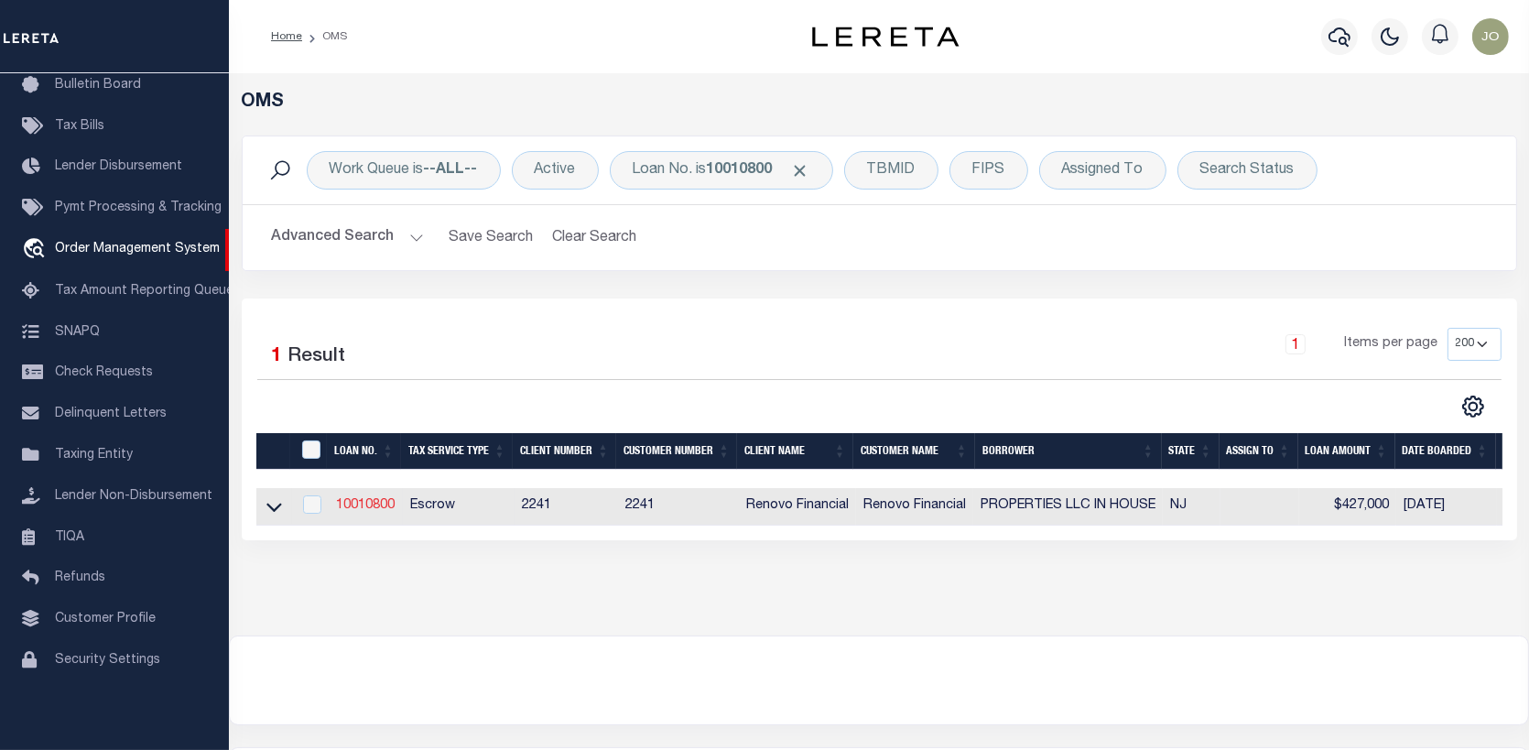
click at [370, 508] on link "10010800" at bounding box center [365, 505] width 59 height 13
type input "10010800"
type input "PROPERTIES LLC IN HOUSE"
select select
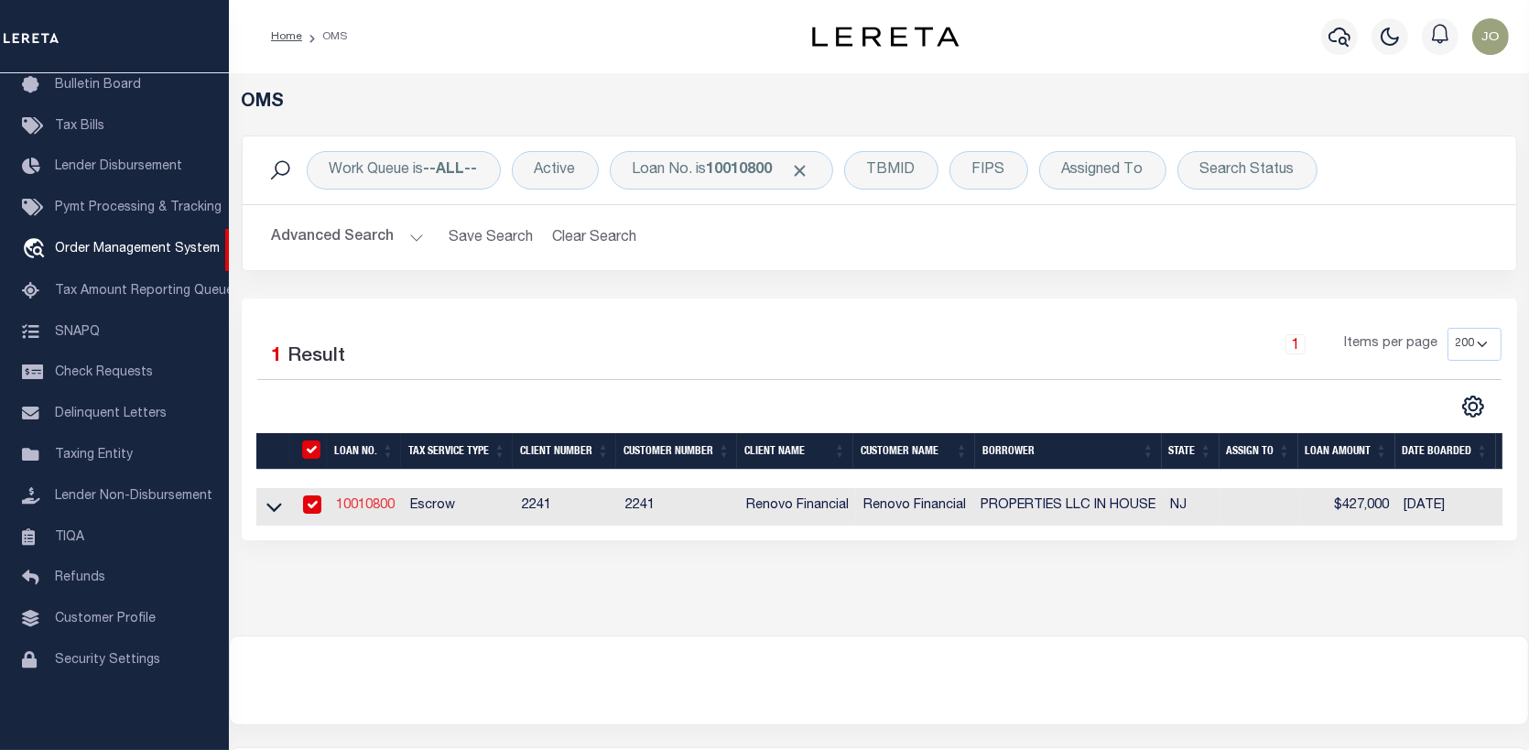
type input "1674 [GEOGRAPHIC_DATA]"
type input "[GEOGRAPHIC_DATA]-2143 NULL"
select select "10"
select select "Escrow"
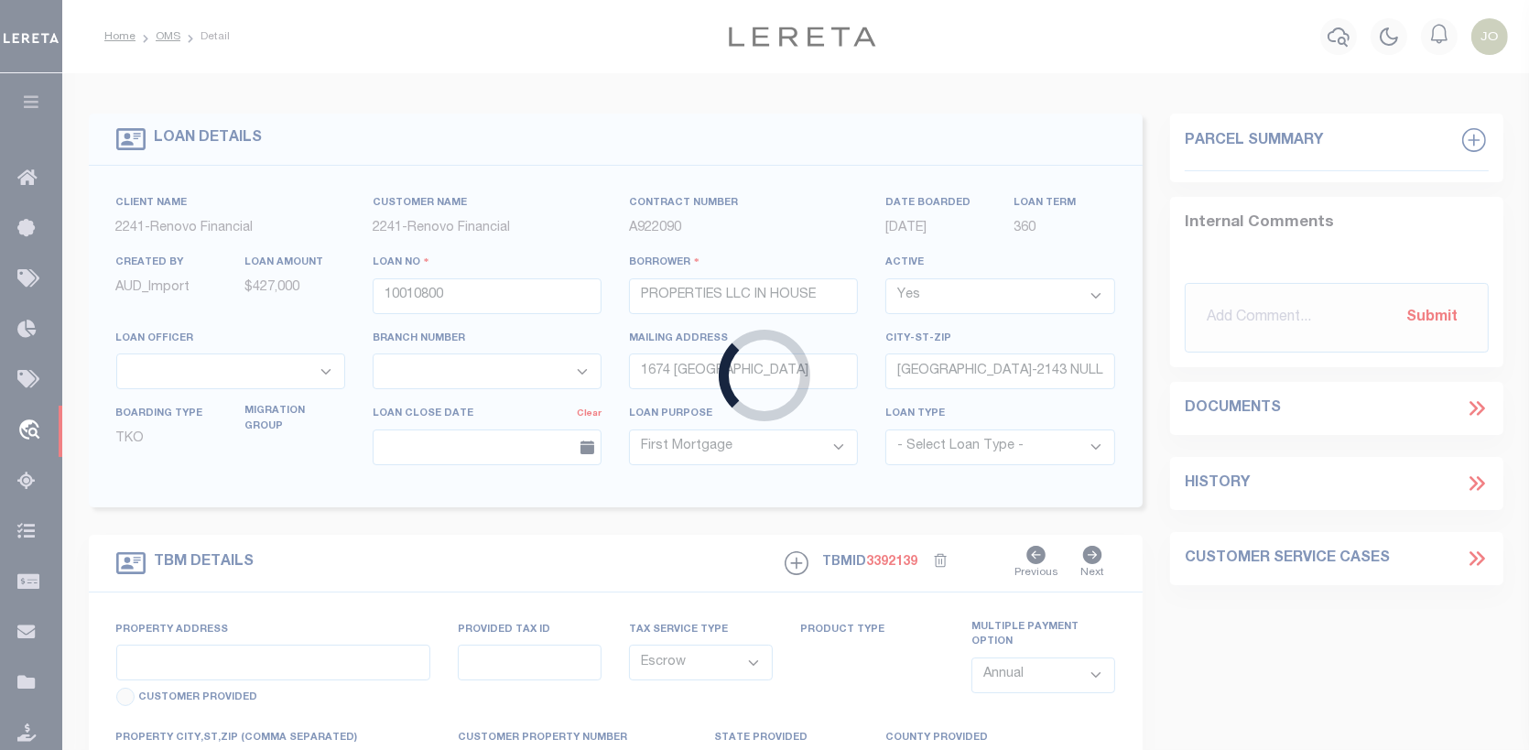
type input "122 BERGEN"
type input "23401 00004"
select select
type input "[GEOGRAPHIC_DATA]"
type input "a0kUS000006jr4j"
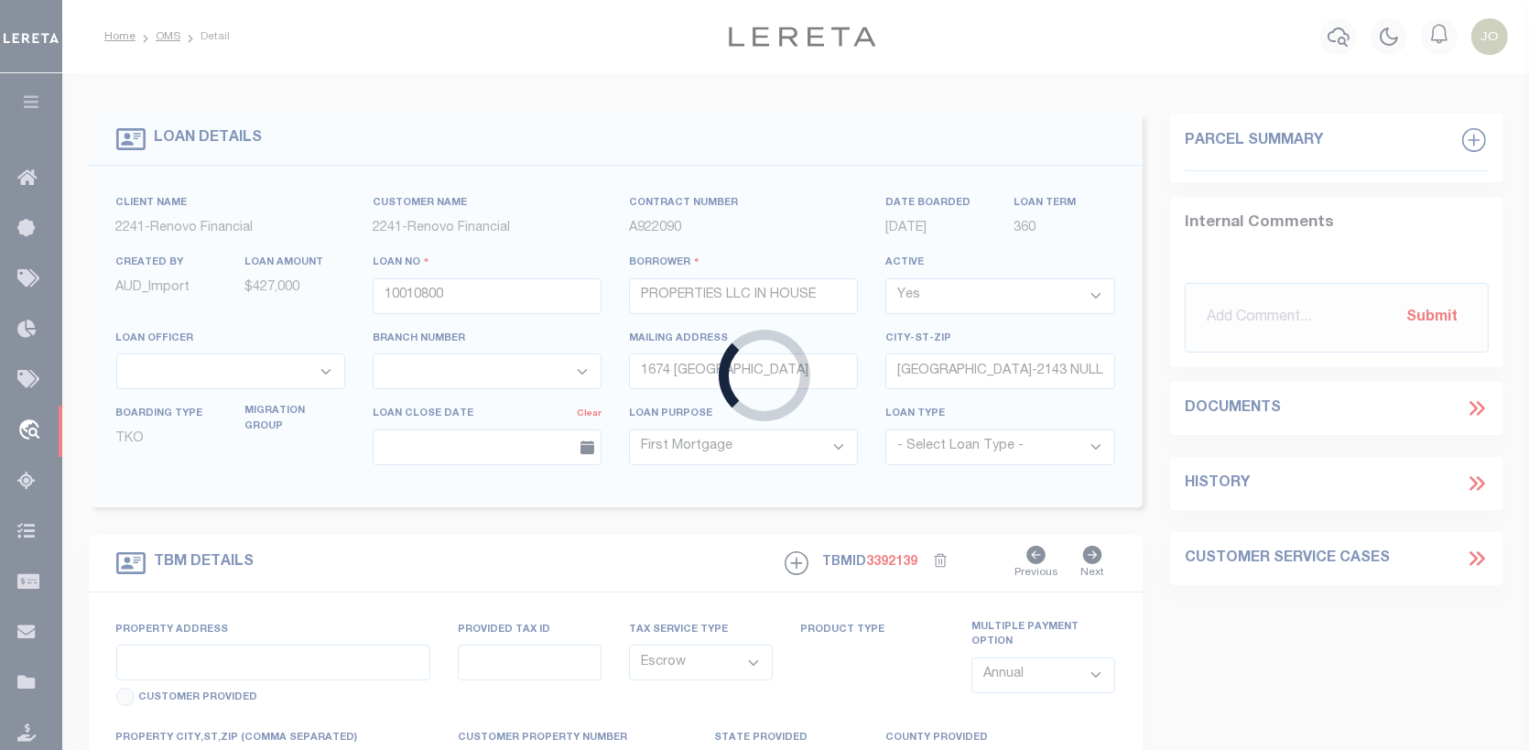
type input "NJ"
select select "25067"
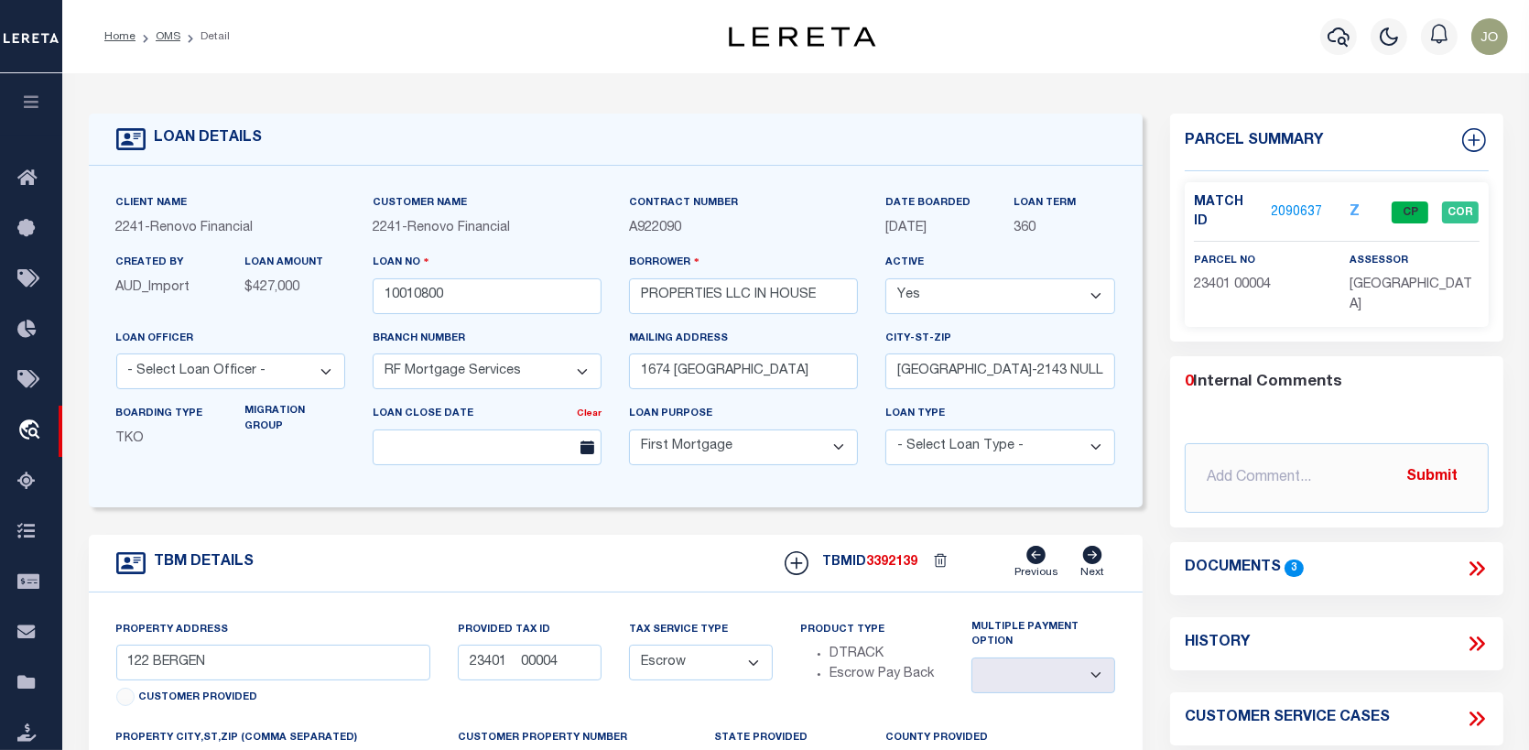
click at [1306, 203] on link "2090637" at bounding box center [1297, 212] width 51 height 19
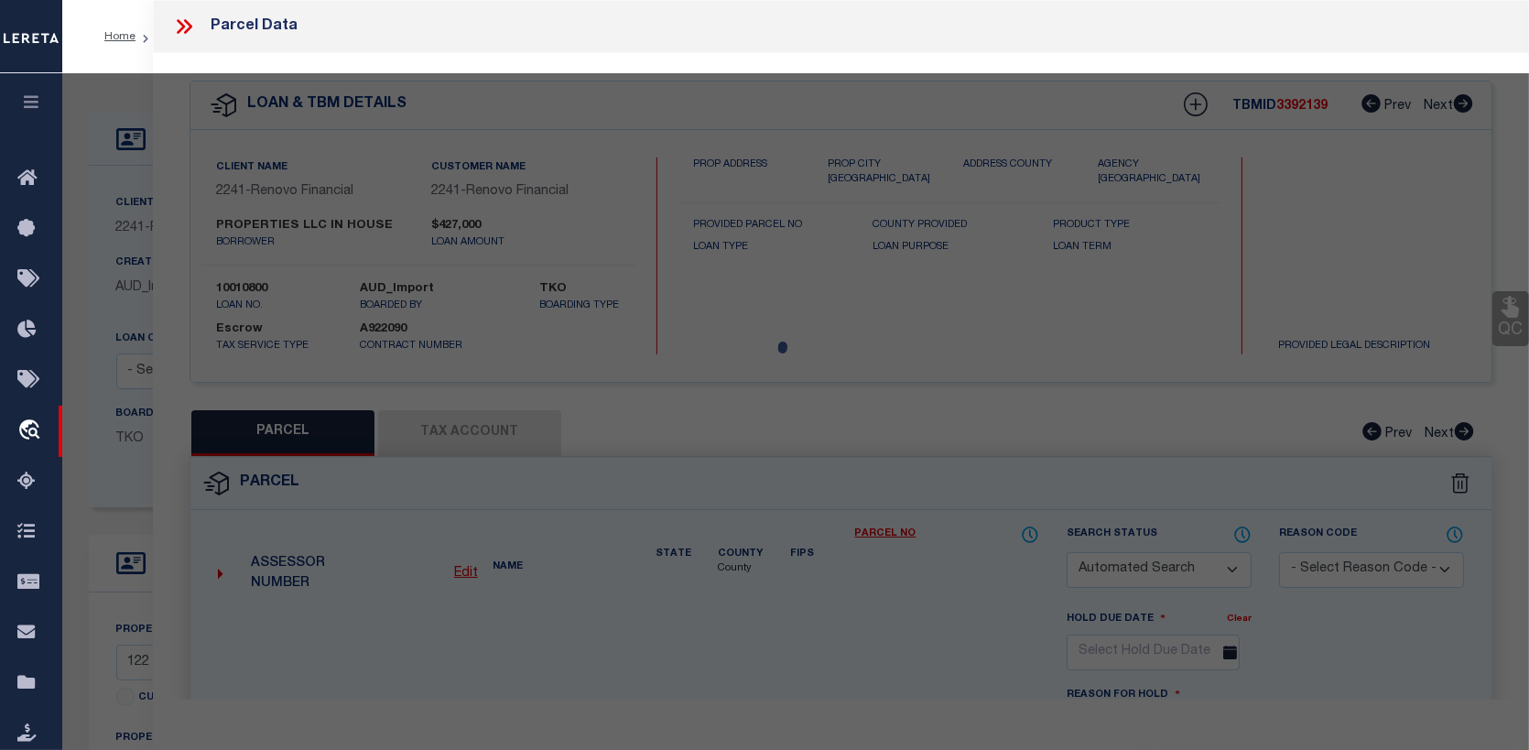
checkbox input "false"
select select "CP"
type input "IN HOUSE PROPERTIES, LLC"
select select "AGW"
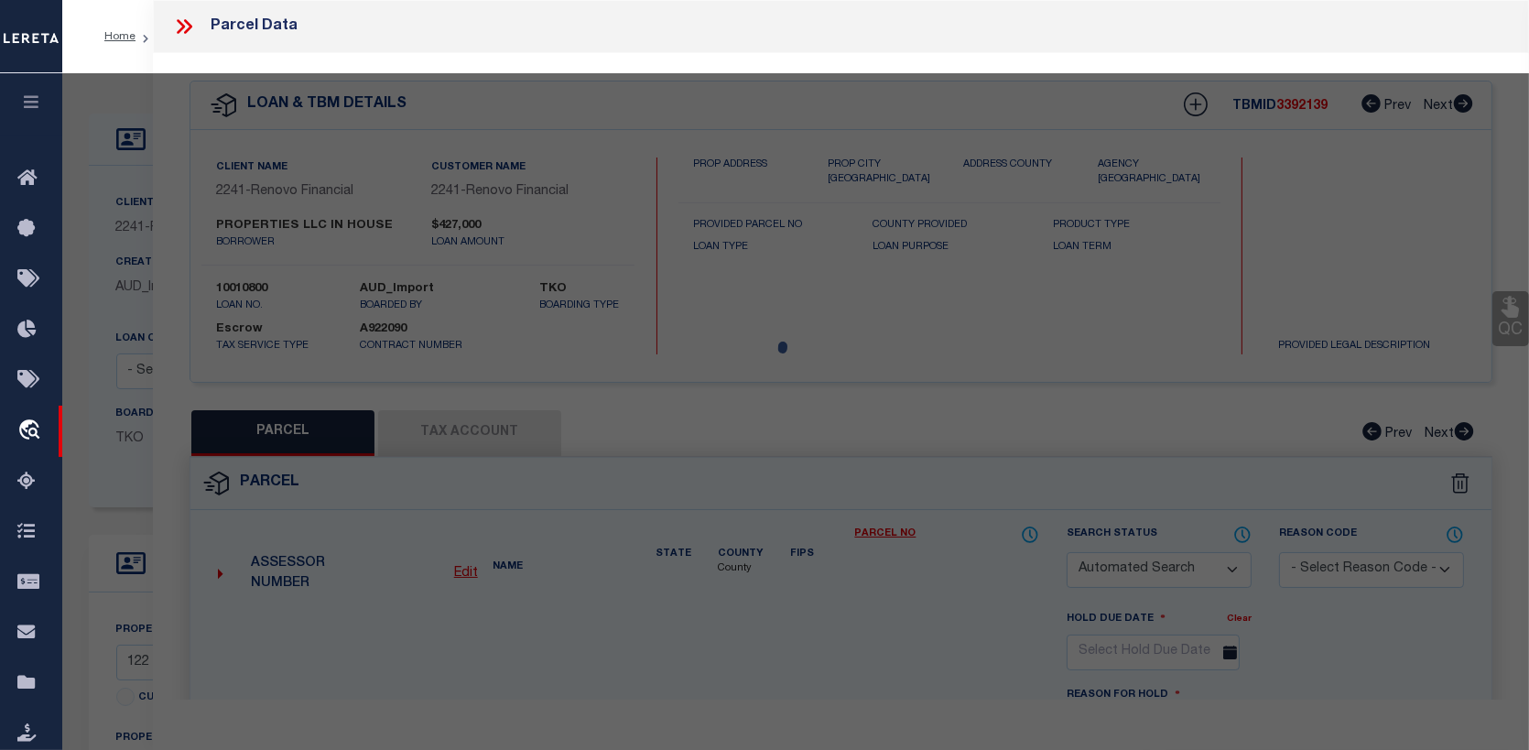
select select "ADD"
type input "[STREET_ADDRESS]"
checkbox input "false"
type input "[GEOGRAPHIC_DATA]"
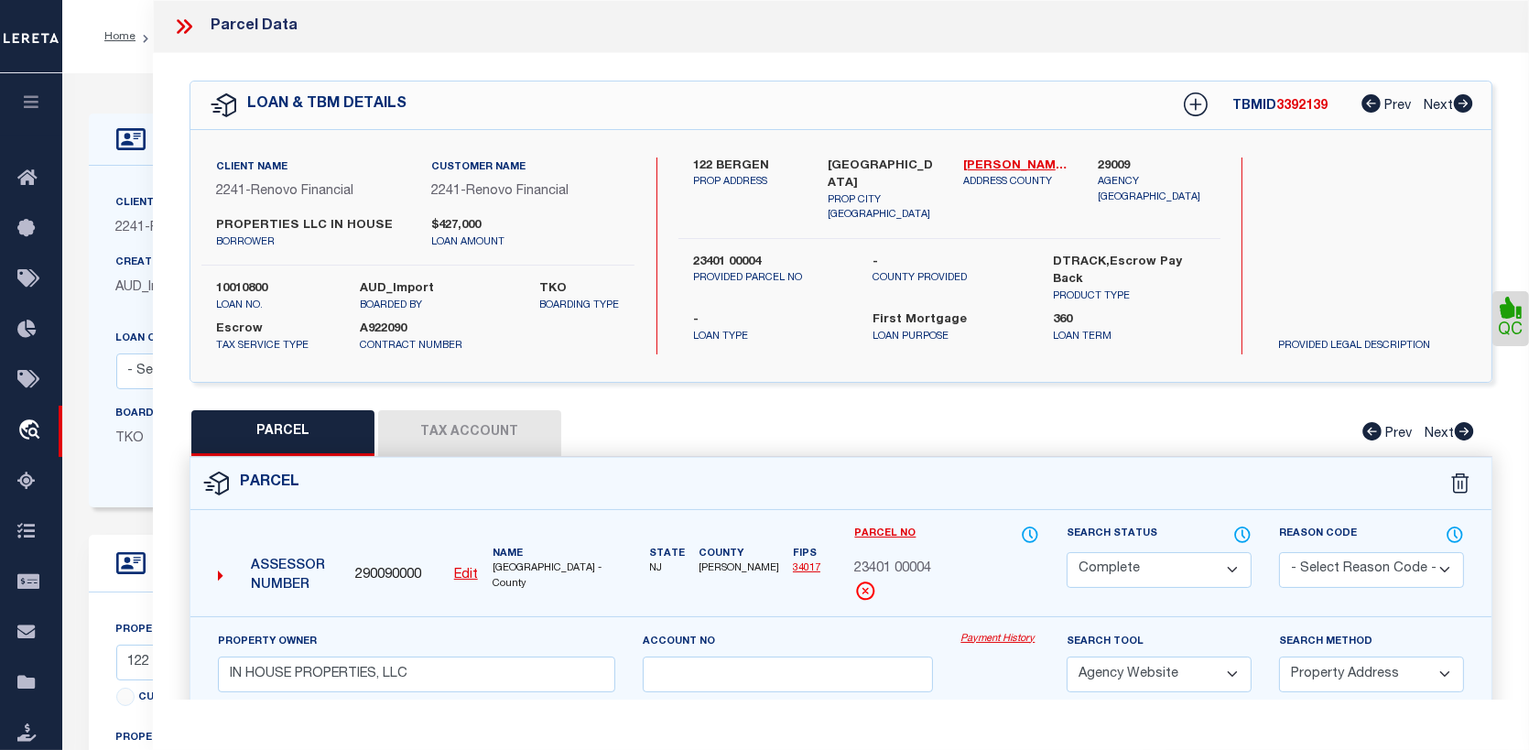
click at [488, 428] on button "Tax Account" at bounding box center [469, 433] width 183 height 46
select select "100"
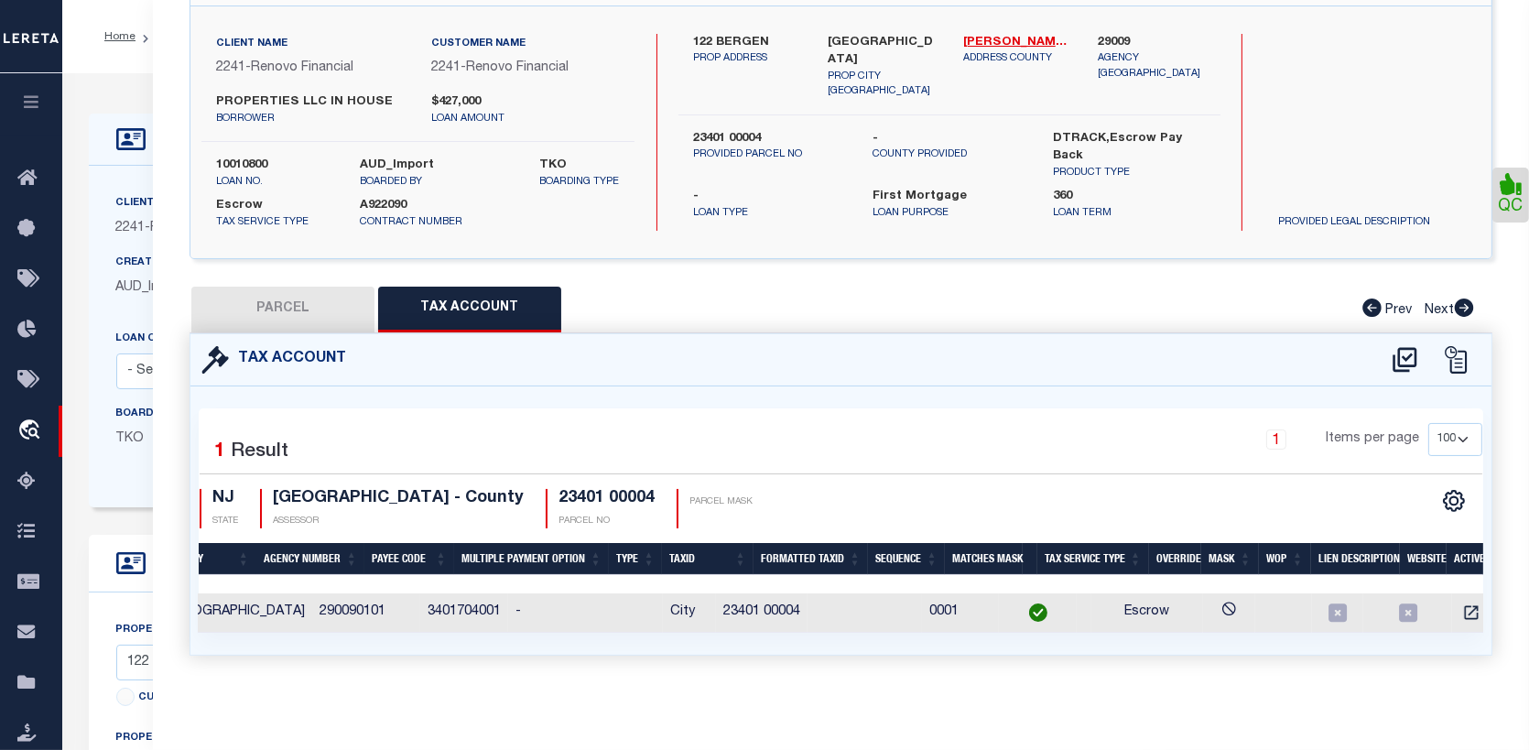
scroll to position [0, 107]
click at [1462, 604] on icon "" at bounding box center [1471, 613] width 18 height 18
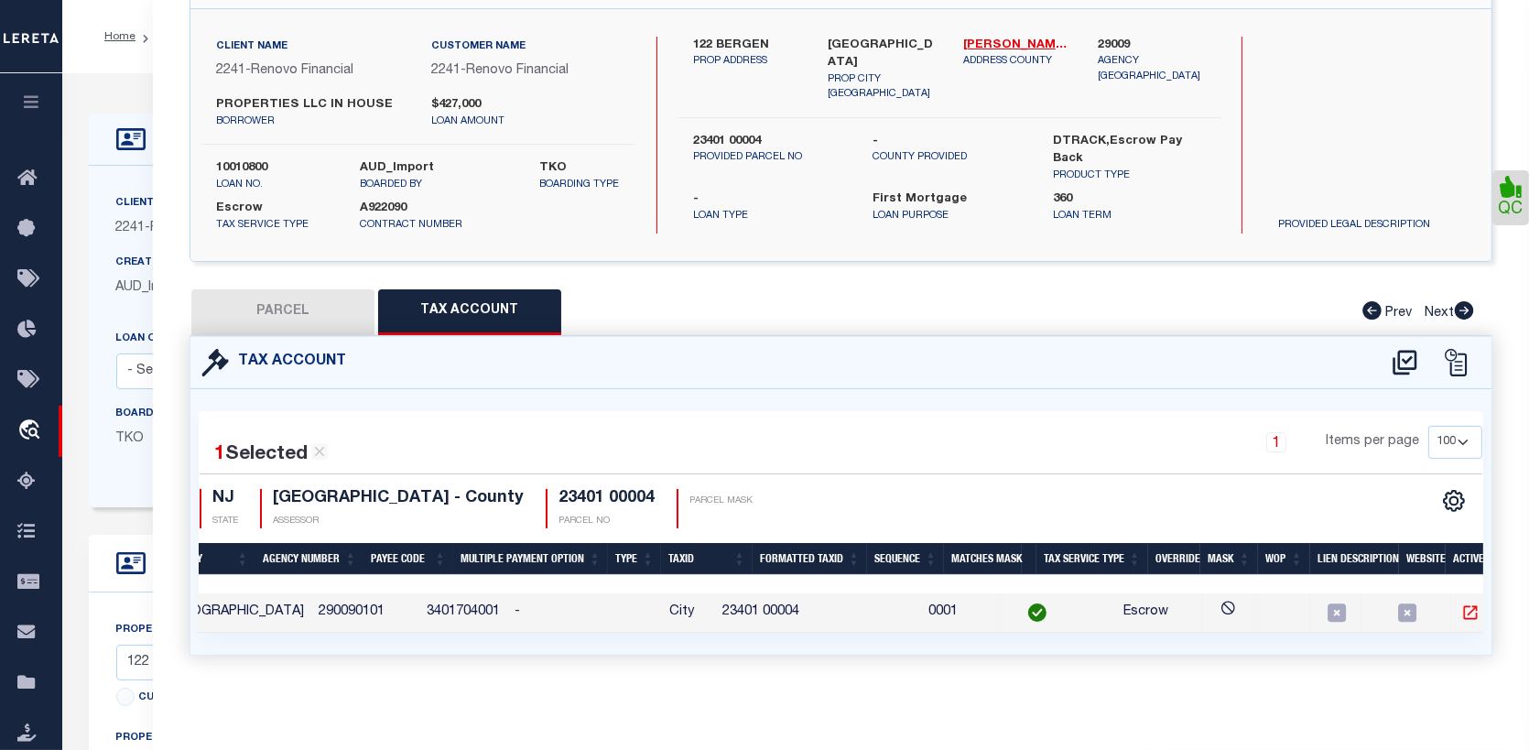
scroll to position [129, 0]
click at [290, 299] on button "PARCEL" at bounding box center [282, 312] width 183 height 46
select select "AS"
select select
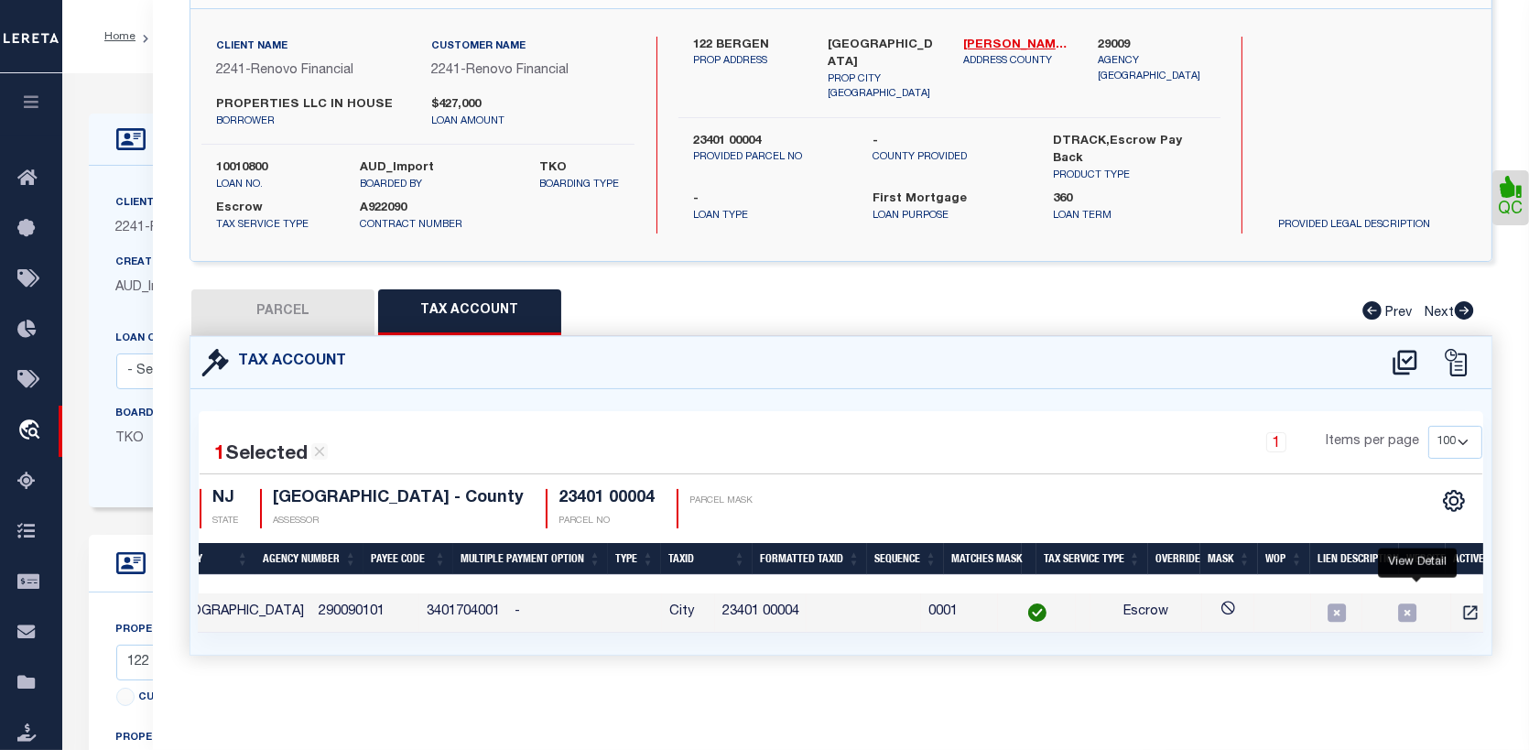
checkbox input "false"
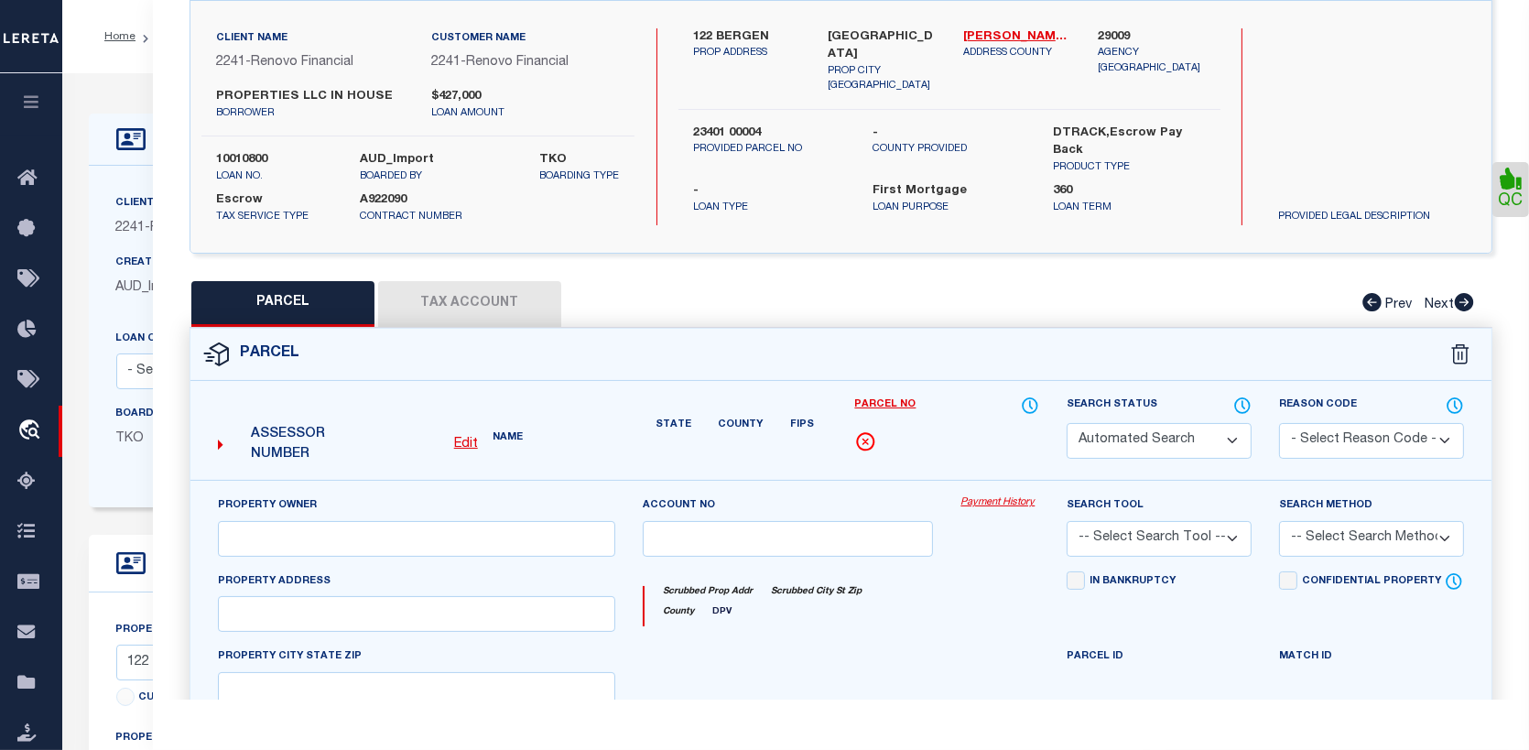
select select "CP"
type input "IN HOUSE PROPERTIES, LLC"
select select "AGW"
select select "ADD"
type input "122 BERGEN AVE"
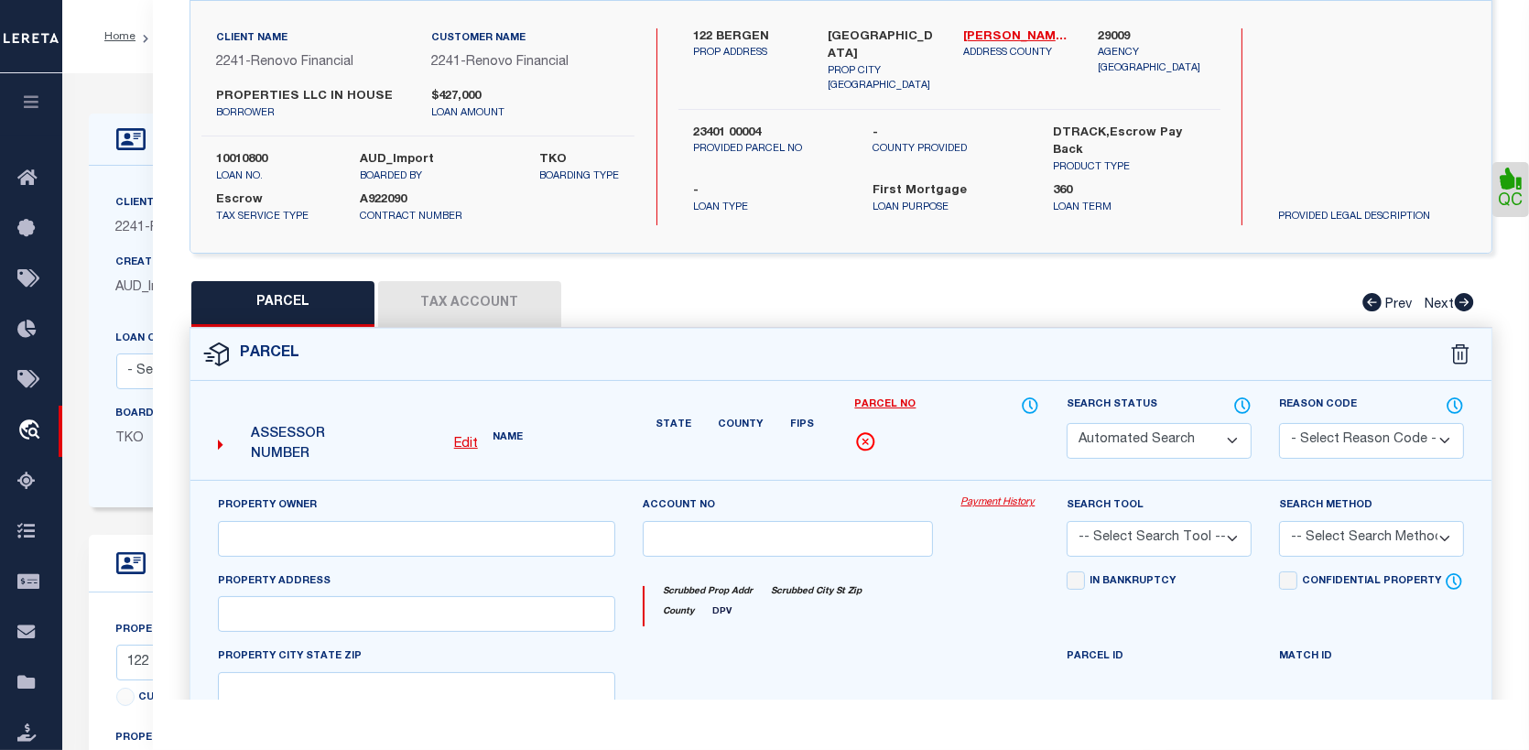
checkbox input "false"
type input "JERSEY CITY NJ 073052212"
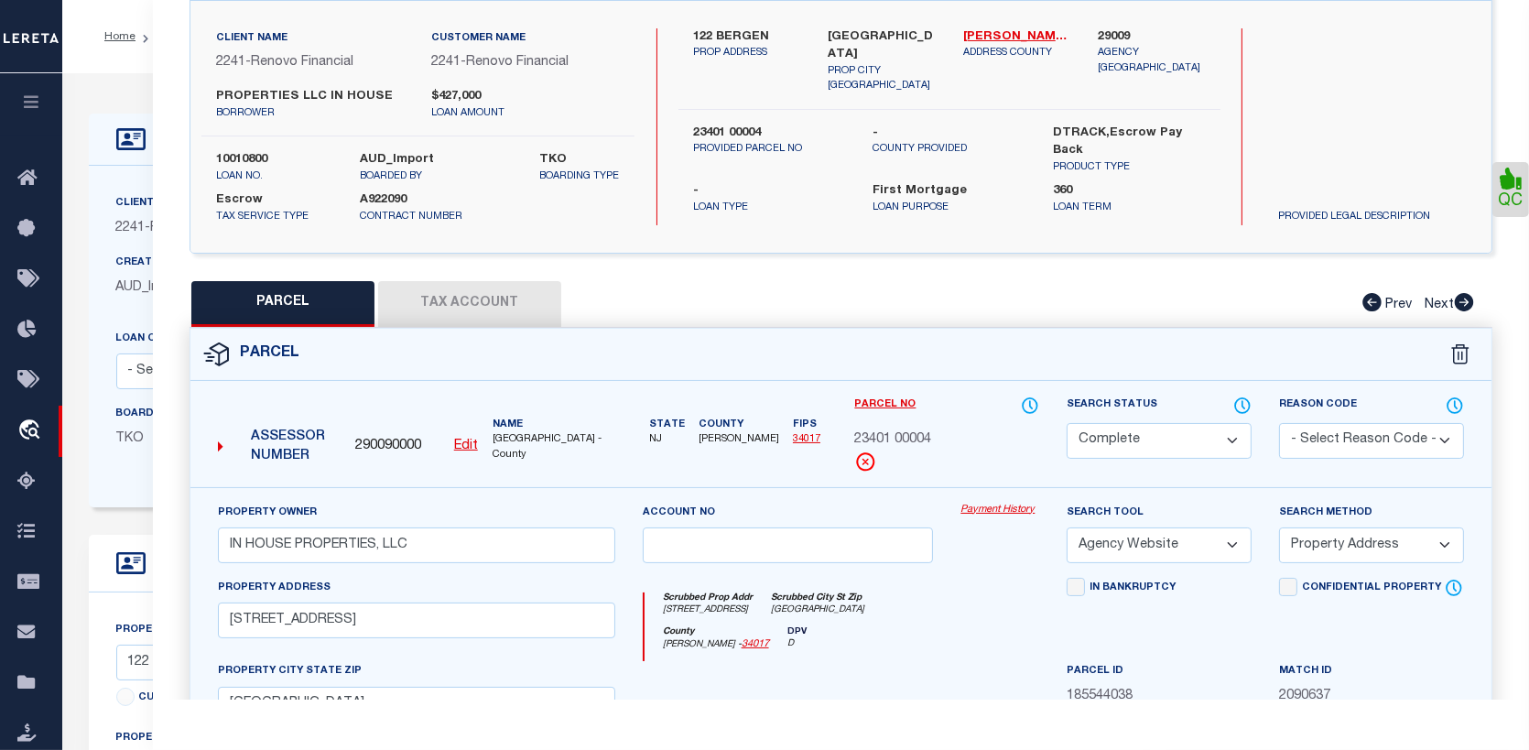
click at [1009, 507] on link "Payment History" at bounding box center [1000, 511] width 79 height 16
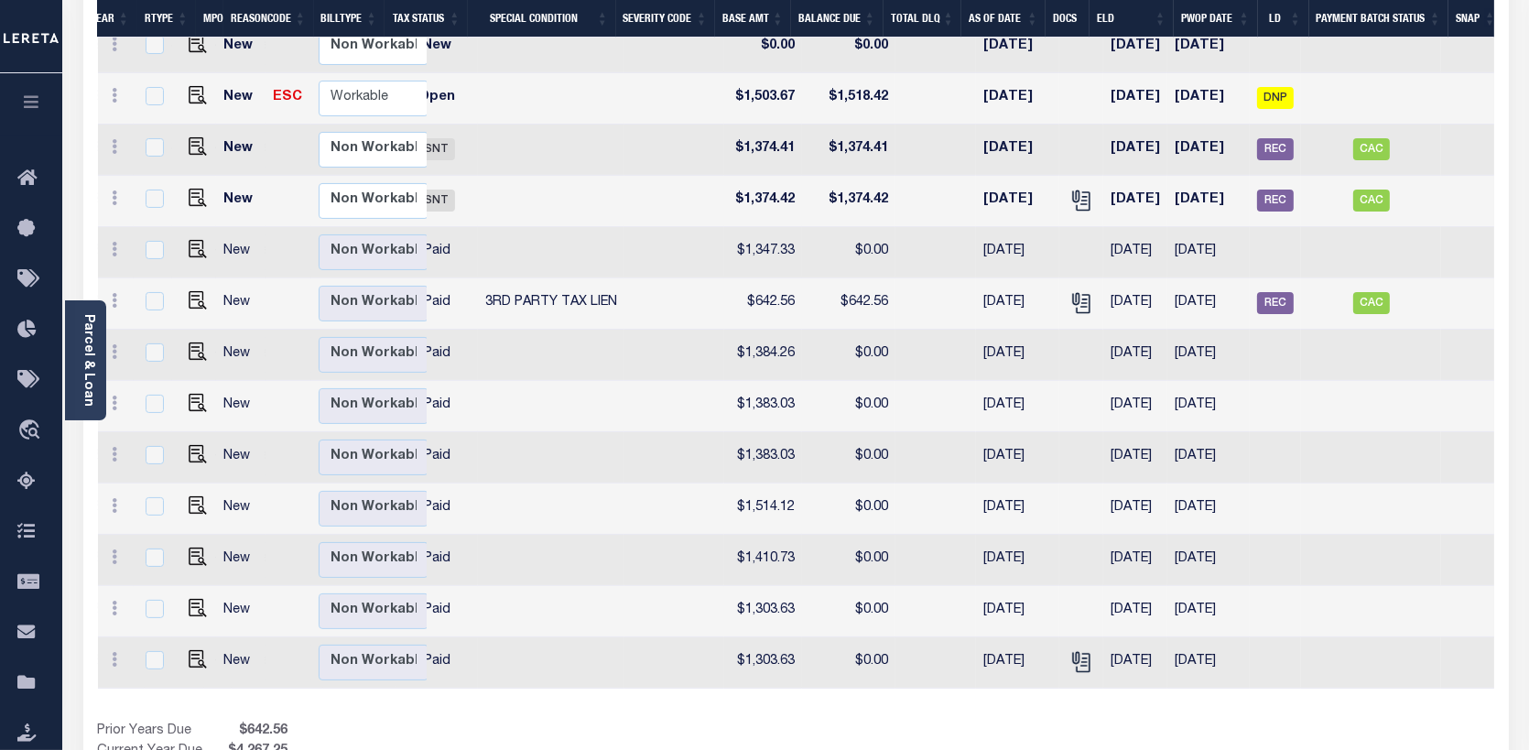
scroll to position [0, 433]
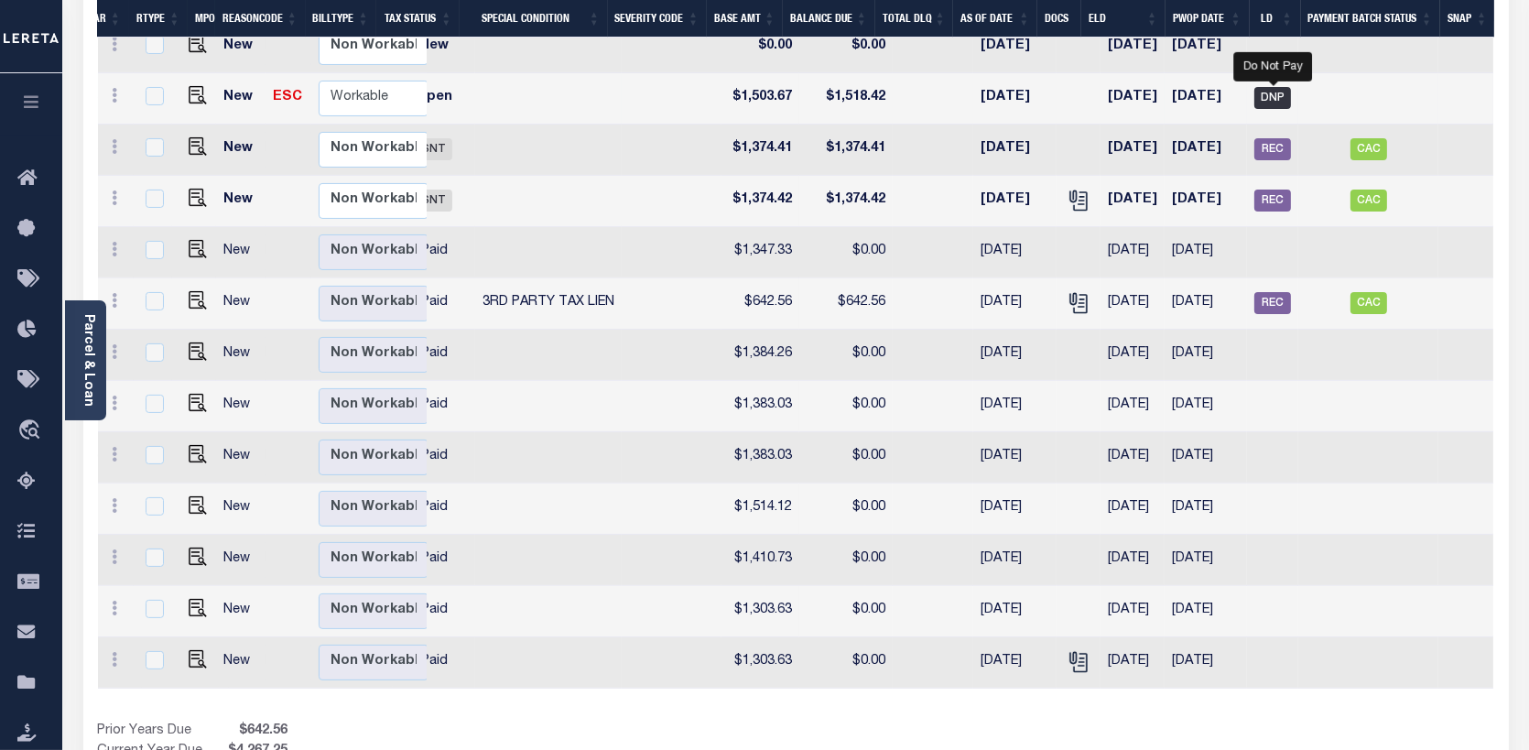
click at [1262, 87] on span "DNP" at bounding box center [1273, 98] width 37 height 22
checkbox input "true"
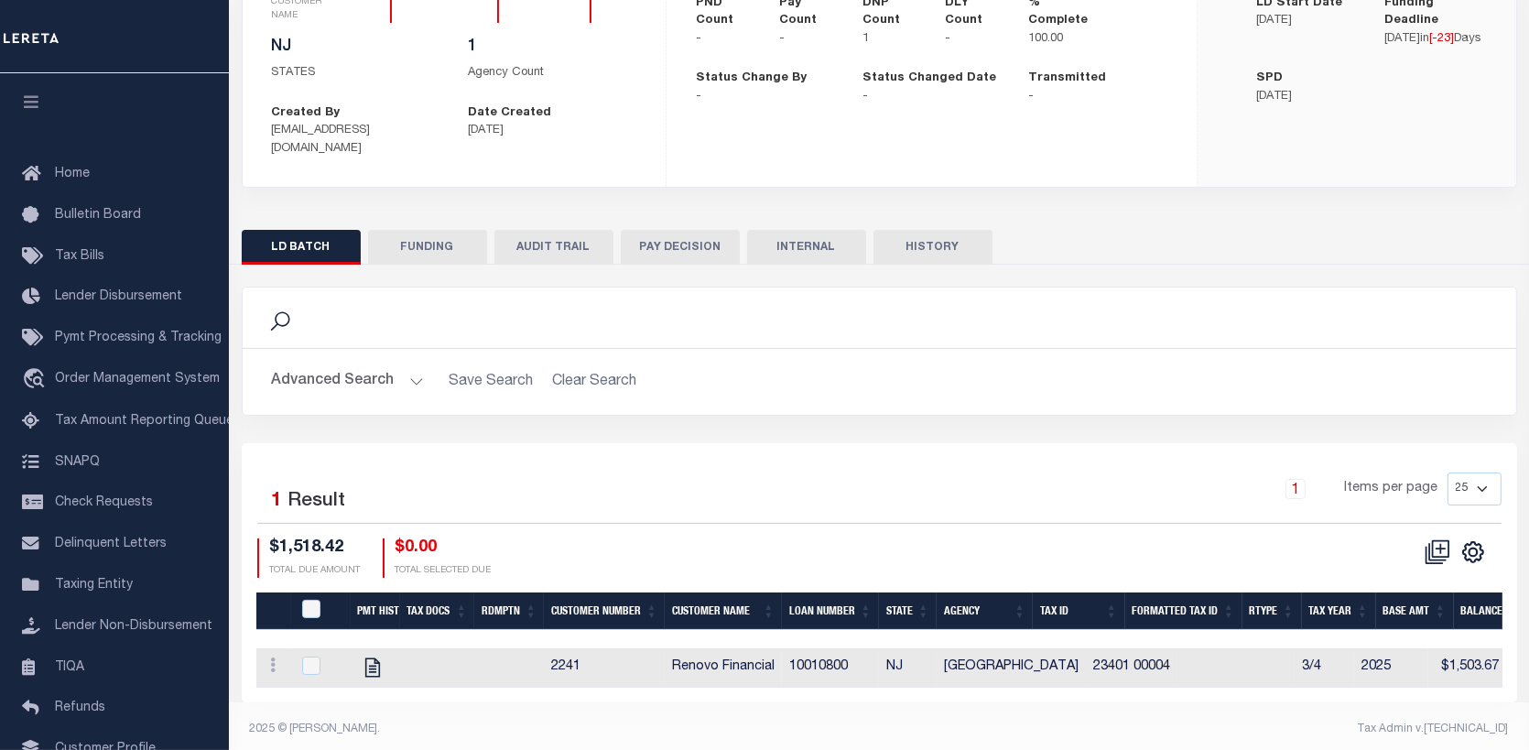
scroll to position [0, 57]
click at [413, 230] on button "FUNDING" at bounding box center [427, 247] width 119 height 35
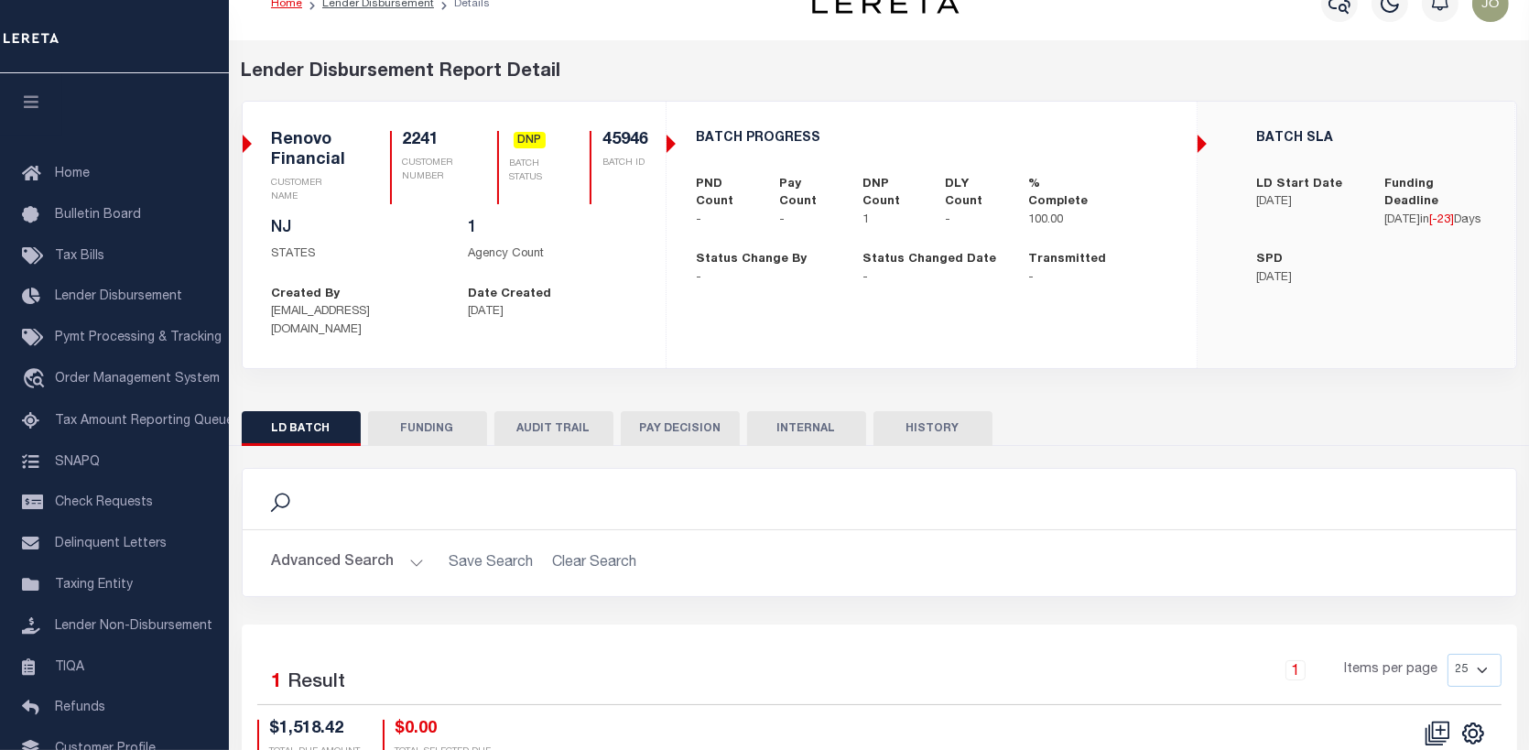
type input "$0"
type input "[DATE]"
select select "100"
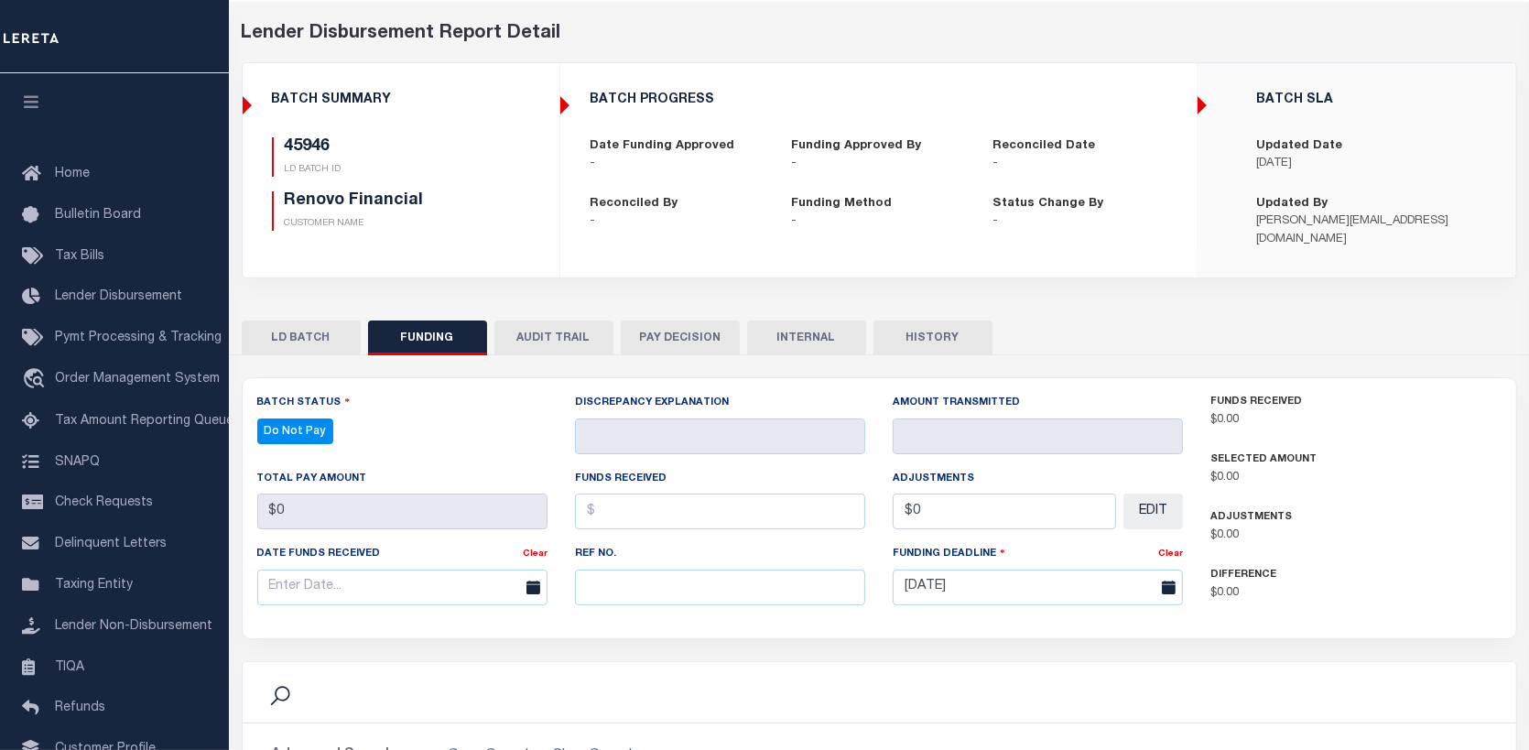
select select "100"
